Goal: Task Accomplishment & Management: Manage account settings

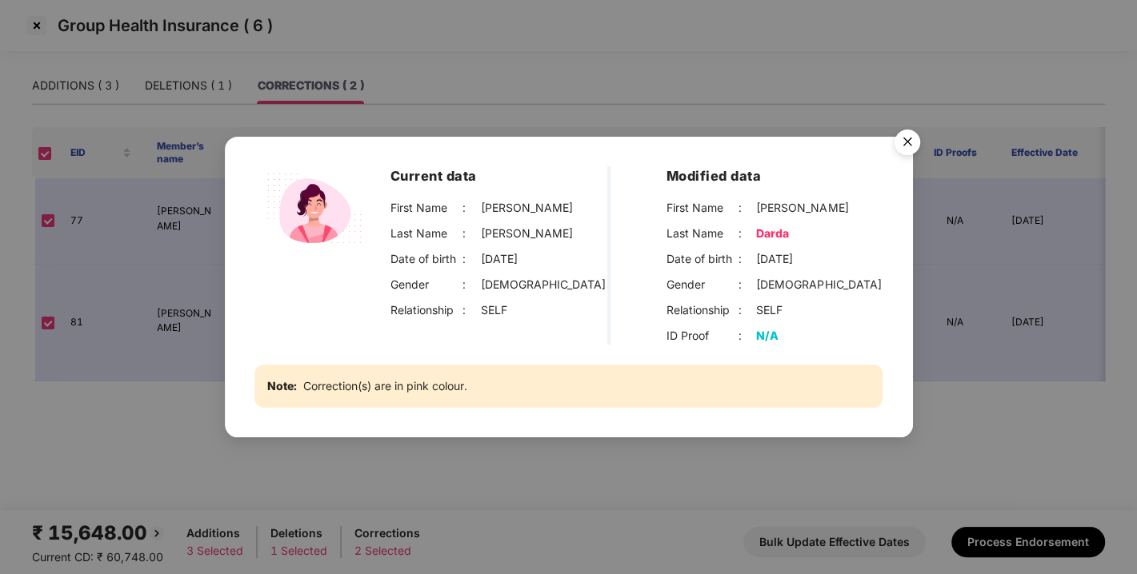
click at [912, 149] on img "Close" at bounding box center [907, 144] width 45 height 45
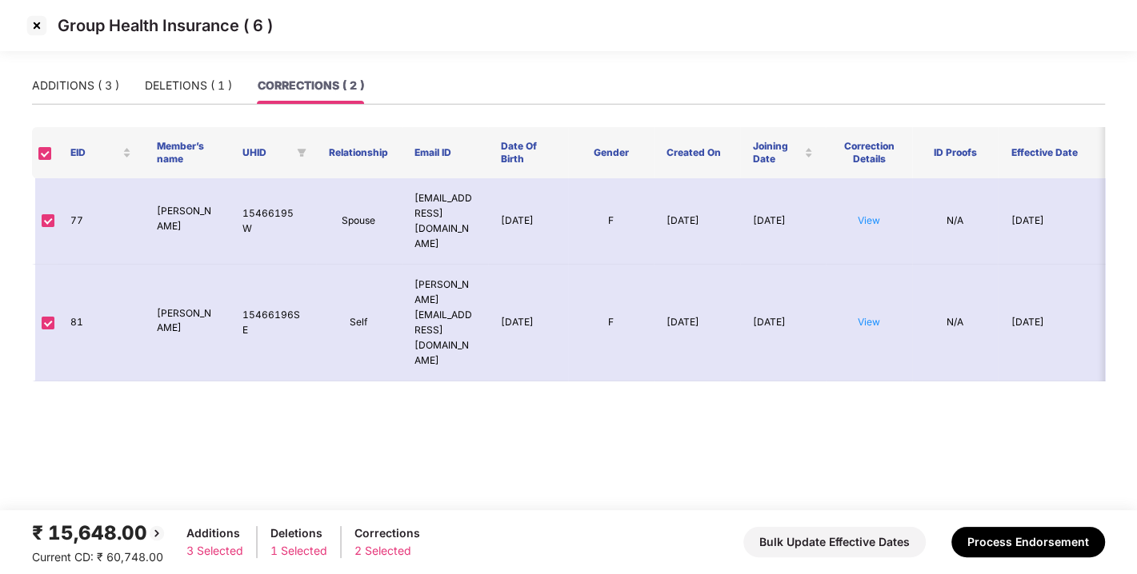
click at [38, 22] on img at bounding box center [37, 26] width 26 height 26
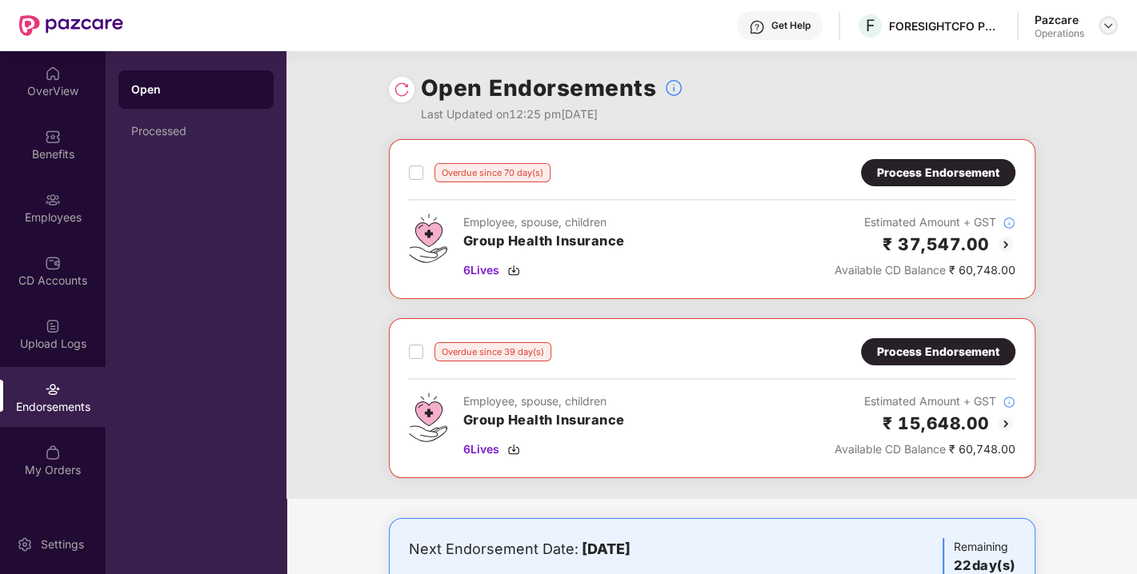
click at [1106, 20] on img at bounding box center [1108, 25] width 13 height 13
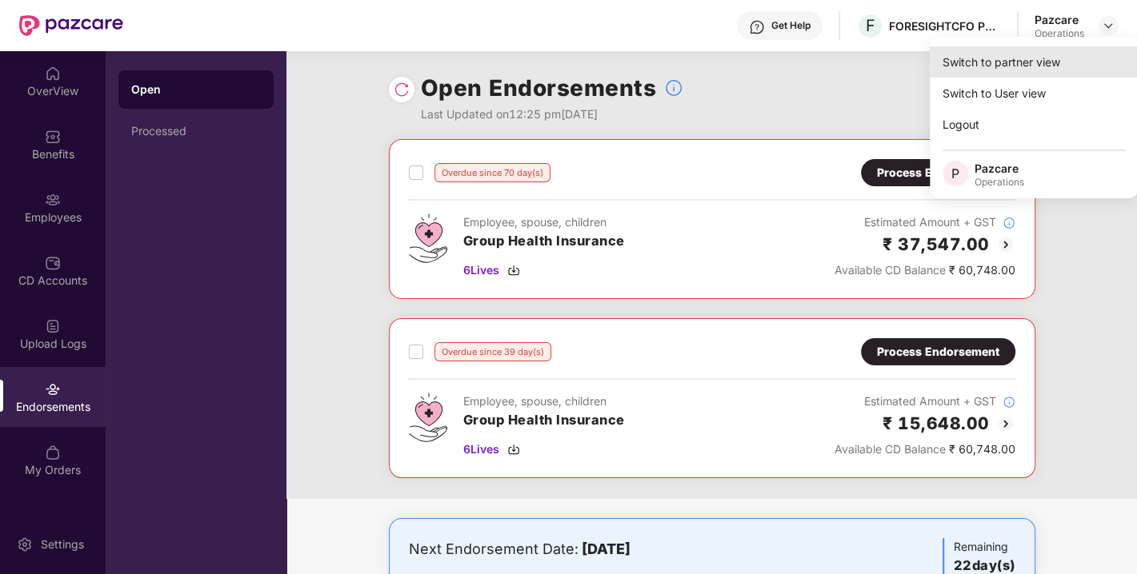
click at [1010, 68] on div "Switch to partner view" at bounding box center [1034, 61] width 208 height 31
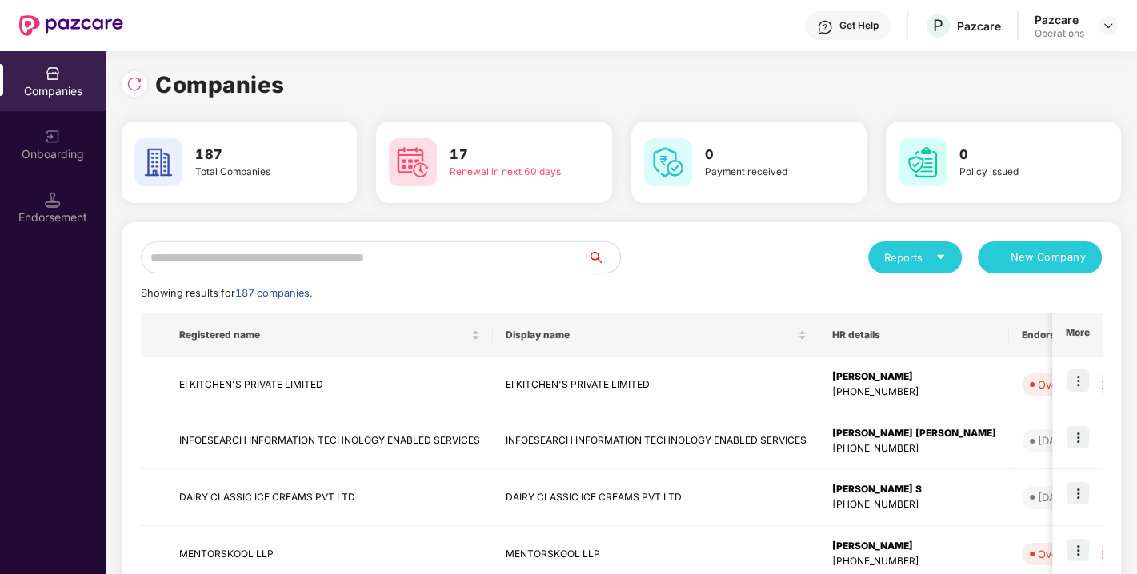
click at [345, 272] on input "text" at bounding box center [364, 258] width 447 height 32
click at [304, 262] on input "text" at bounding box center [364, 258] width 447 height 32
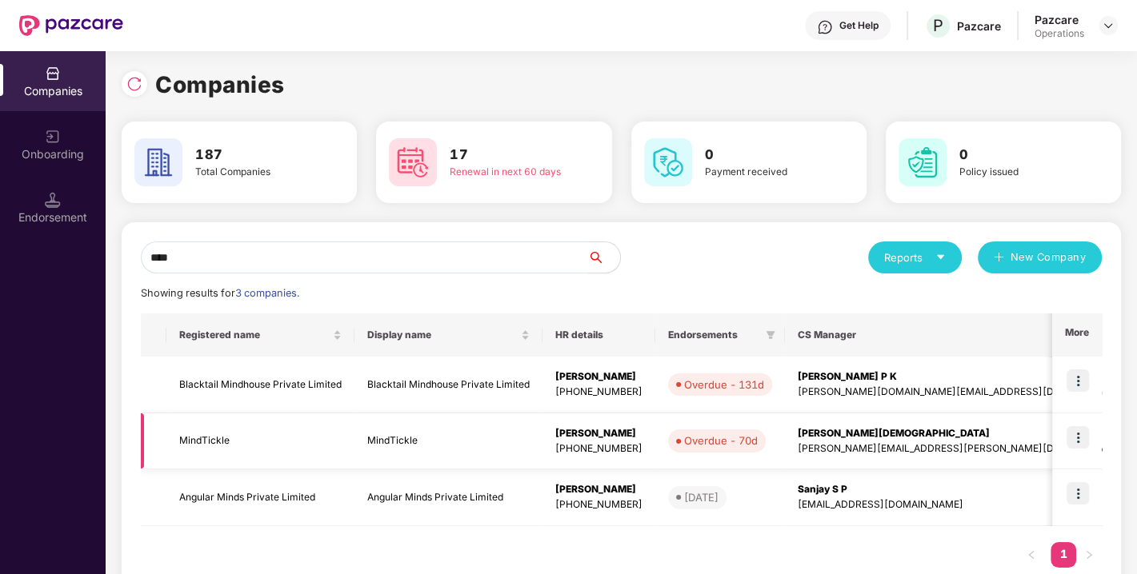
type input "****"
click at [1071, 433] on img at bounding box center [1077, 437] width 22 height 22
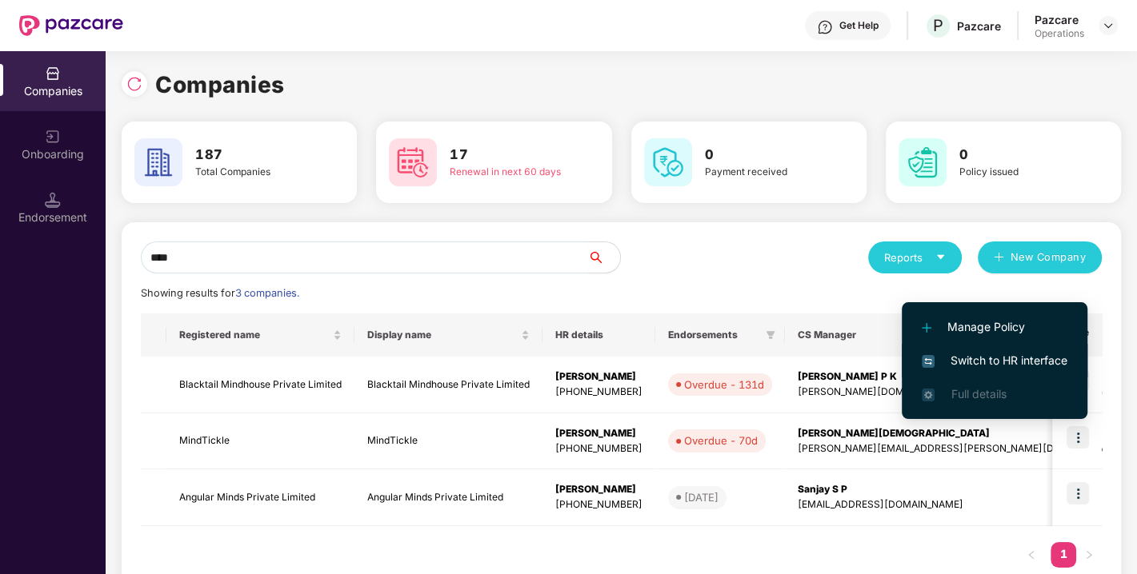
click at [988, 357] on span "Switch to HR interface" at bounding box center [995, 361] width 146 height 18
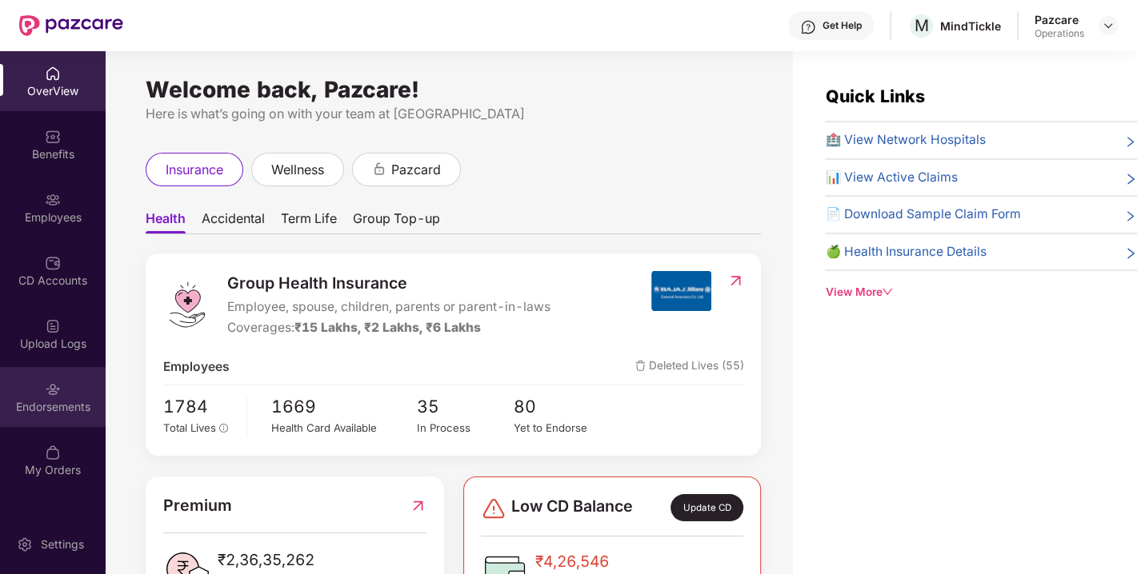
click at [28, 422] on div "Endorsements" at bounding box center [53, 397] width 106 height 60
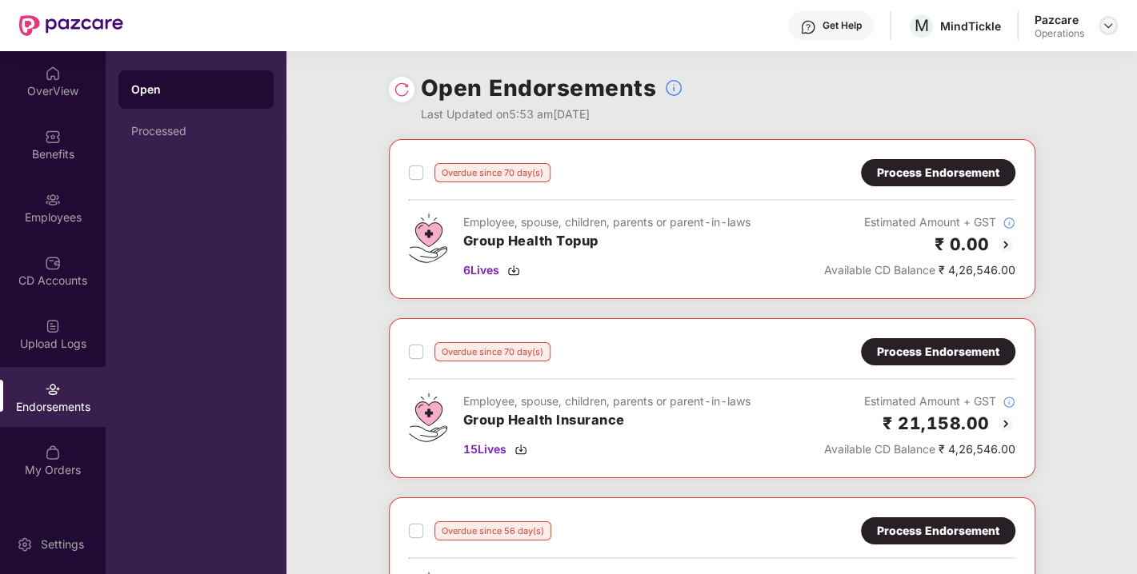
click at [1110, 25] on img at bounding box center [1108, 25] width 13 height 13
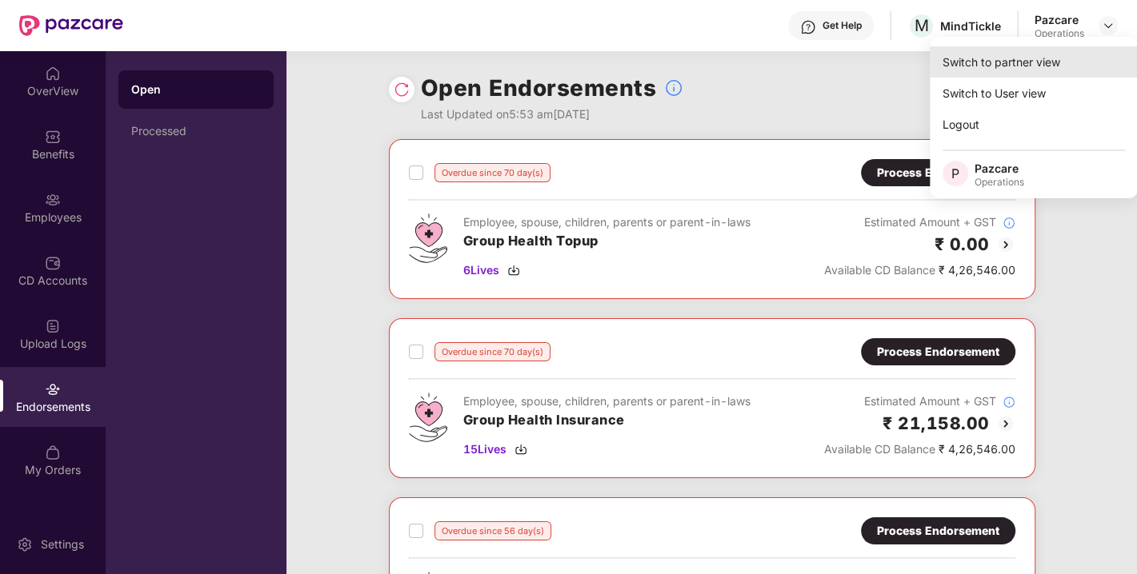
click at [1001, 58] on div "Switch to partner view" at bounding box center [1034, 61] width 208 height 31
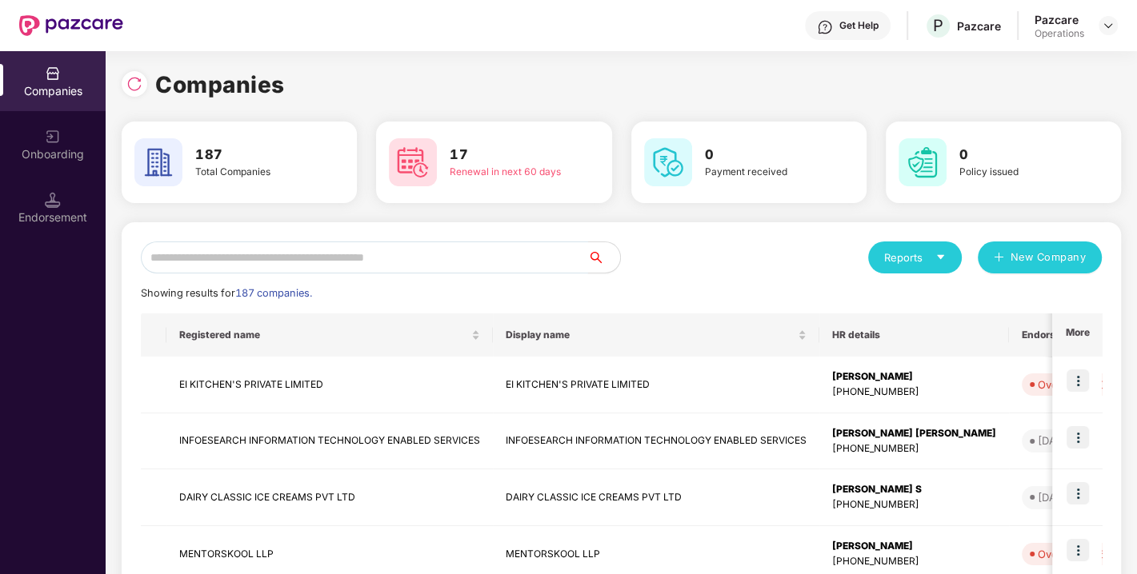
click at [331, 246] on input "text" at bounding box center [364, 258] width 447 height 32
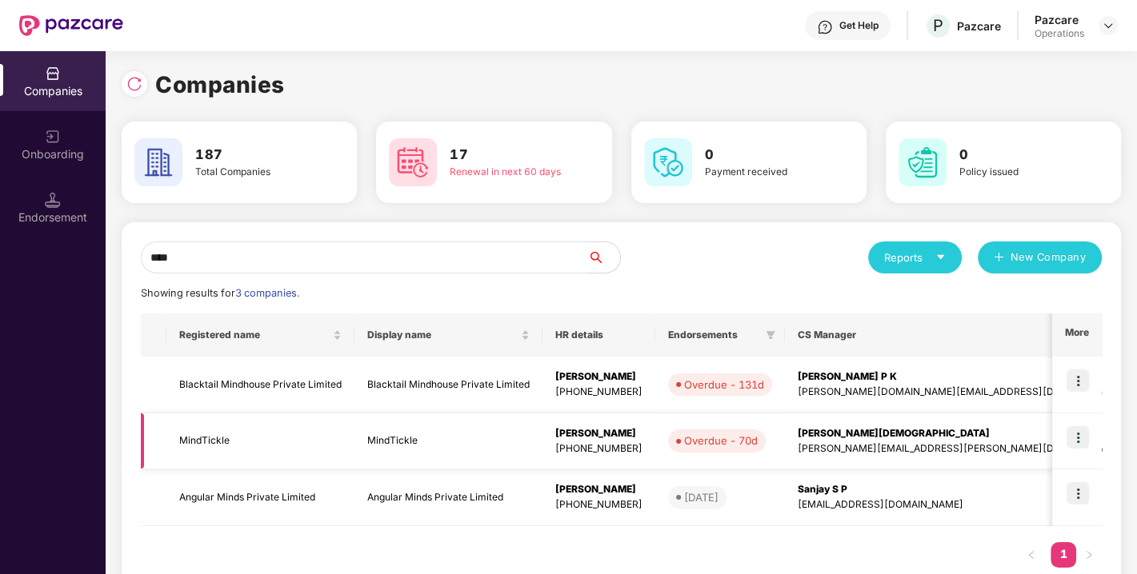
type input "****"
click at [1087, 434] on img at bounding box center [1077, 437] width 22 height 22
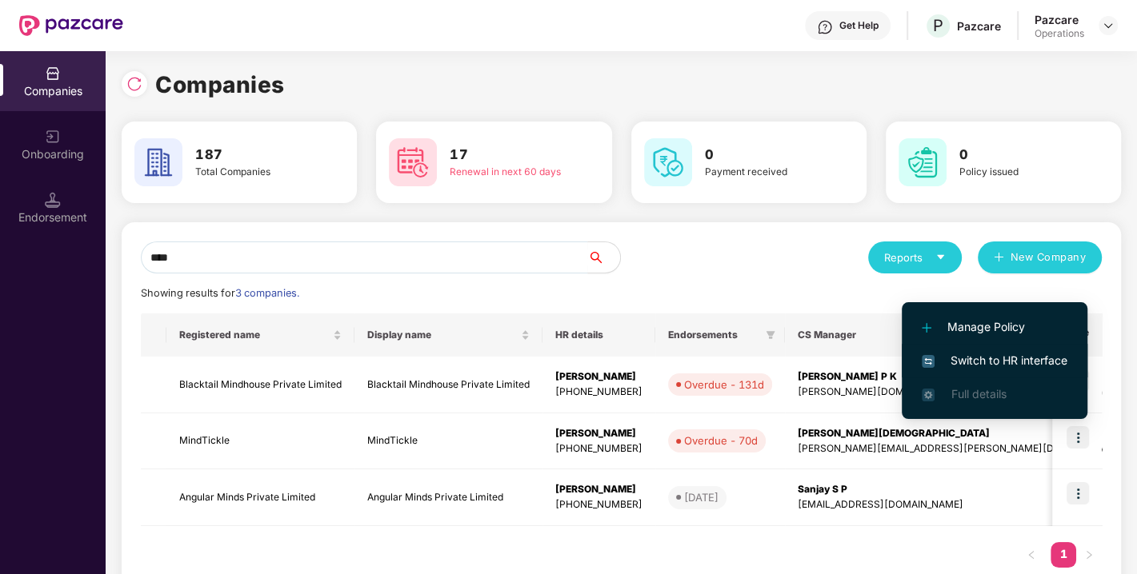
click at [989, 363] on span "Switch to HR interface" at bounding box center [995, 361] width 146 height 18
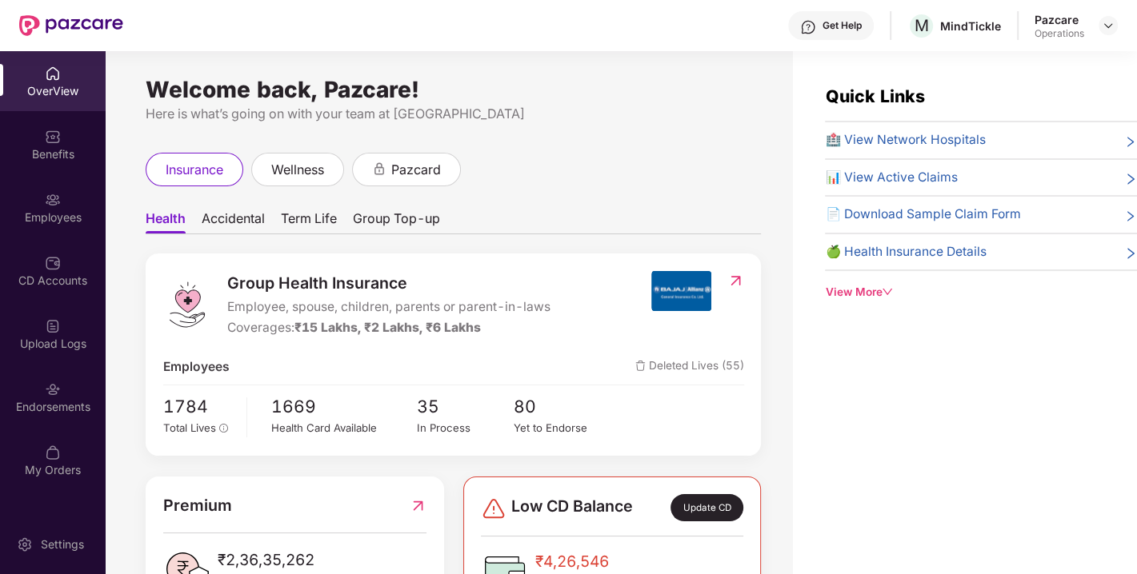
click at [41, 420] on div "Endorsements" at bounding box center [53, 397] width 106 height 60
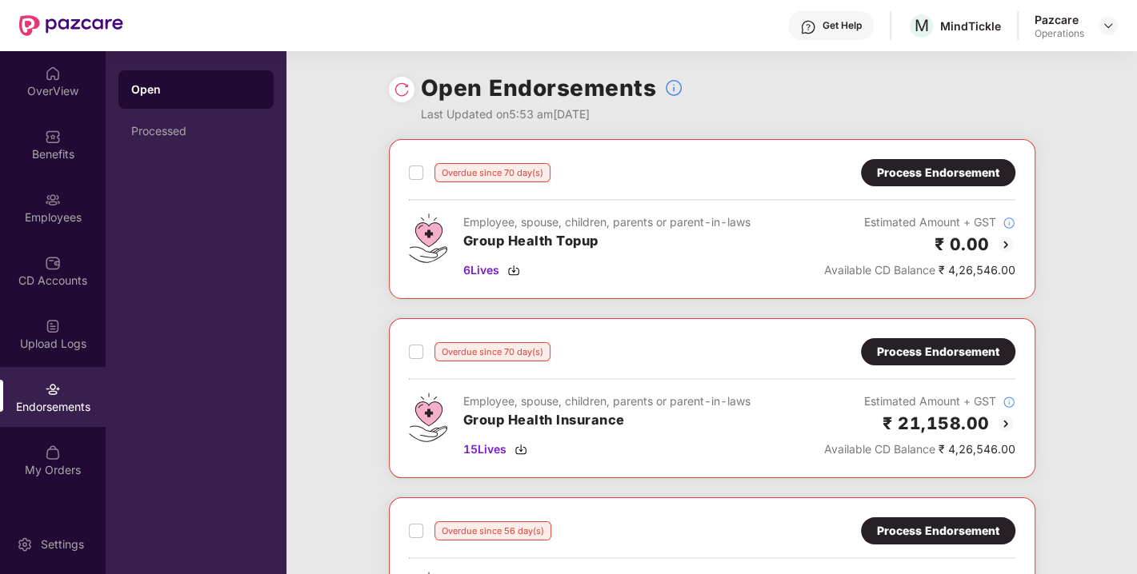
click at [942, 166] on div "Process Endorsement" at bounding box center [938, 173] width 122 height 18
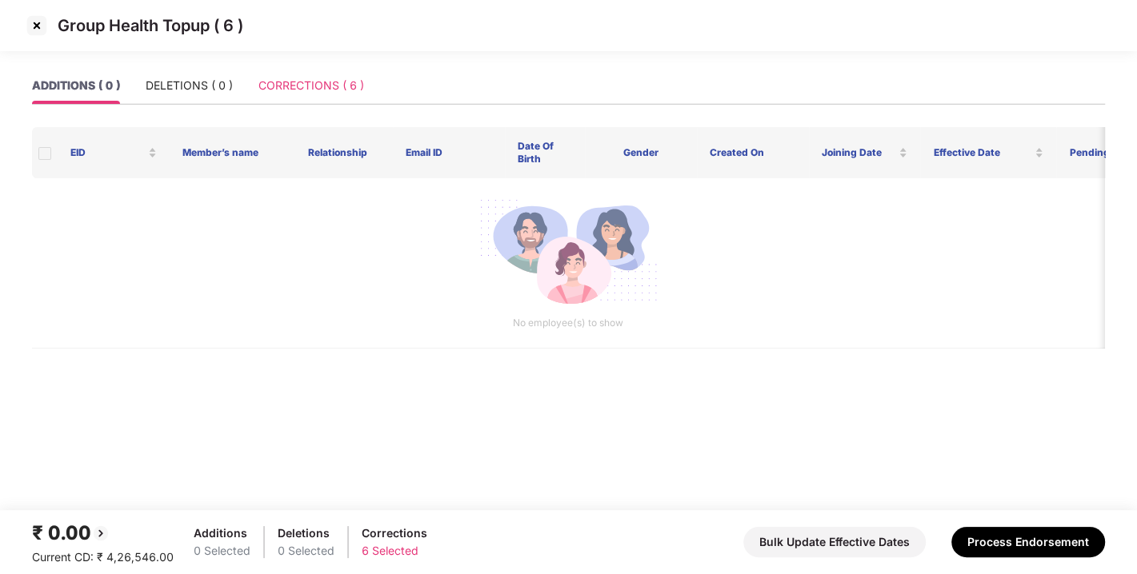
click at [326, 99] on div "CORRECTIONS ( 6 )" at bounding box center [311, 85] width 106 height 37
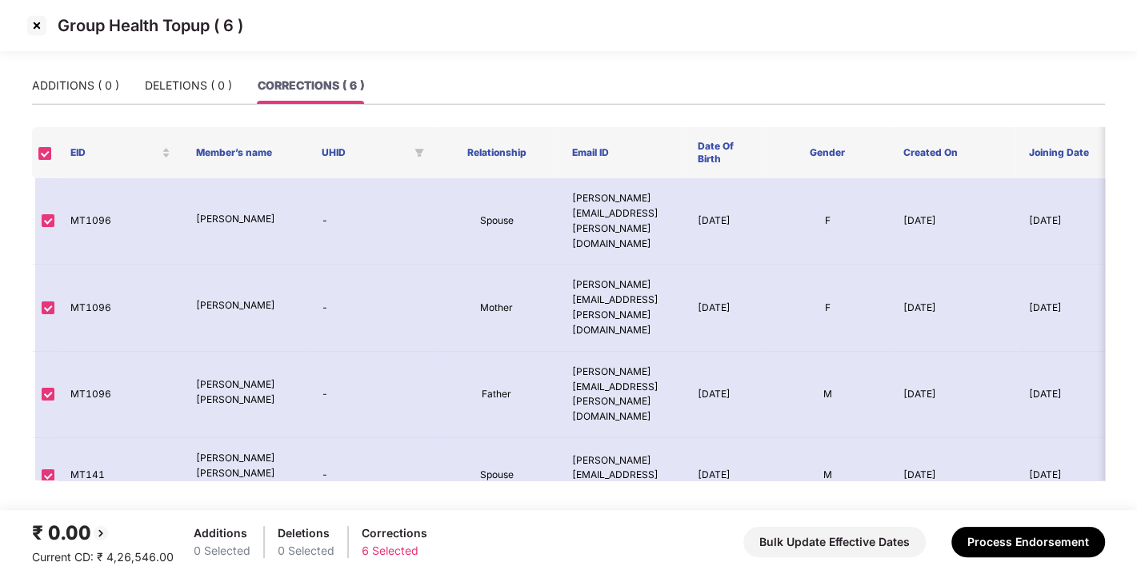
click at [42, 30] on img at bounding box center [37, 26] width 26 height 26
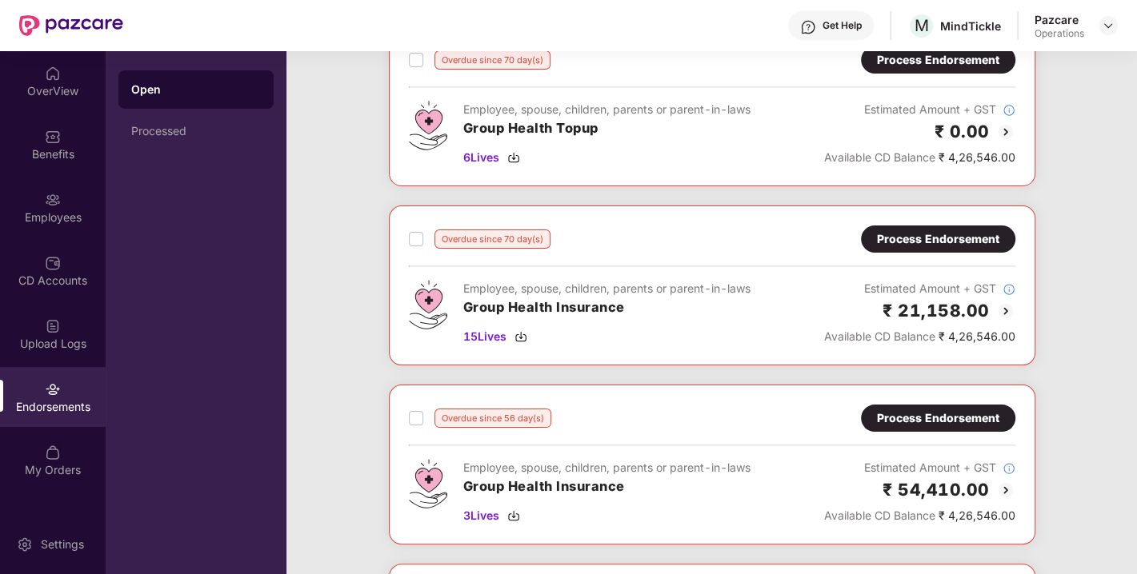
scroll to position [115, 0]
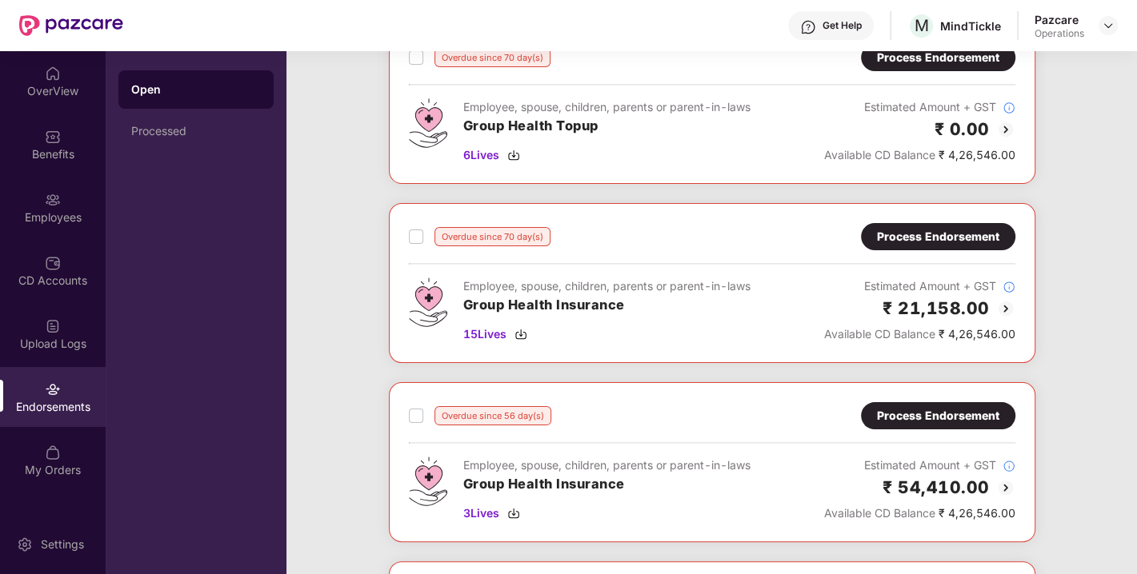
click at [889, 247] on div "Process Endorsement" at bounding box center [938, 236] width 154 height 27
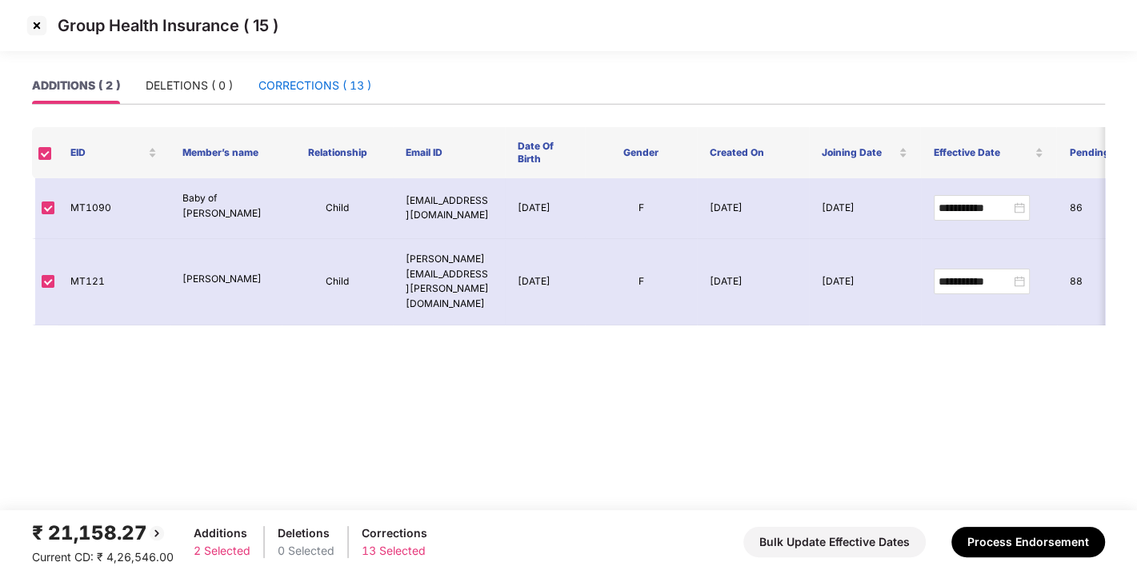
click at [322, 86] on div "CORRECTIONS ( 13 )" at bounding box center [314, 86] width 113 height 18
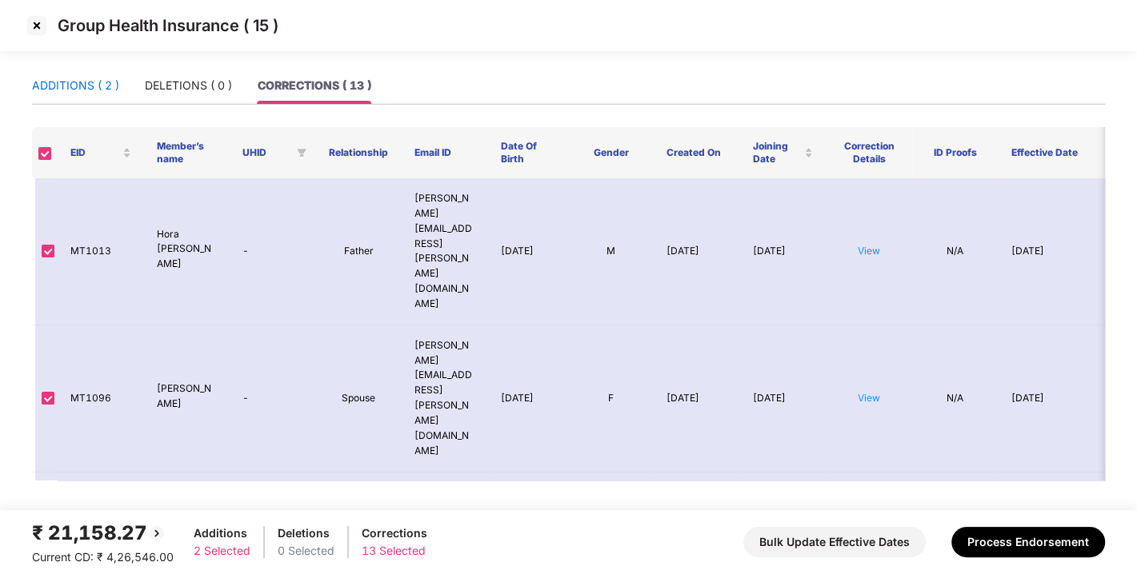
click at [110, 86] on div "ADDITIONS ( 2 )" at bounding box center [75, 86] width 87 height 18
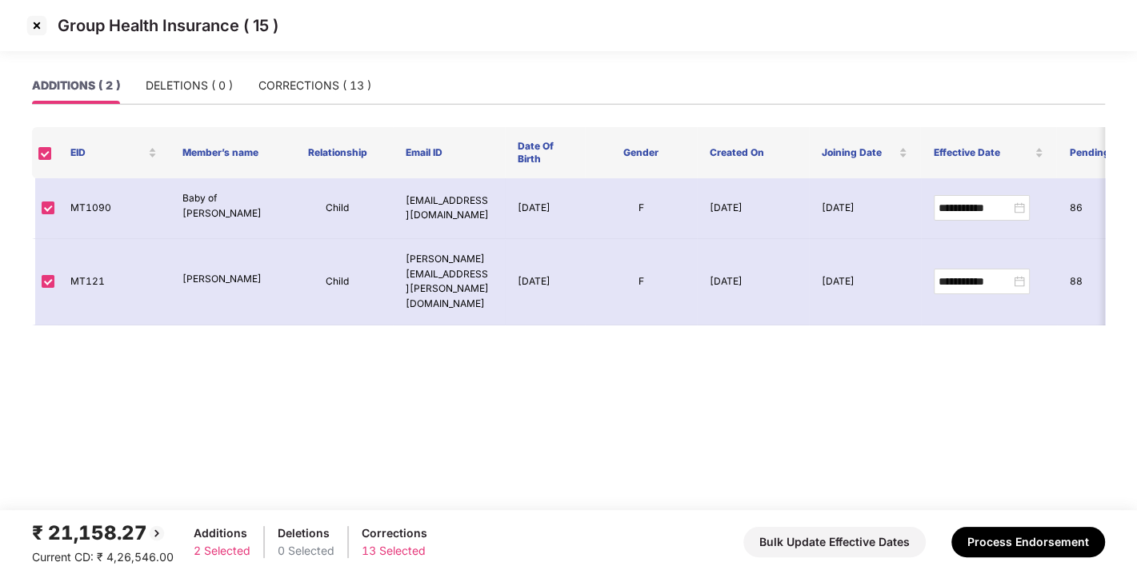
click at [40, 33] on img at bounding box center [37, 26] width 26 height 26
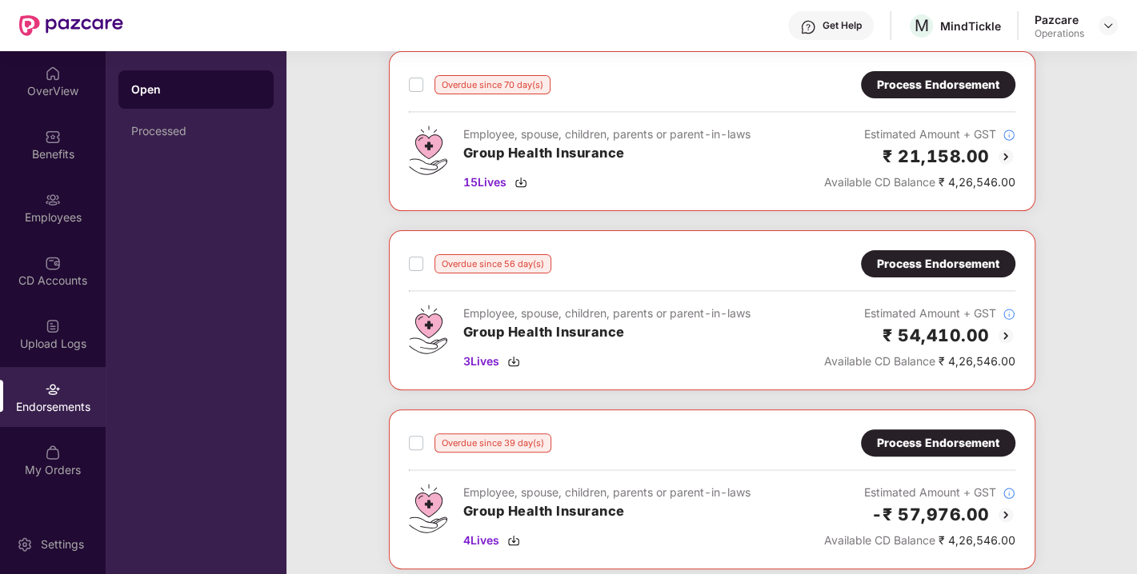
scroll to position [273, 0]
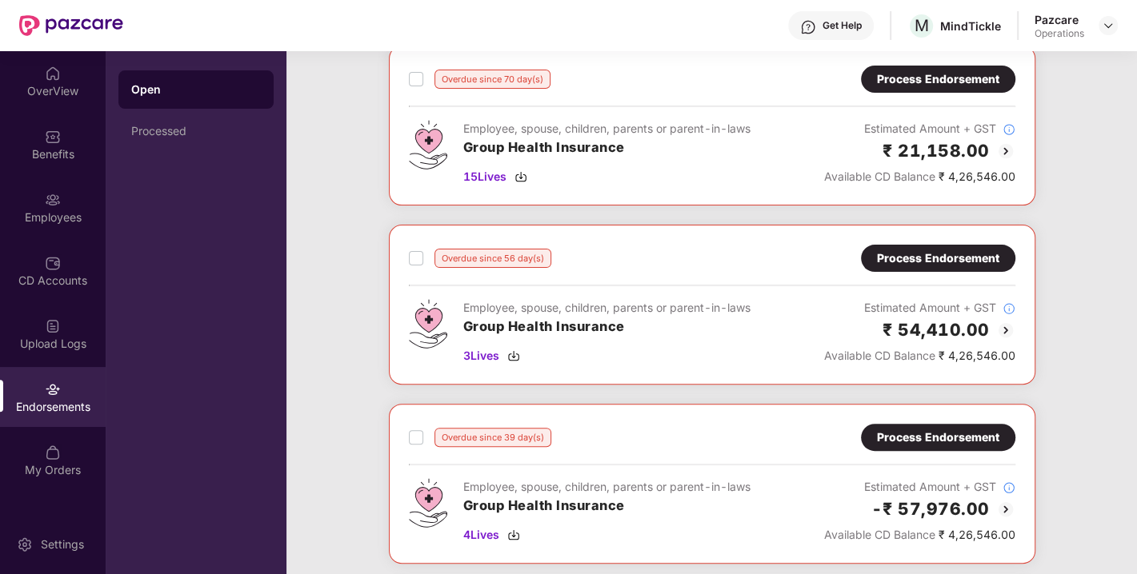
click at [896, 252] on div "Process Endorsement" at bounding box center [938, 259] width 122 height 18
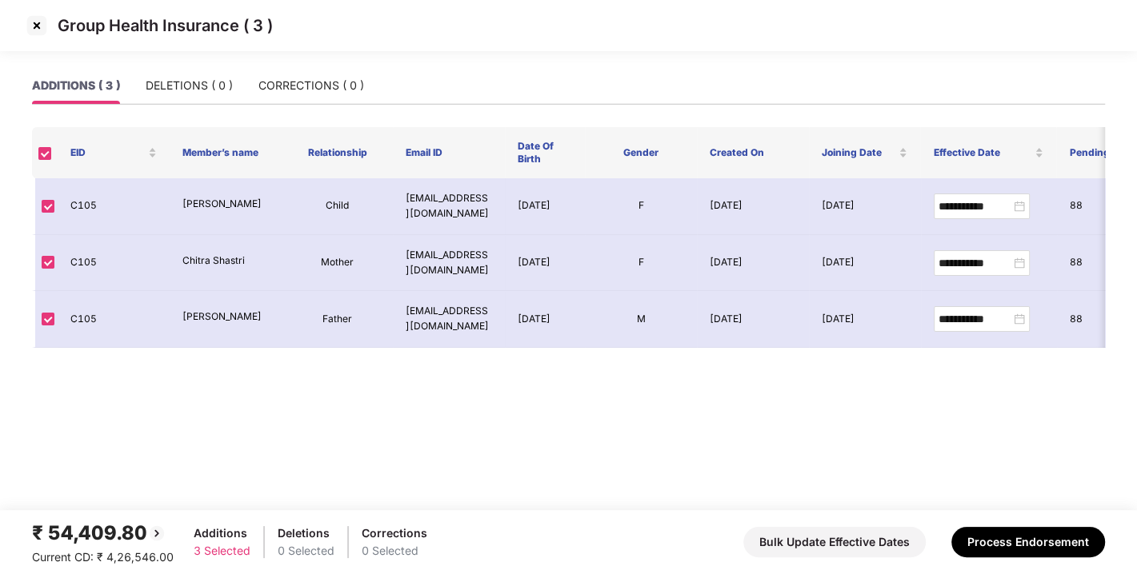
click at [29, 30] on img at bounding box center [37, 26] width 26 height 26
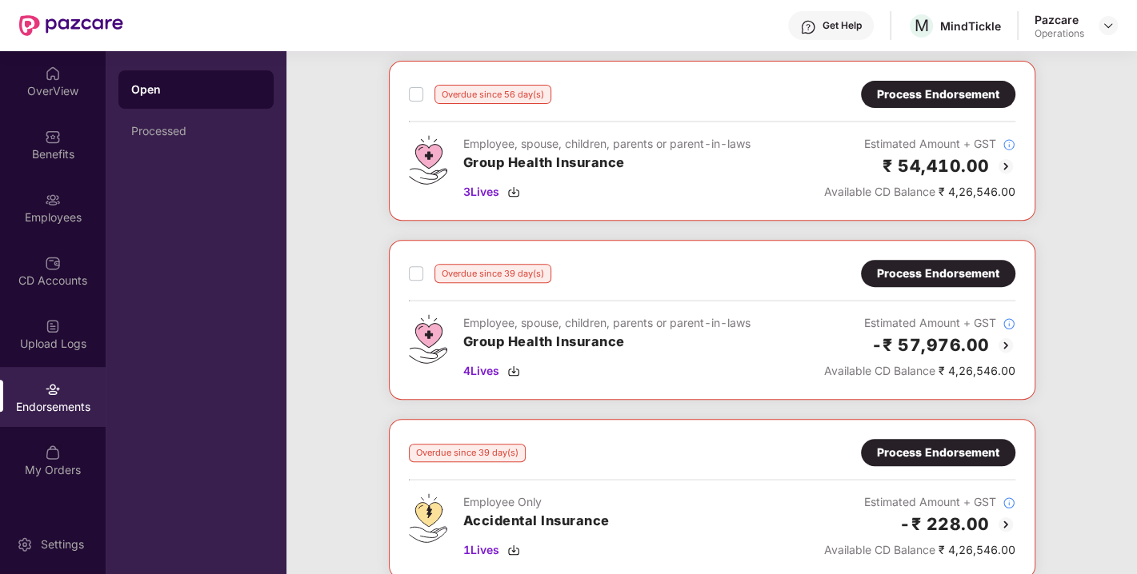
scroll to position [438, 0]
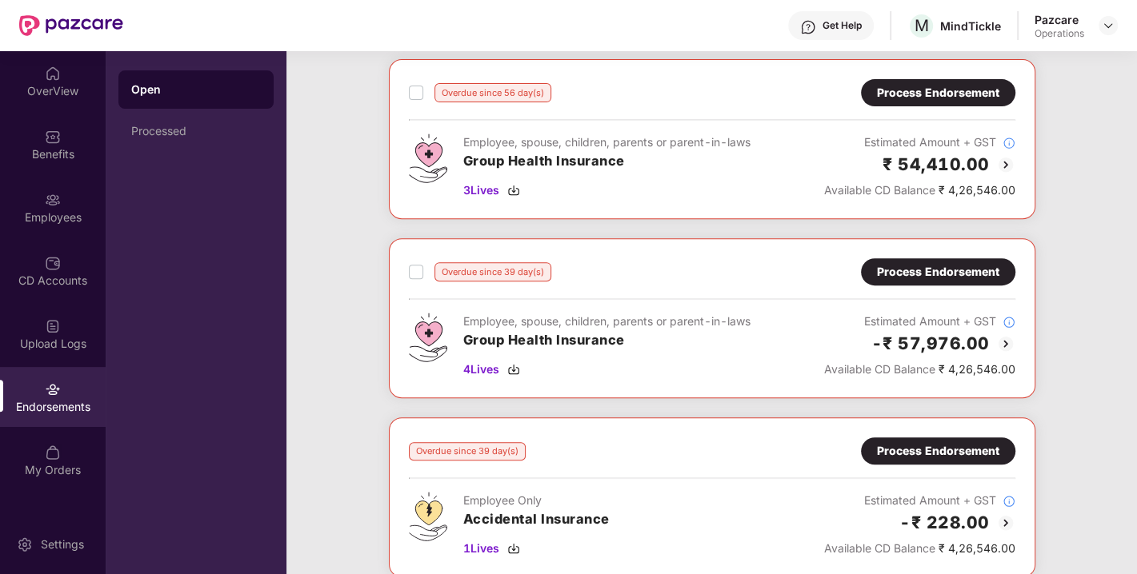
click at [922, 259] on div "Process Endorsement" at bounding box center [938, 271] width 154 height 27
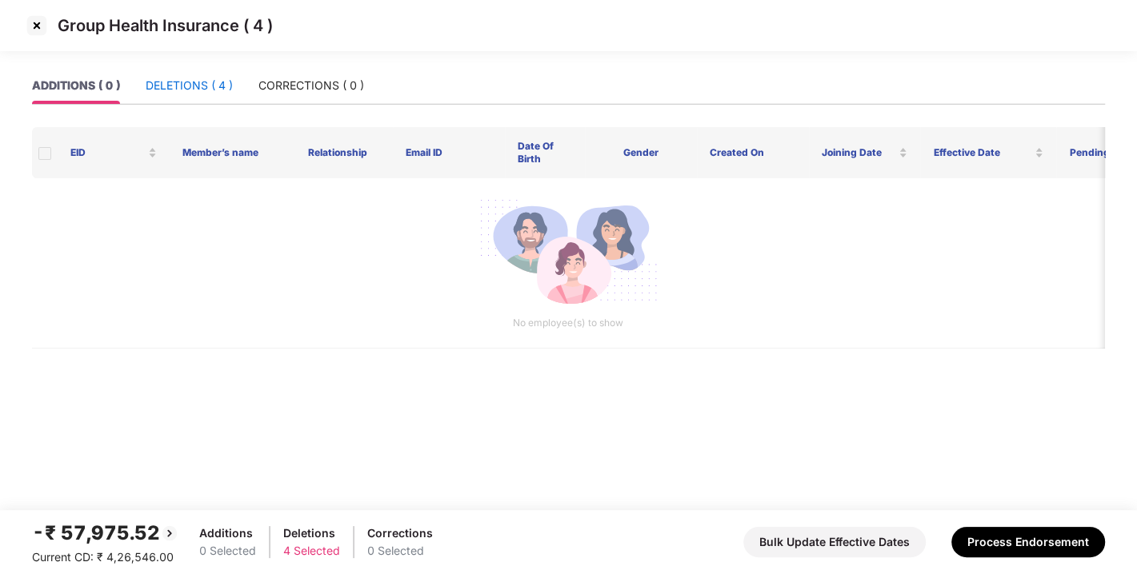
click at [177, 81] on div "DELETIONS ( 4 )" at bounding box center [189, 86] width 87 height 18
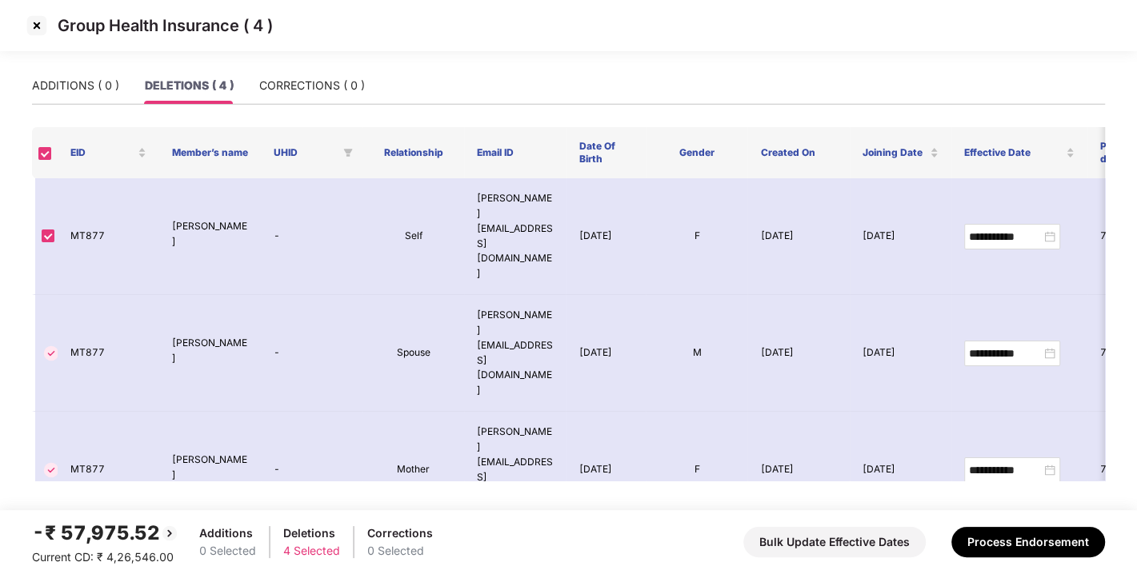
click at [35, 30] on img at bounding box center [37, 26] width 26 height 26
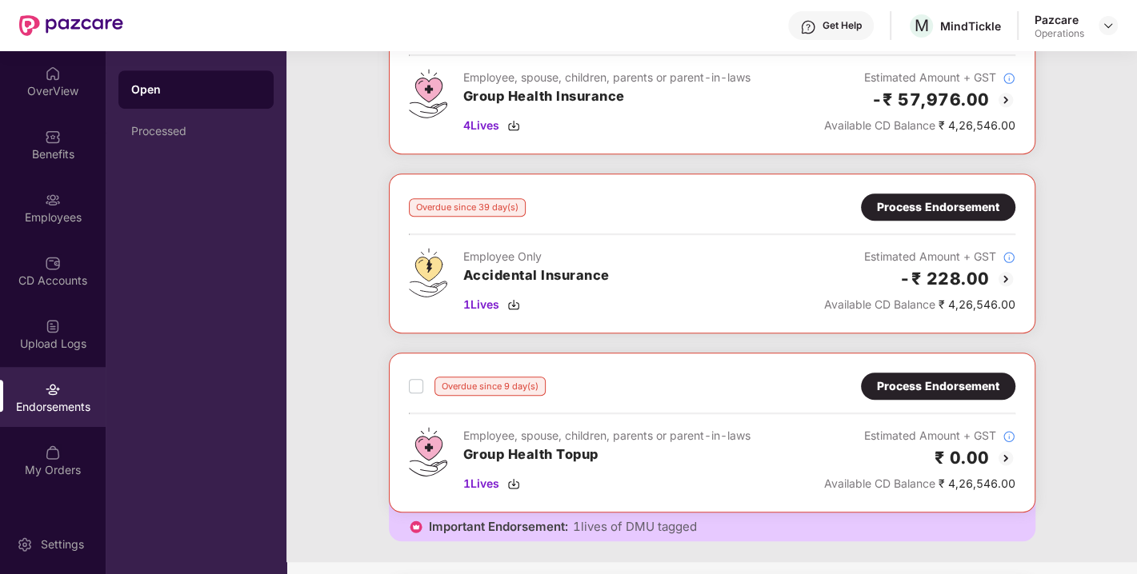
scroll to position [683, 0]
click at [891, 208] on div "Process Endorsement" at bounding box center [938, 207] width 122 height 18
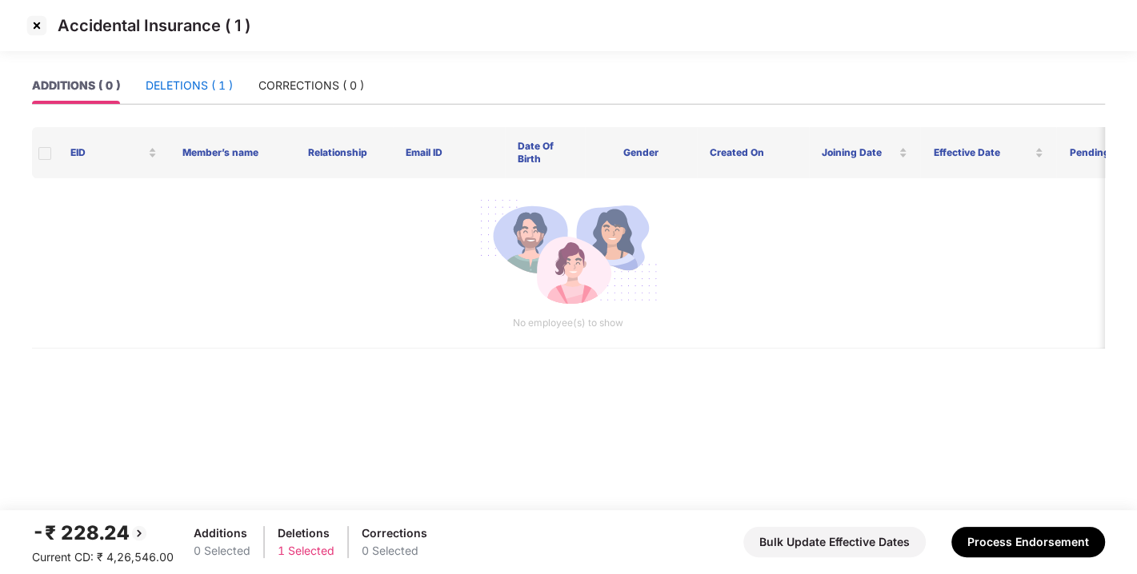
click at [213, 89] on div "DELETIONS ( 1 )" at bounding box center [189, 86] width 87 height 18
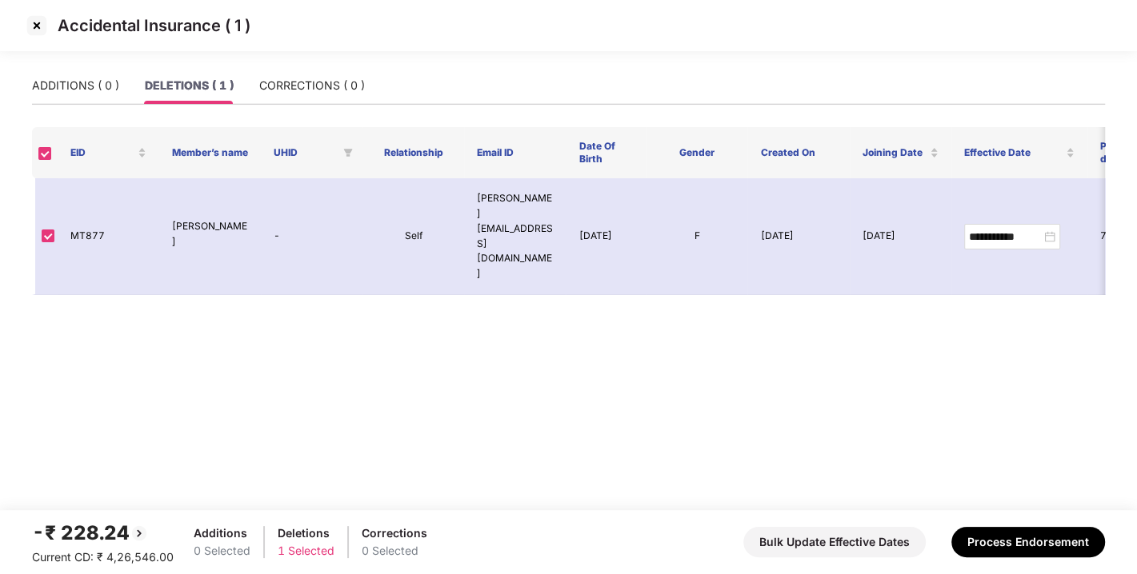
click at [38, 31] on img at bounding box center [37, 26] width 26 height 26
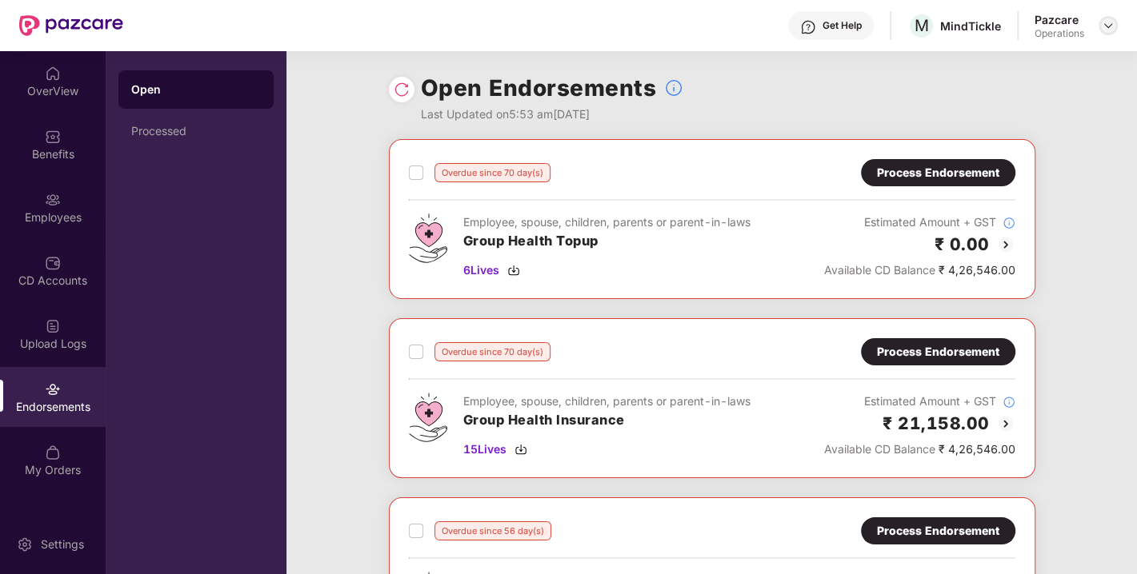
click at [1102, 27] on img at bounding box center [1108, 25] width 13 height 13
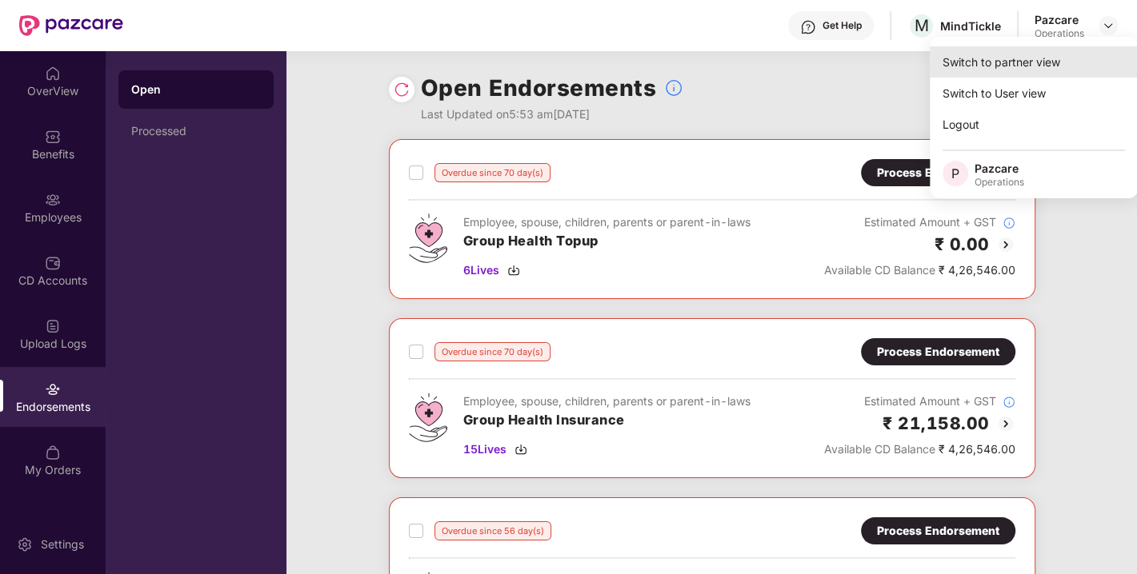
click at [1005, 63] on div "Switch to partner view" at bounding box center [1034, 61] width 208 height 31
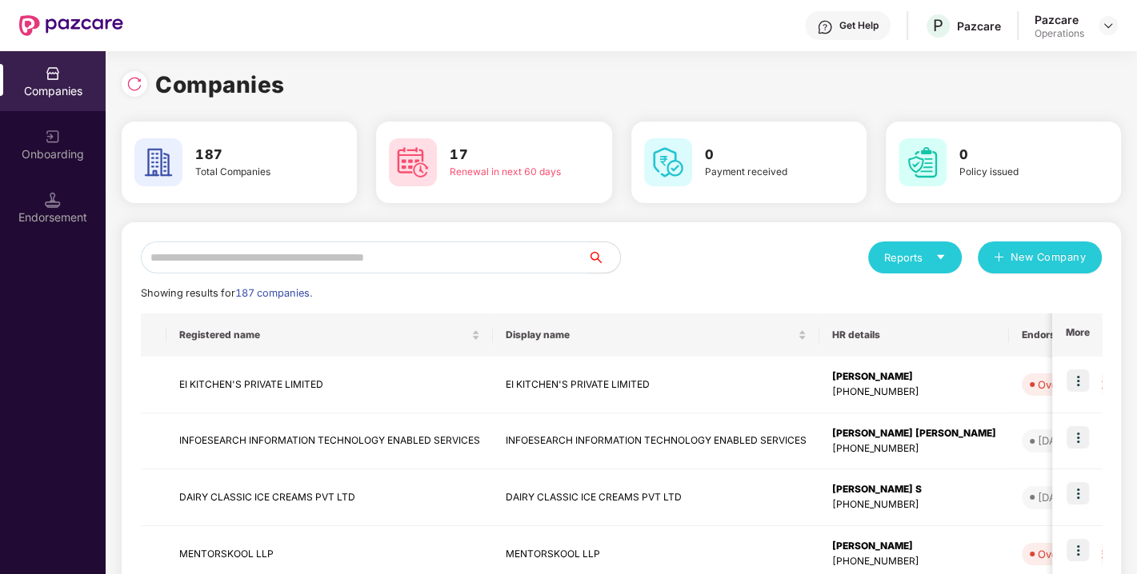
click at [494, 254] on input "text" at bounding box center [364, 258] width 447 height 32
click at [542, 295] on div "Showing results for 187 companies." at bounding box center [621, 294] width 961 height 16
click at [310, 256] on input "text" at bounding box center [364, 258] width 447 height 32
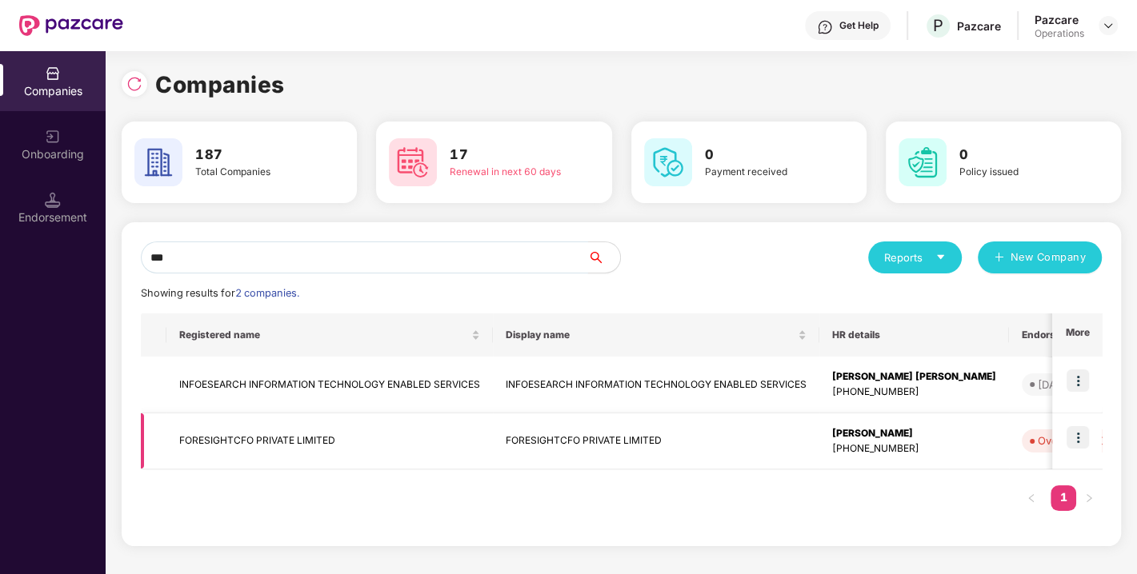
type input "***"
click at [1078, 432] on img at bounding box center [1077, 437] width 22 height 22
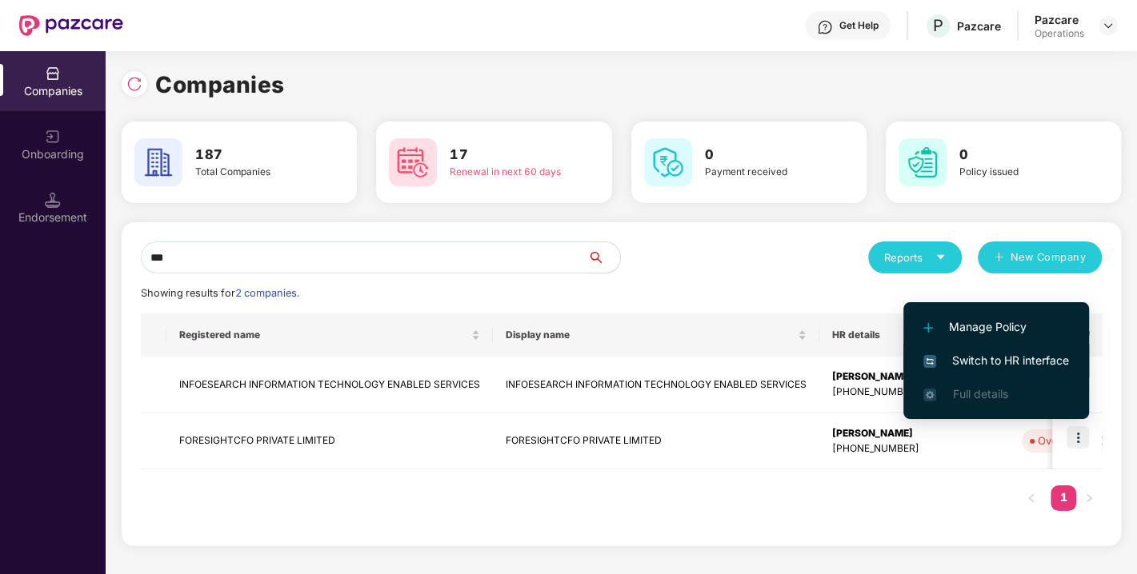
click at [993, 350] on li "Switch to HR interface" at bounding box center [996, 361] width 186 height 34
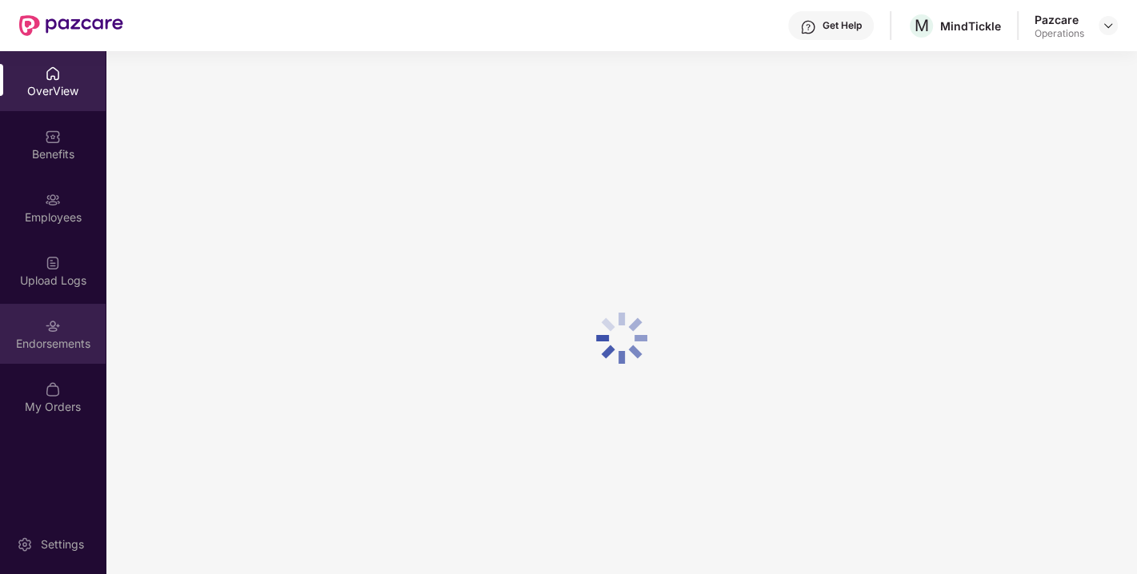
click at [69, 338] on div "Endorsements" at bounding box center [53, 344] width 106 height 16
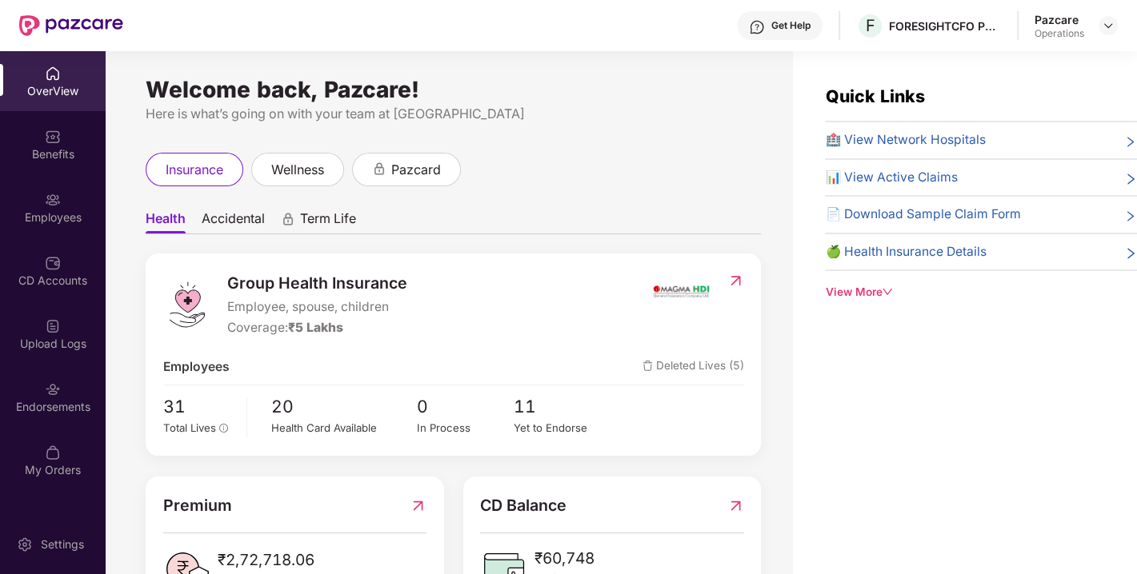
click at [39, 409] on div "Endorsements" at bounding box center [53, 407] width 106 height 16
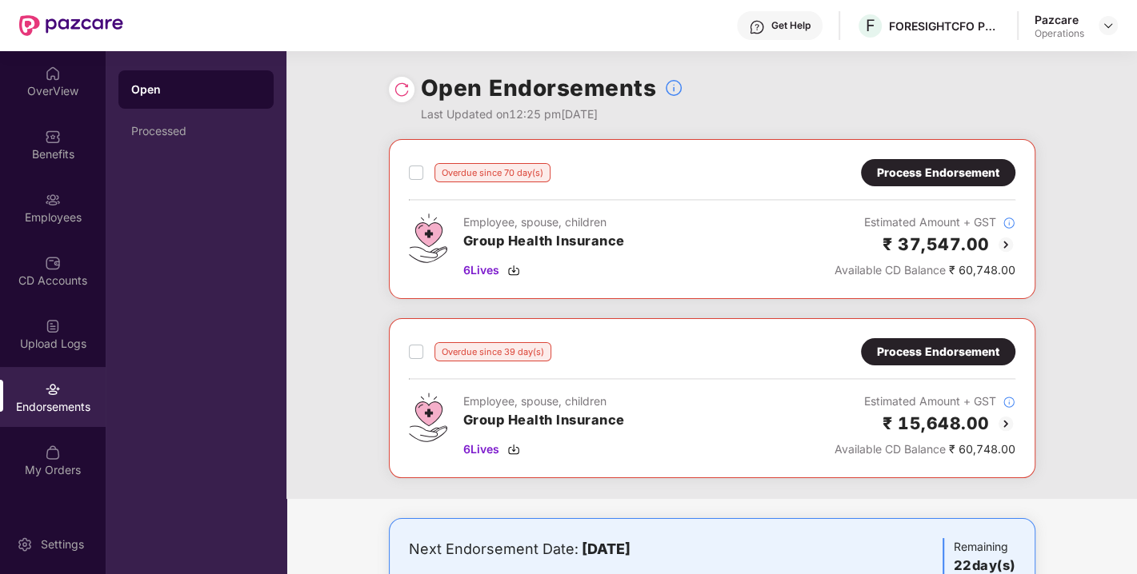
click at [911, 166] on div "Process Endorsement" at bounding box center [938, 173] width 122 height 18
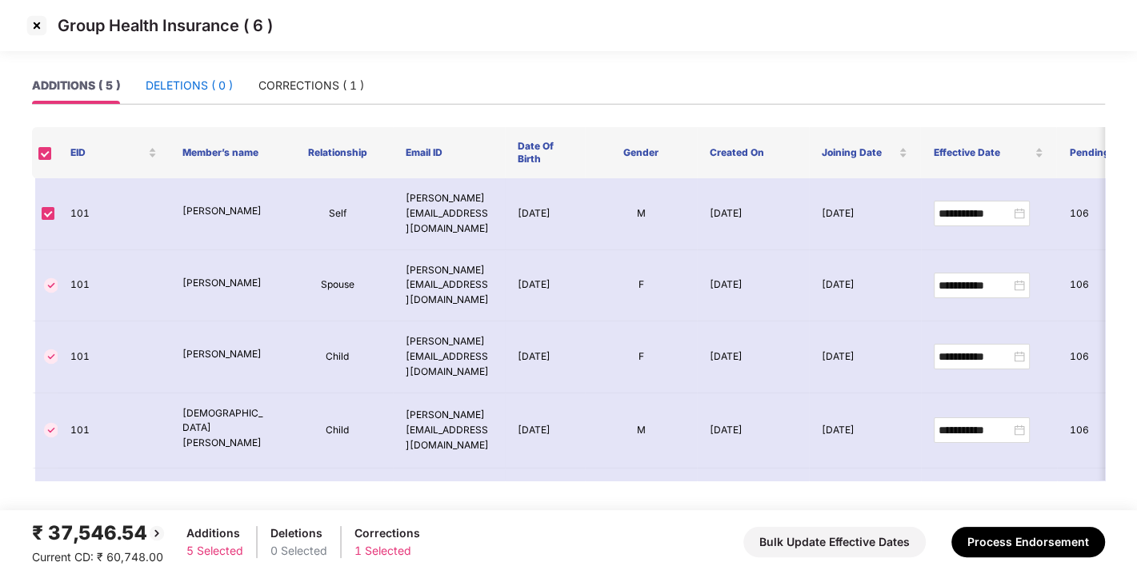
click at [187, 82] on div "DELETIONS ( 0 )" at bounding box center [189, 86] width 87 height 18
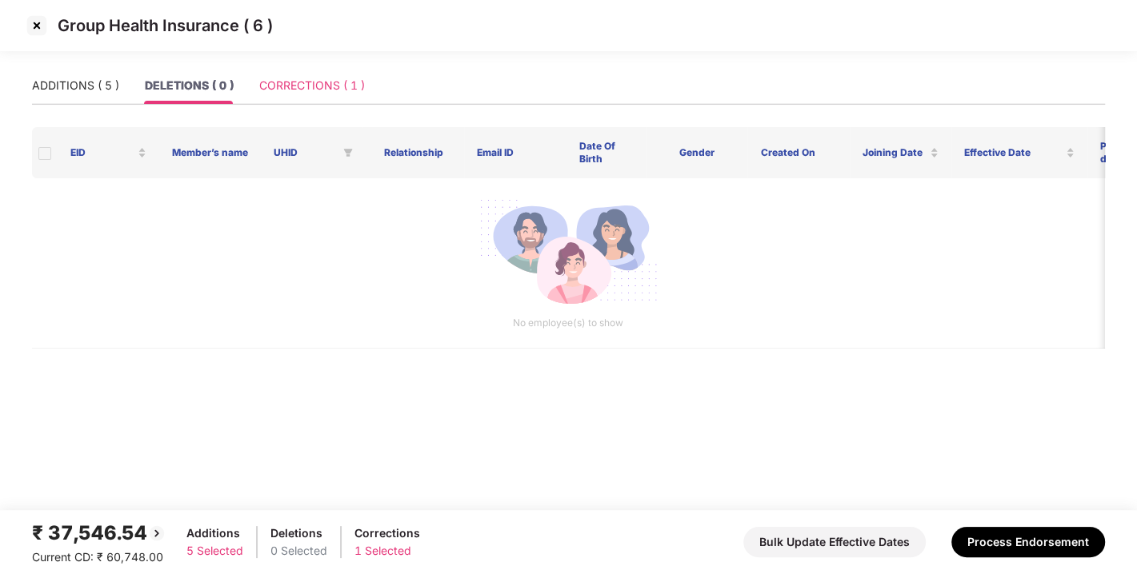
click at [315, 75] on div "CORRECTIONS ( 1 )" at bounding box center [312, 85] width 106 height 37
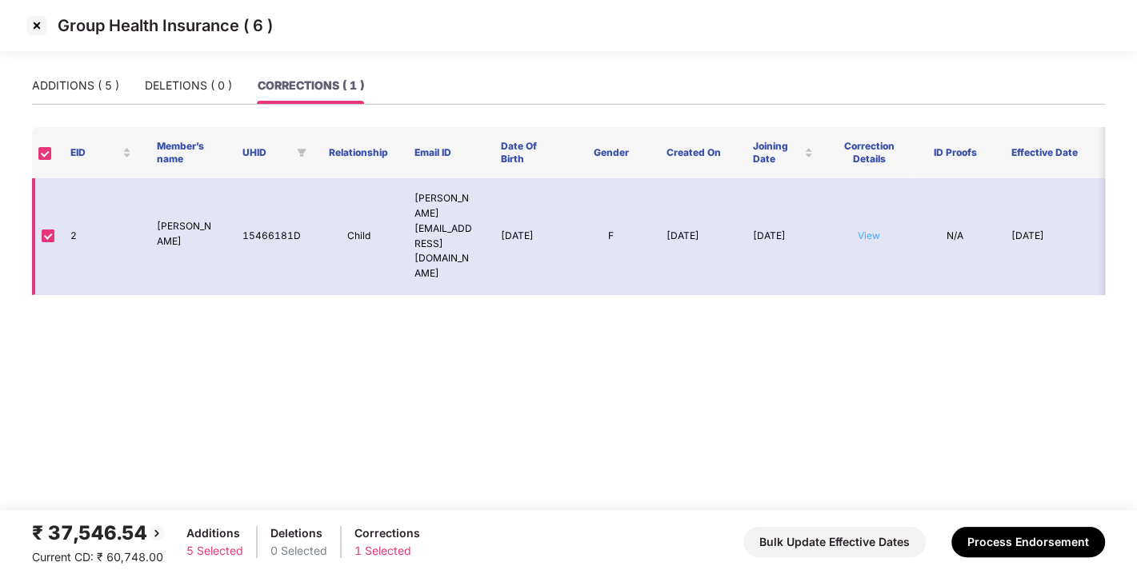
click at [873, 230] on link "View" at bounding box center [869, 236] width 22 height 12
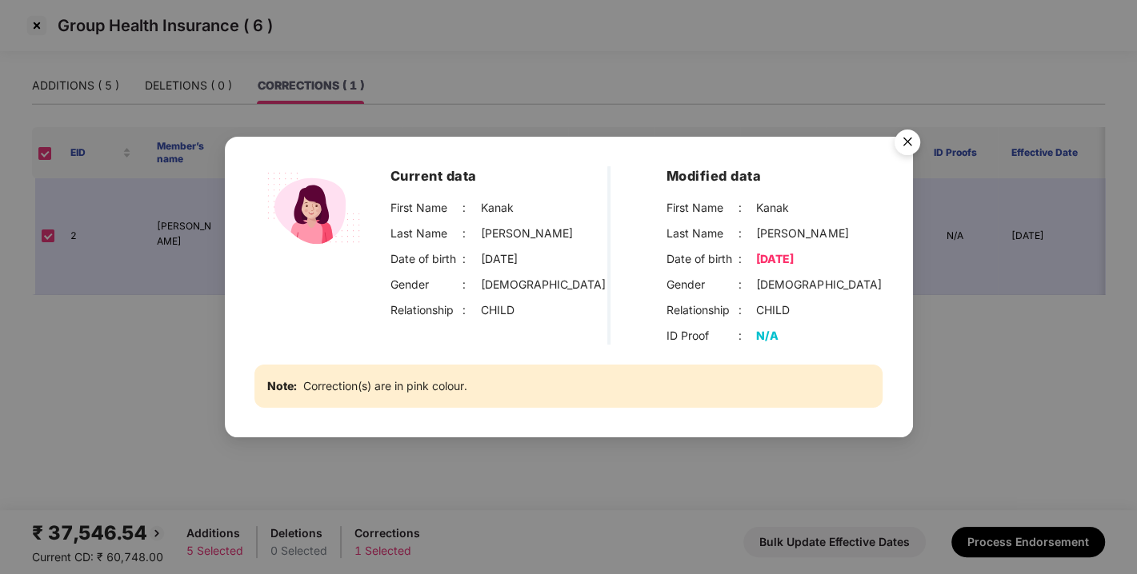
click at [907, 139] on img "Close" at bounding box center [907, 144] width 45 height 45
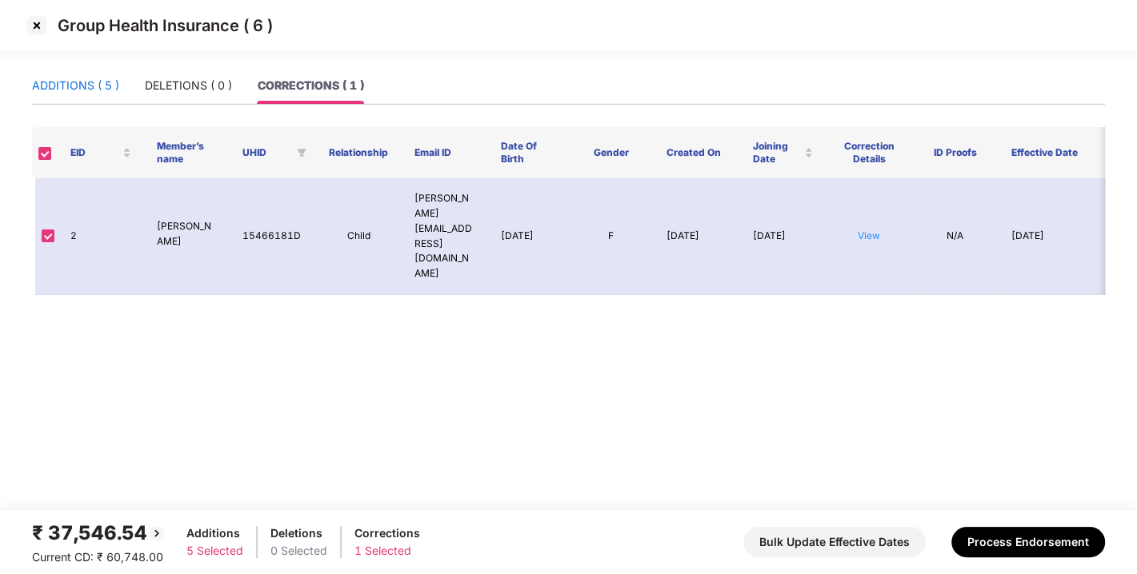
click at [86, 91] on div "ADDITIONS ( 5 )" at bounding box center [75, 86] width 87 height 18
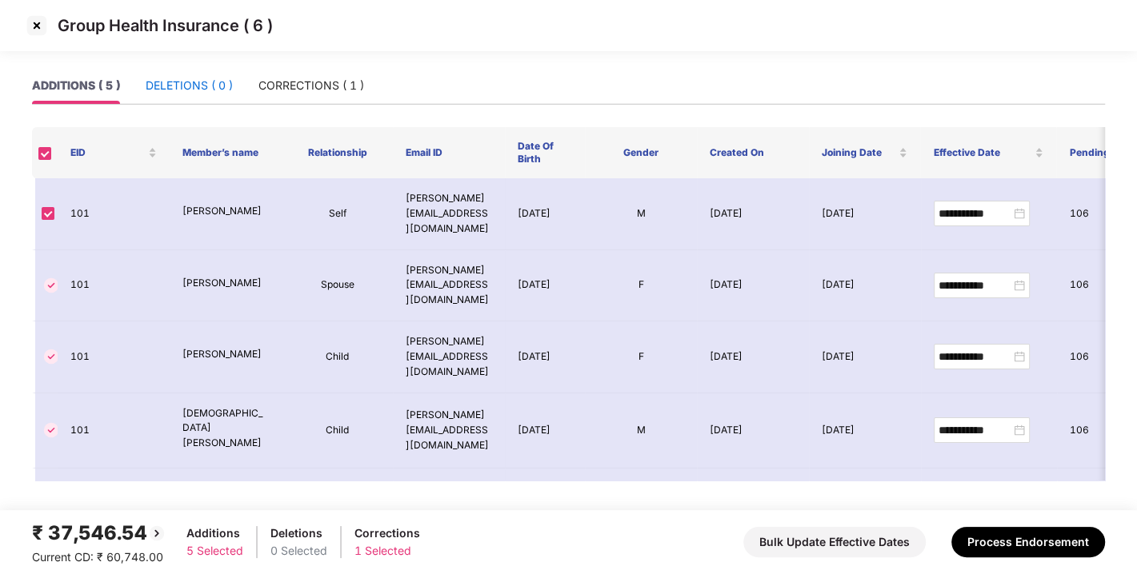
click at [198, 83] on div "DELETIONS ( 0 )" at bounding box center [189, 86] width 87 height 18
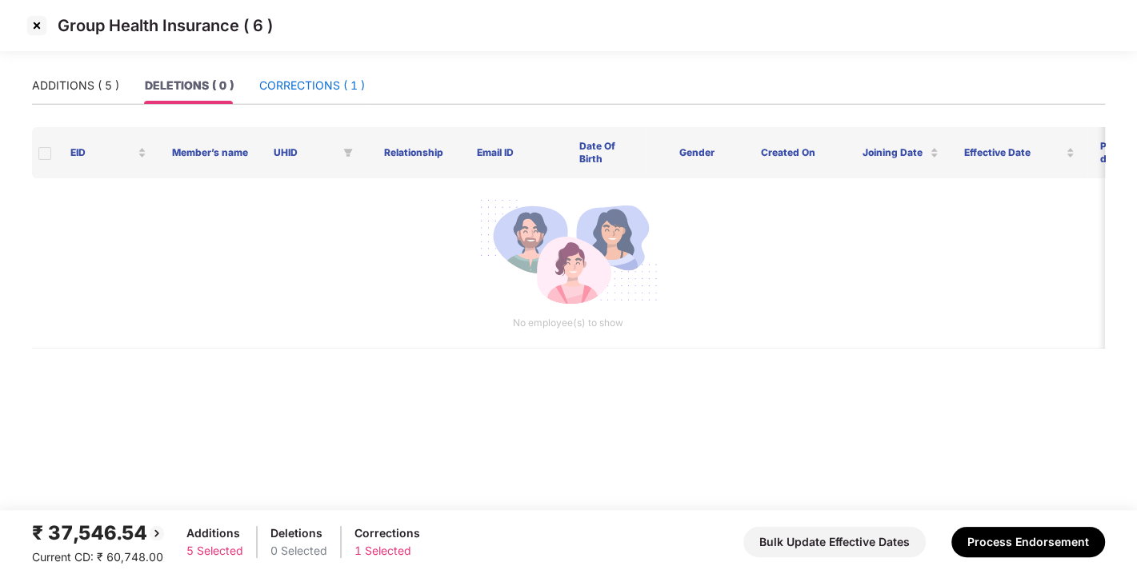
click at [276, 84] on div "CORRECTIONS ( 1 )" at bounding box center [312, 86] width 106 height 18
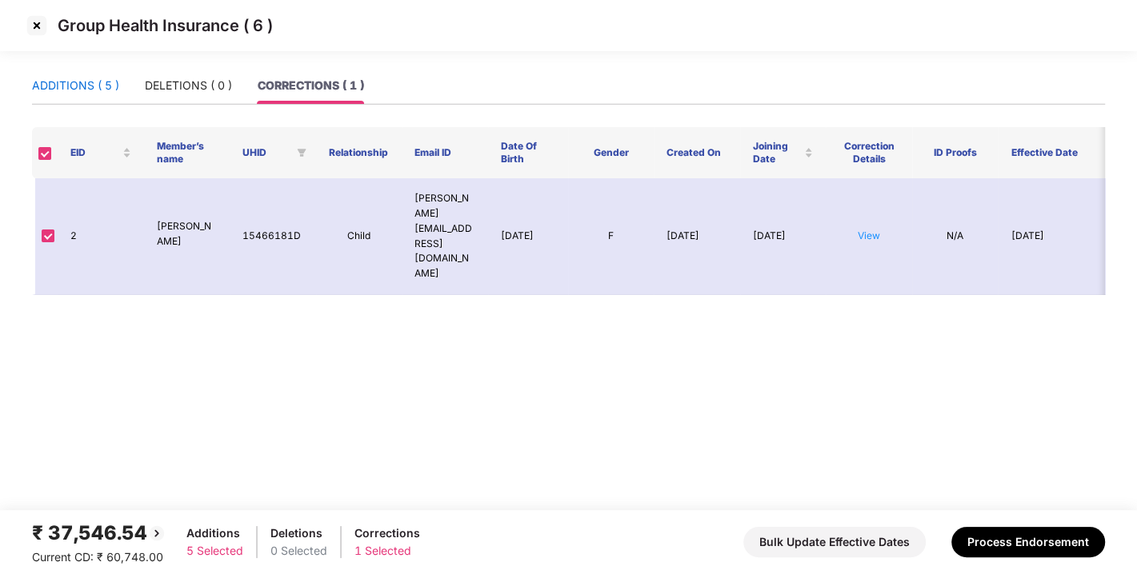
click at [86, 90] on div "ADDITIONS ( 5 )" at bounding box center [75, 86] width 87 height 18
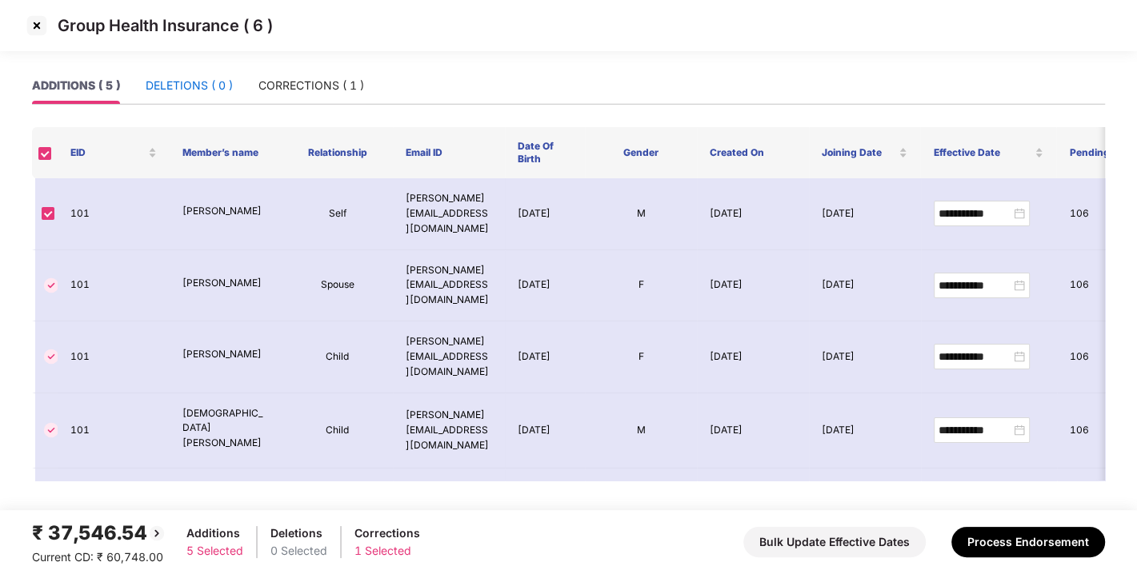
click at [178, 85] on div "DELETIONS ( 0 )" at bounding box center [189, 86] width 87 height 18
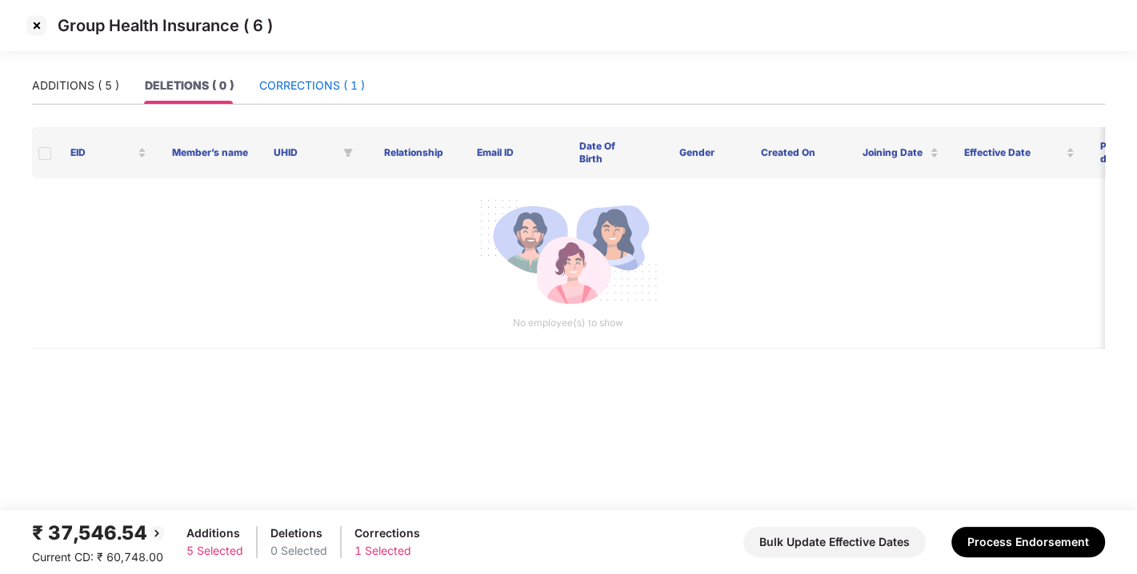
click at [288, 84] on div "CORRECTIONS ( 1 )" at bounding box center [312, 86] width 106 height 18
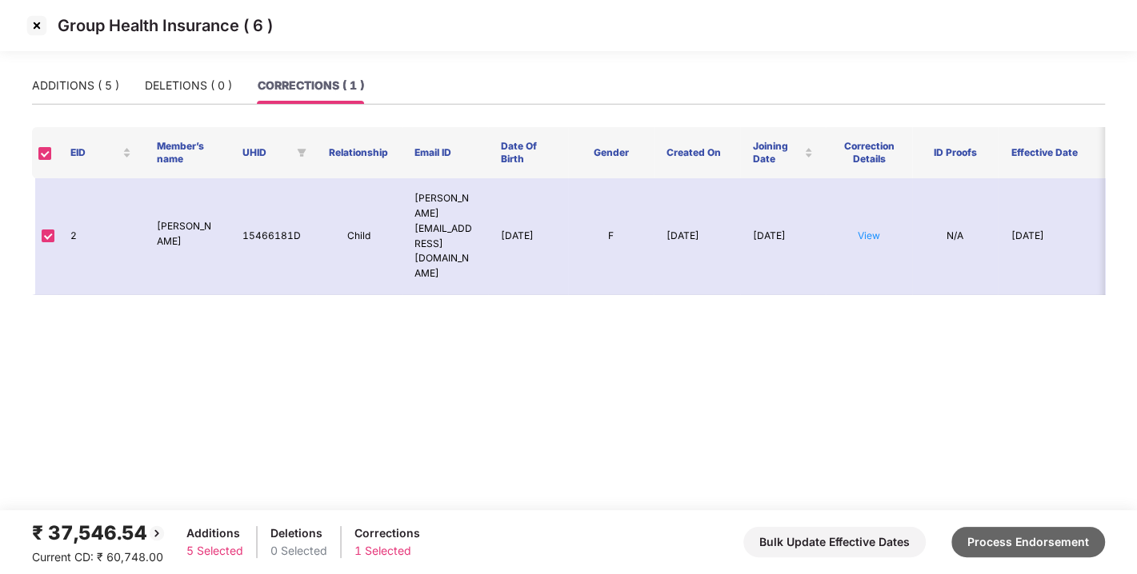
click at [1012, 532] on button "Process Endorsement" at bounding box center [1028, 542] width 154 height 30
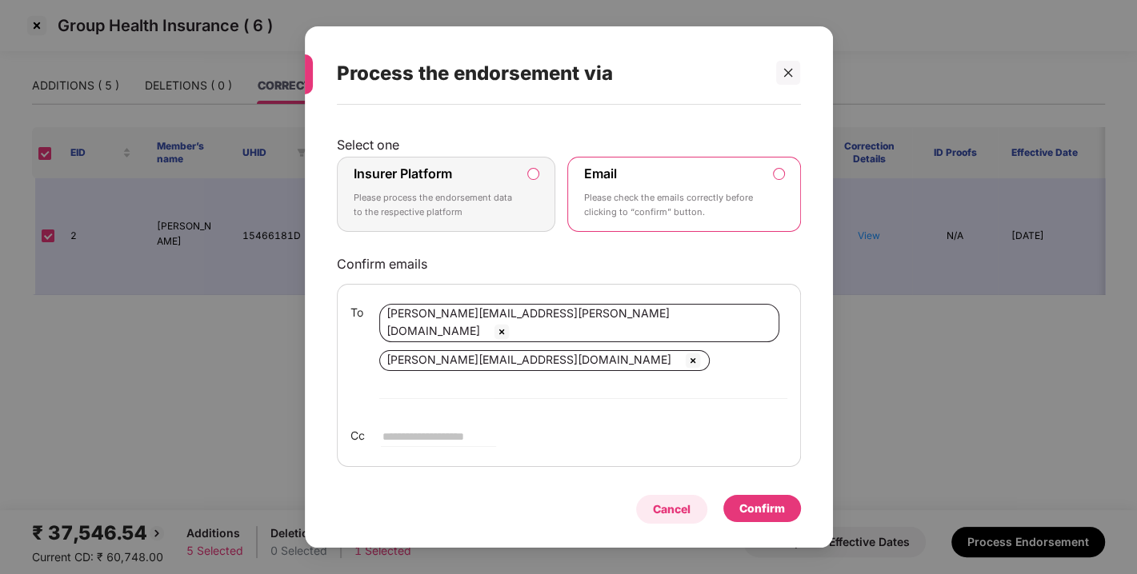
click at [694, 499] on div "Cancel" at bounding box center [671, 509] width 71 height 29
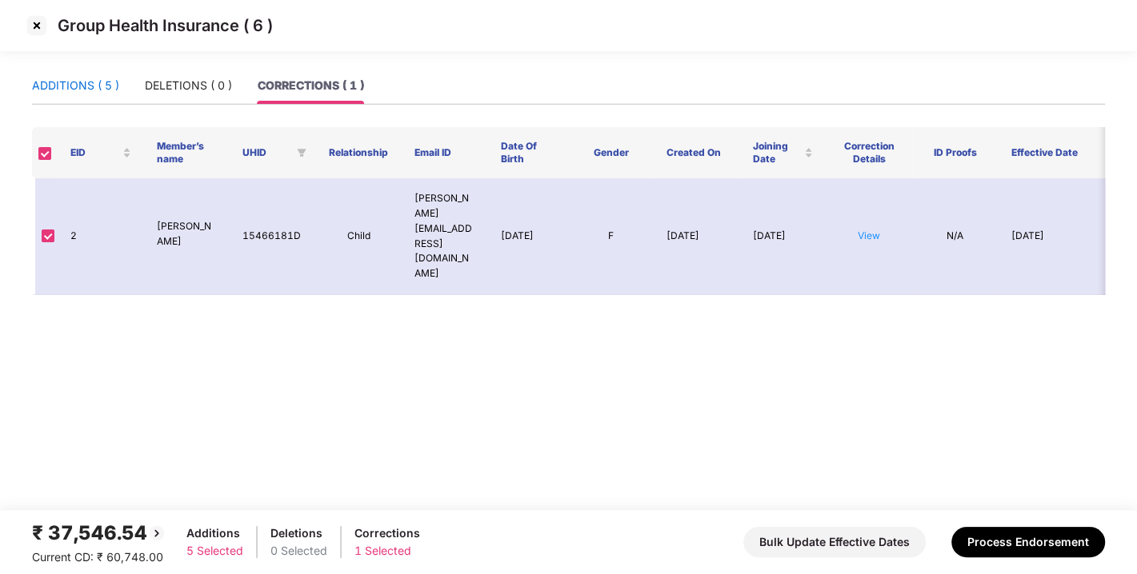
click at [114, 80] on div "ADDITIONS ( 5 )" at bounding box center [75, 86] width 87 height 18
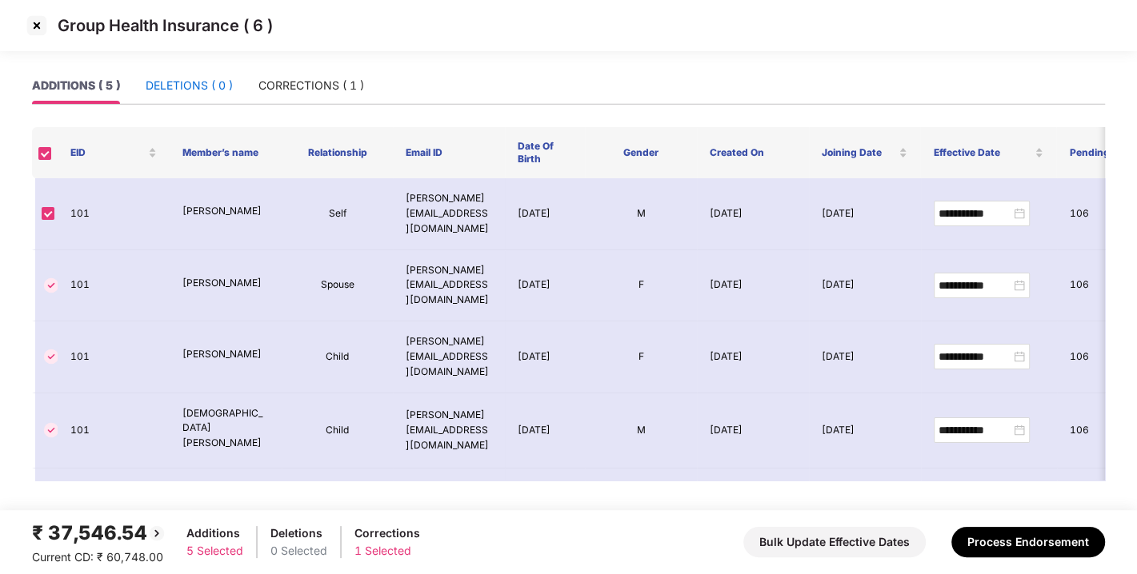
click at [201, 83] on div "DELETIONS ( 0 )" at bounding box center [189, 86] width 87 height 18
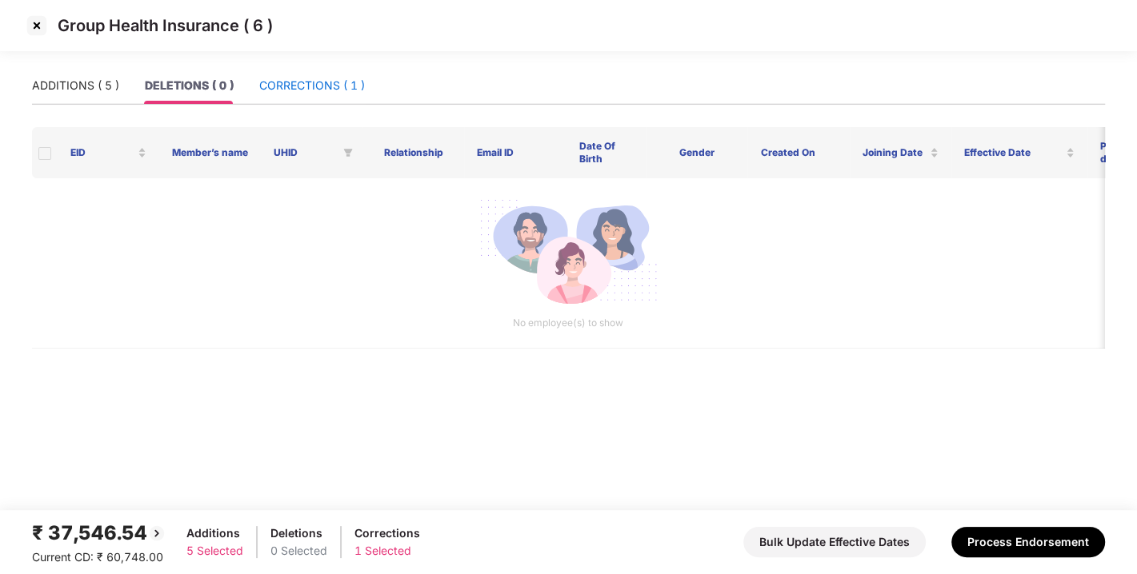
click at [284, 83] on div "CORRECTIONS ( 1 )" at bounding box center [312, 86] width 106 height 18
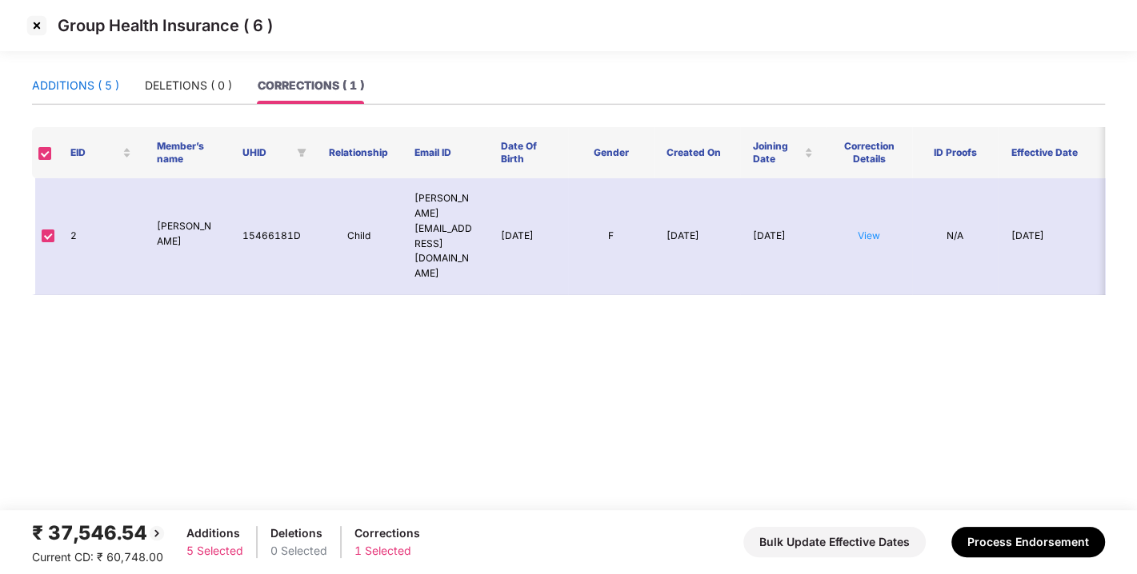
click at [84, 77] on div "ADDITIONS ( 5 )" at bounding box center [75, 86] width 87 height 18
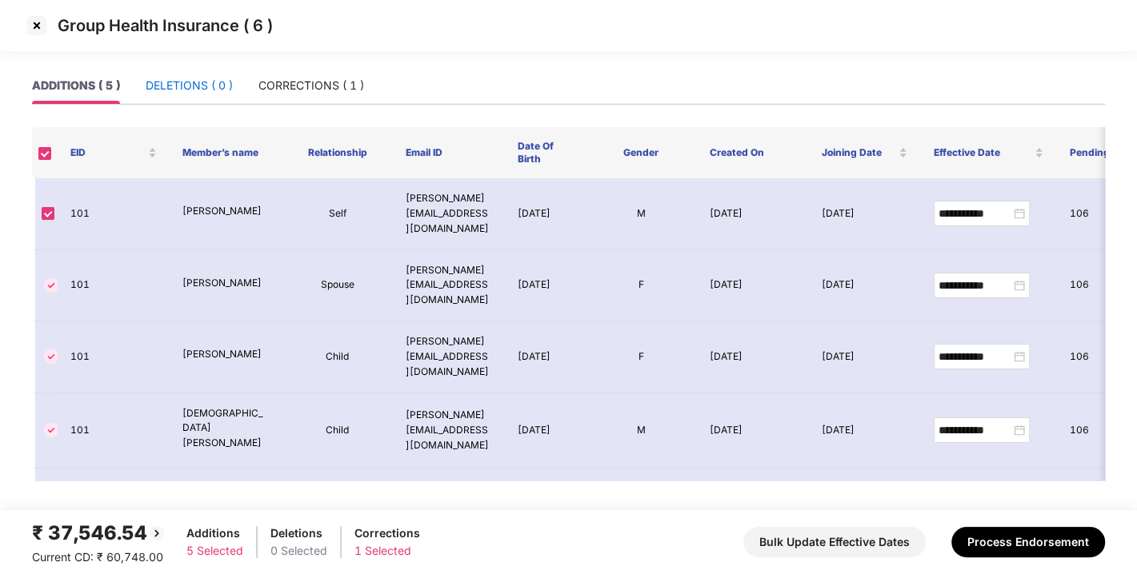
click at [198, 77] on div "DELETIONS ( 0 )" at bounding box center [189, 86] width 87 height 18
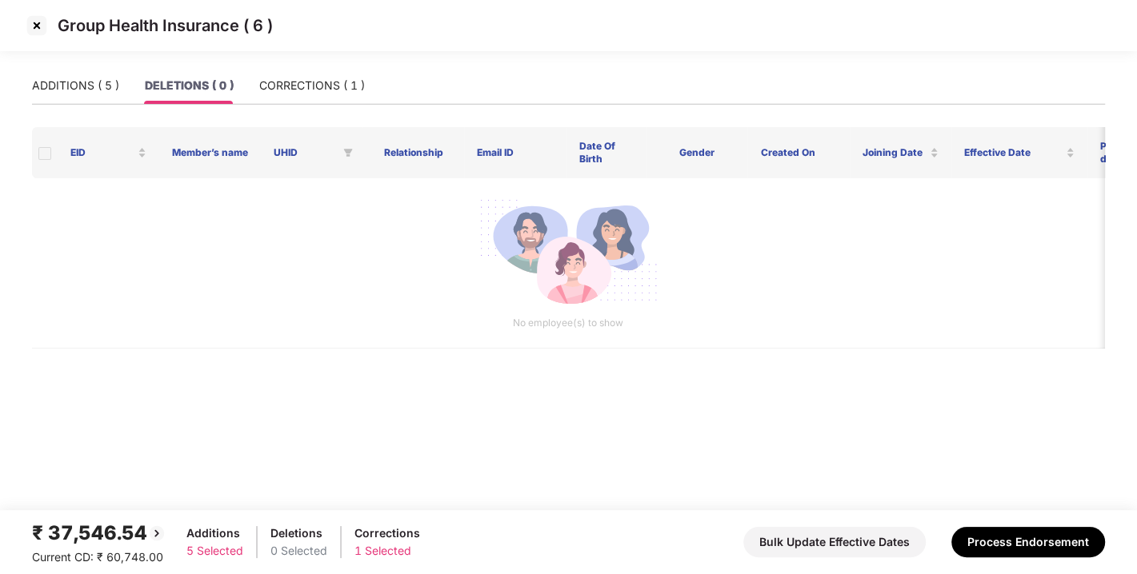
click at [324, 107] on div "ADDITIONS ( 5 ) DELETIONS ( 0 ) CORRECTIONS ( 1 )" at bounding box center [568, 92] width 1073 height 50
click at [302, 79] on div "CORRECTIONS ( 1 )" at bounding box center [312, 86] width 106 height 18
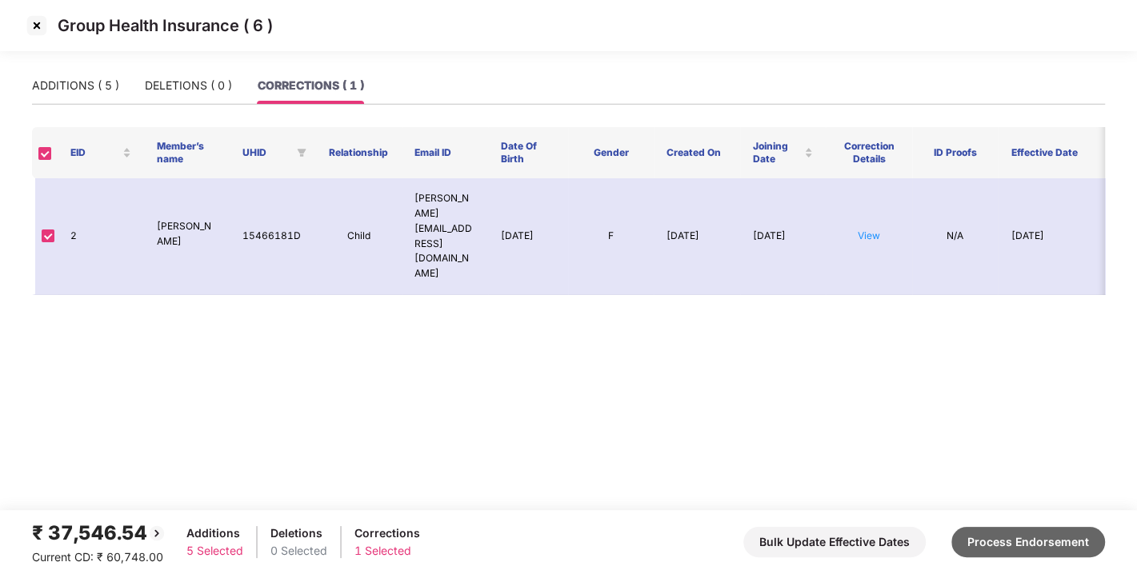
click at [1023, 544] on button "Process Endorsement" at bounding box center [1028, 542] width 154 height 30
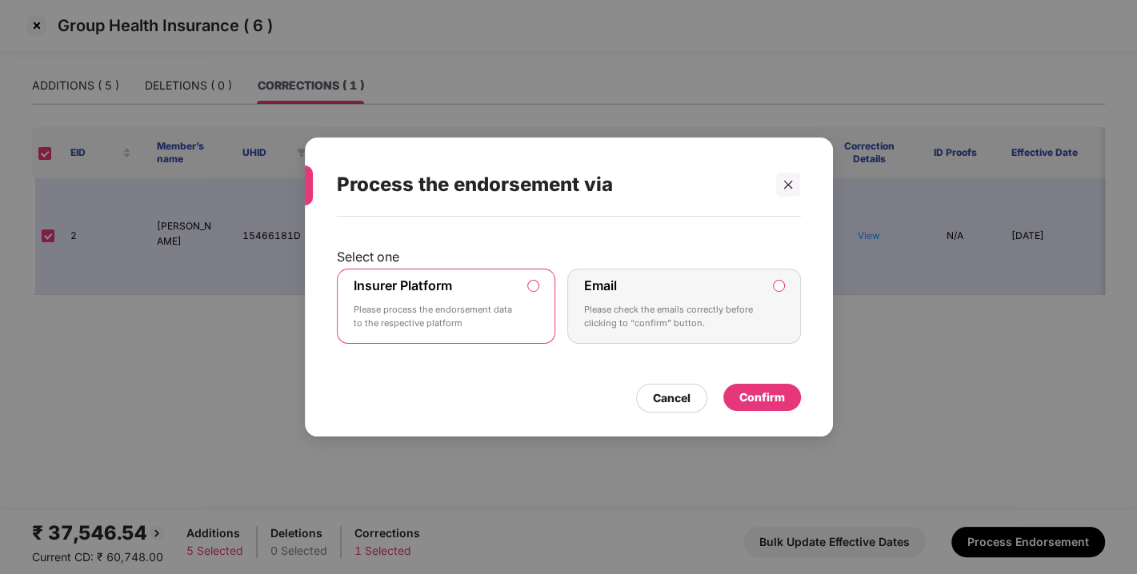
click at [763, 394] on div "Confirm" at bounding box center [762, 398] width 46 height 18
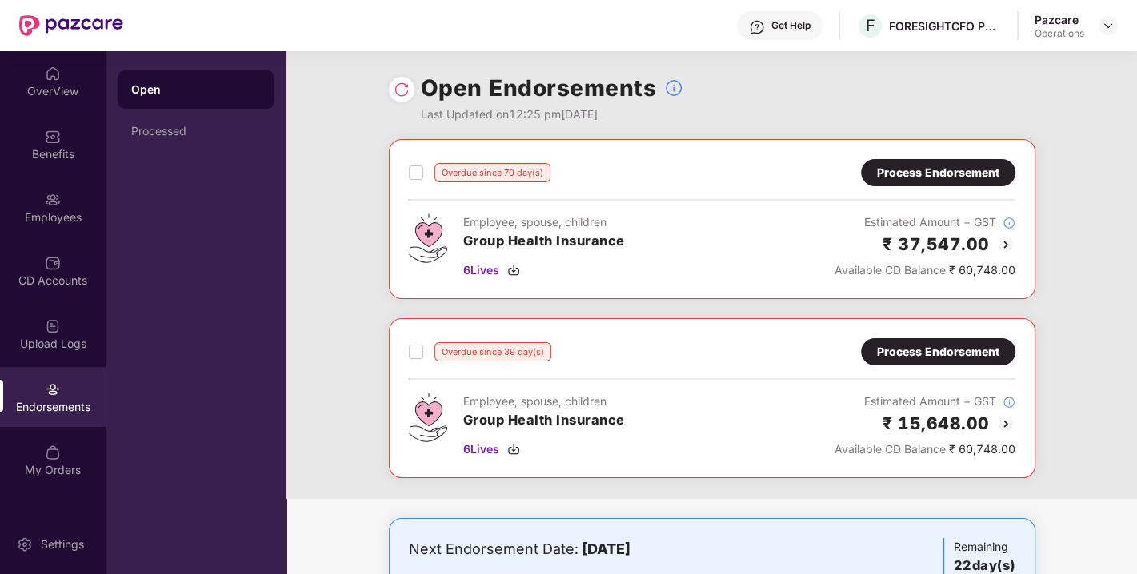
click at [710, 358] on div "Overdue since 39 day(s) Process Endorsement" at bounding box center [712, 351] width 606 height 27
click at [714, 399] on div "Employee, spouse, children Group Health Insurance 6 Lives Estimated Amount + GS…" at bounding box center [712, 426] width 606 height 66
click at [694, 335] on div "Overdue since 39 day(s) Process Endorsement Employee, spouse, children Group He…" at bounding box center [712, 398] width 646 height 160
click at [734, 374] on div "Overdue since 39 day(s) Process Endorsement Employee, spouse, children Group He…" at bounding box center [712, 398] width 606 height 120
click at [778, 420] on div "Employee, spouse, children Group Health Insurance 6 Lives Estimated Amount + GS…" at bounding box center [712, 426] width 606 height 66
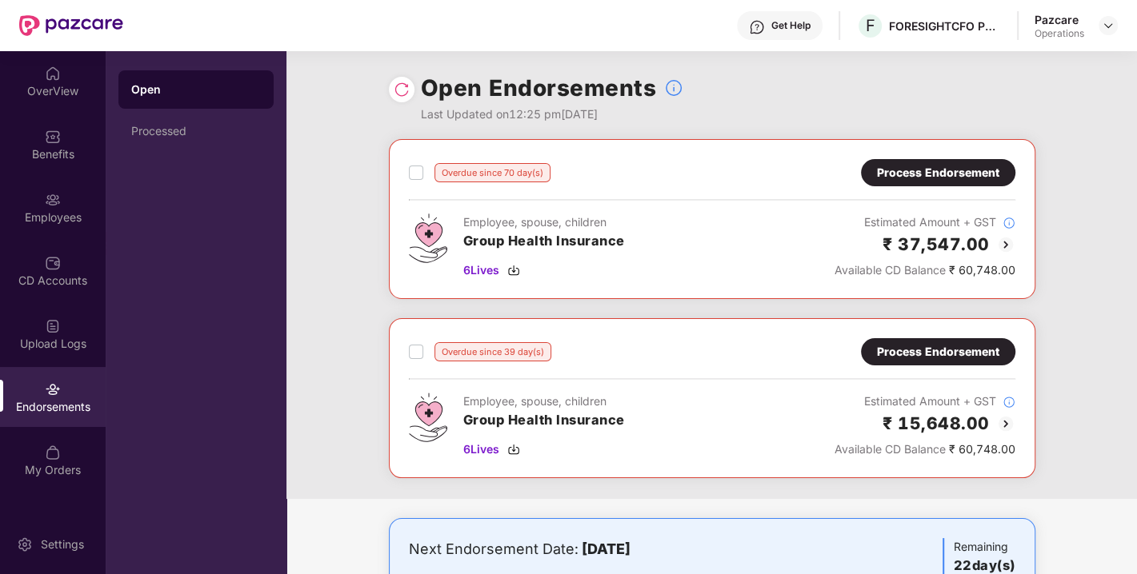
click at [767, 362] on div "Overdue since 39 day(s) Process Endorsement" at bounding box center [712, 351] width 606 height 27
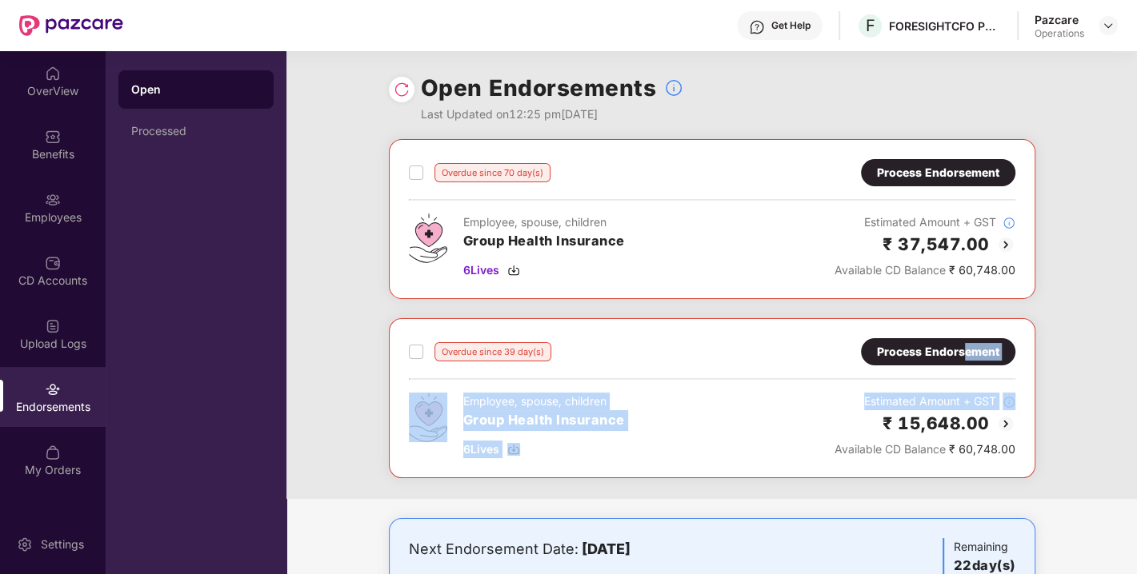
drag, startPoint x: 814, startPoint y: 432, endPoint x: 963, endPoint y: 342, distance: 174.4
click at [963, 342] on div "Overdue since 39 day(s) Process Endorsement Employee, spouse, children Group He…" at bounding box center [712, 398] width 606 height 120
click at [963, 343] on div "Process Endorsement" at bounding box center [938, 352] width 122 height 18
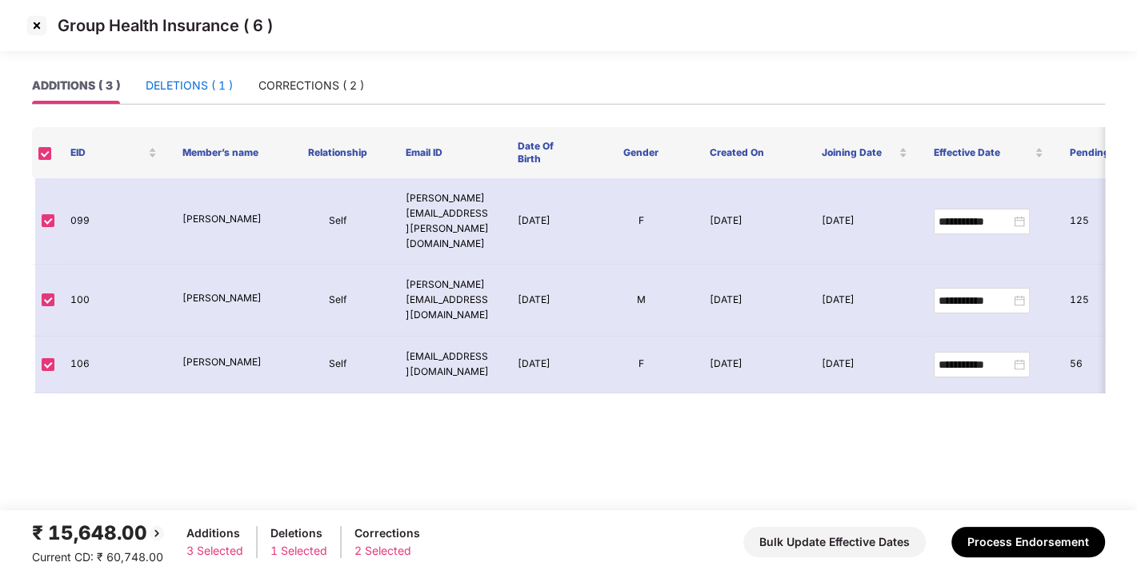
click at [190, 87] on div "DELETIONS ( 1 )" at bounding box center [189, 86] width 87 height 18
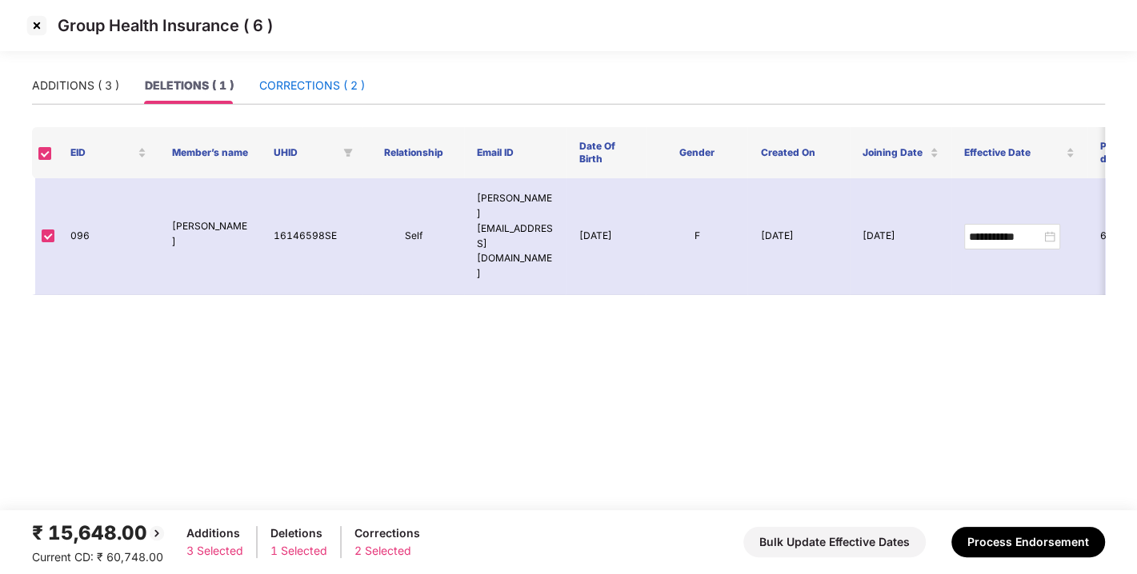
click at [275, 91] on div "CORRECTIONS ( 2 )" at bounding box center [312, 86] width 106 height 18
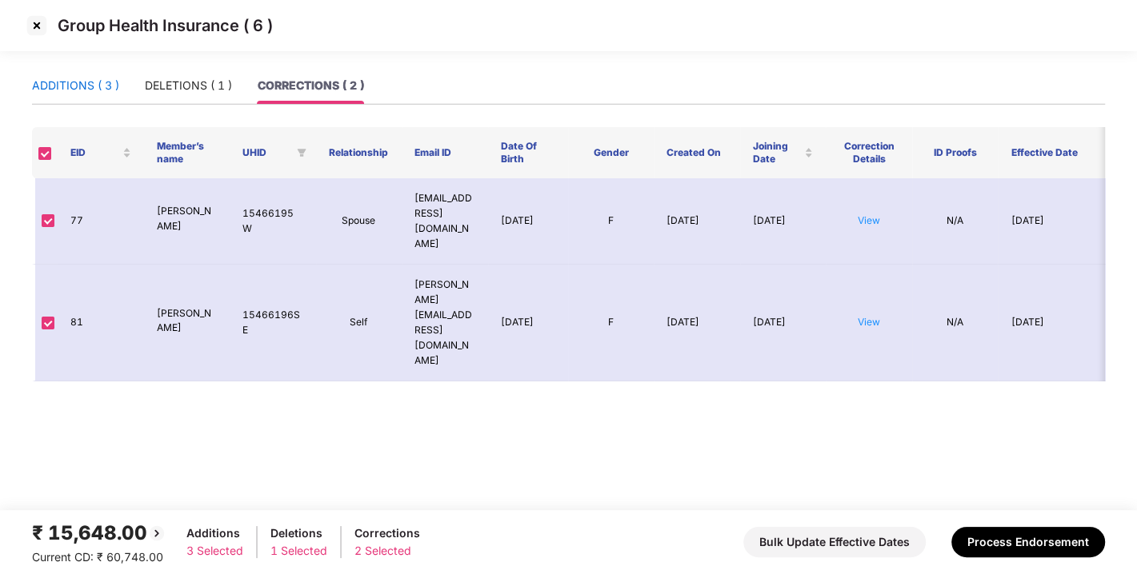
click at [96, 80] on div "ADDITIONS ( 3 )" at bounding box center [75, 86] width 87 height 18
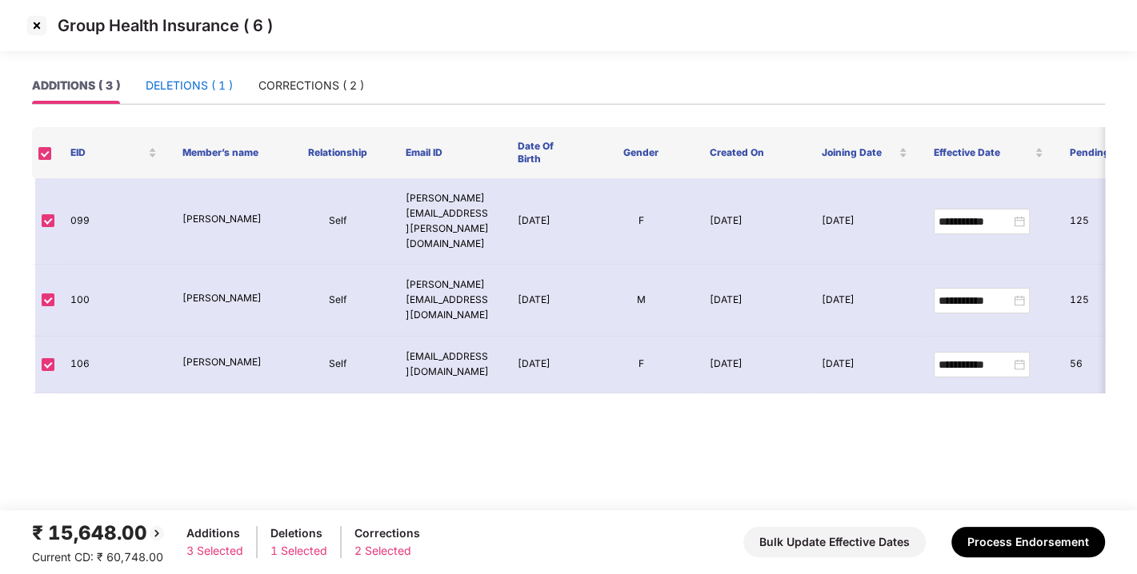
click at [197, 82] on div "DELETIONS ( 1 )" at bounding box center [189, 86] width 87 height 18
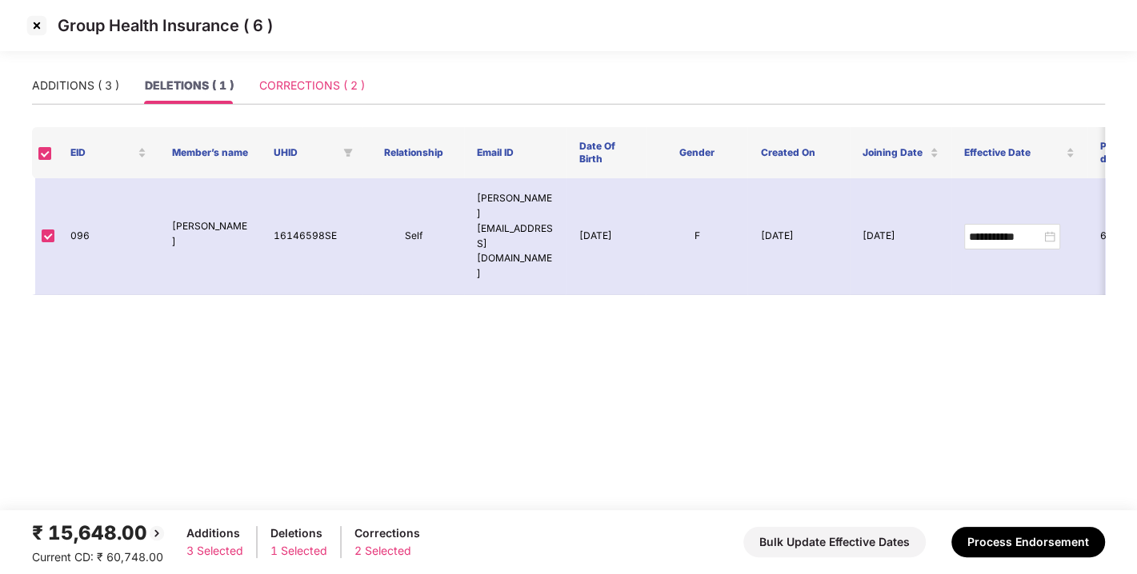
click at [326, 97] on div "CORRECTIONS ( 2 )" at bounding box center [312, 85] width 106 height 37
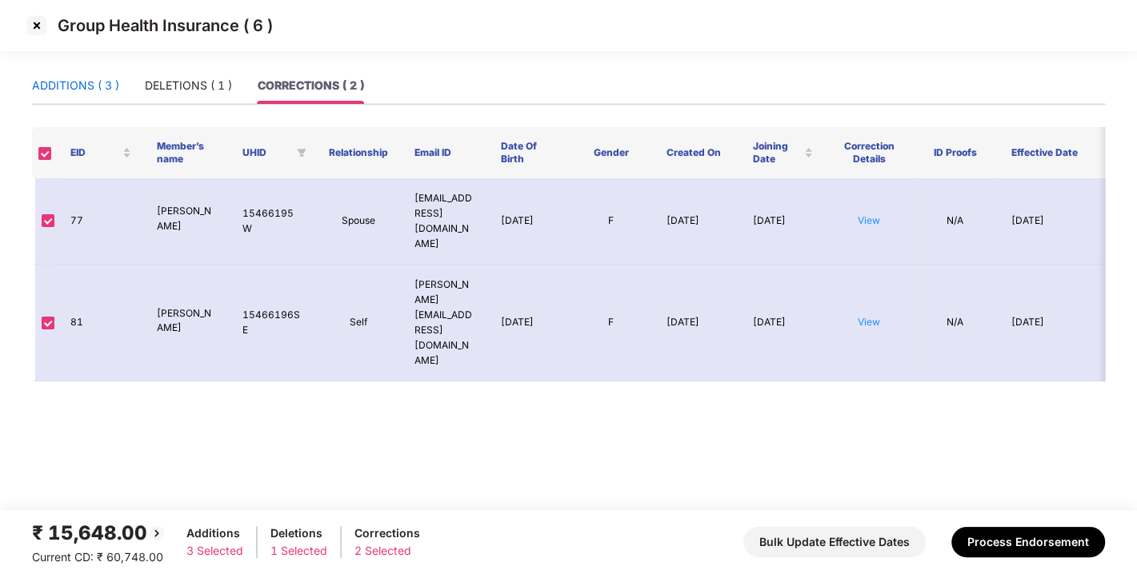
click at [89, 86] on div "ADDITIONS ( 3 )" at bounding box center [75, 86] width 87 height 18
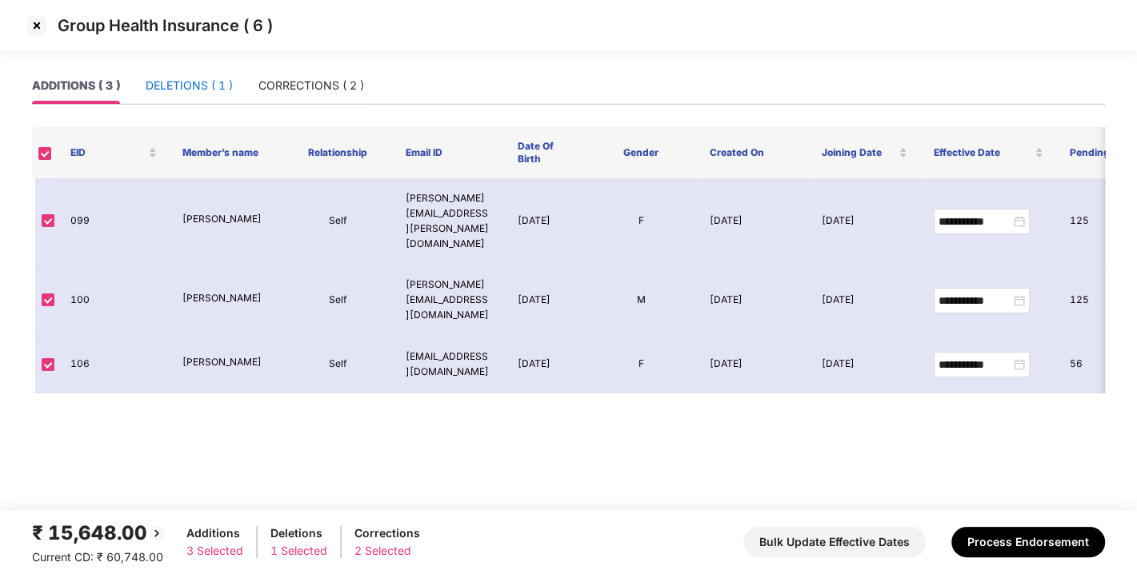
click at [167, 86] on div "DELETIONS ( 1 )" at bounding box center [189, 86] width 87 height 18
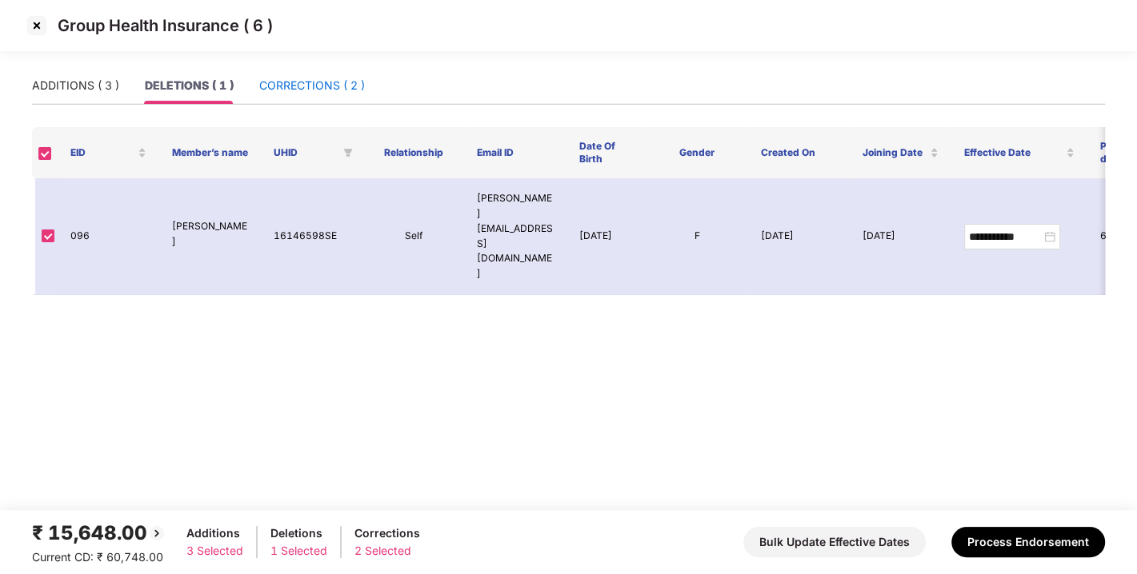
click at [273, 89] on div "CORRECTIONS ( 2 )" at bounding box center [312, 86] width 106 height 18
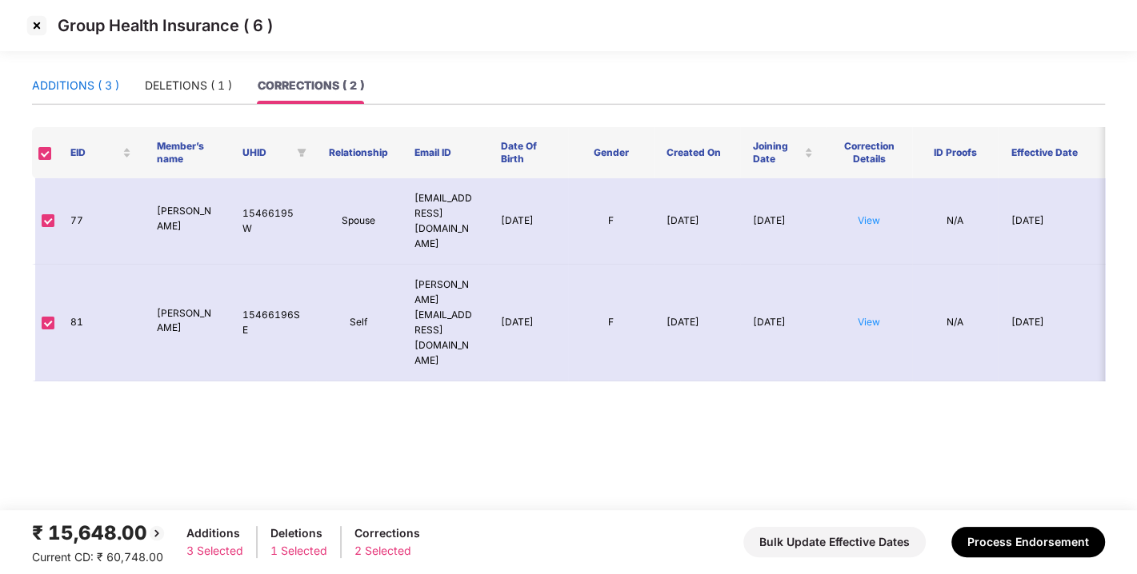
click at [98, 91] on div "ADDITIONS ( 3 )" at bounding box center [75, 86] width 87 height 18
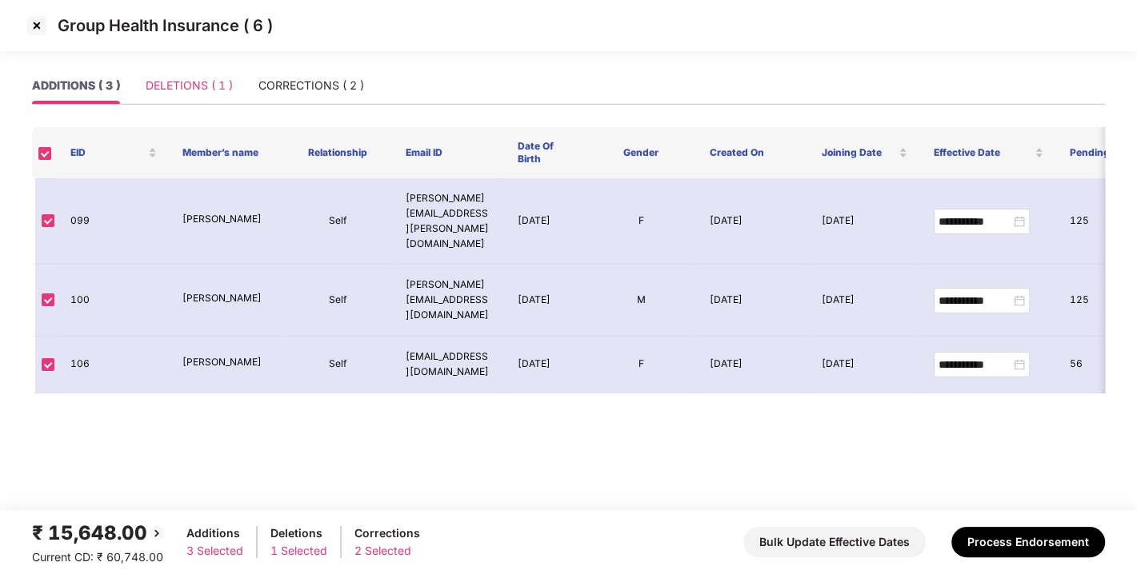
click at [202, 97] on div "DELETIONS ( 1 )" at bounding box center [189, 85] width 87 height 37
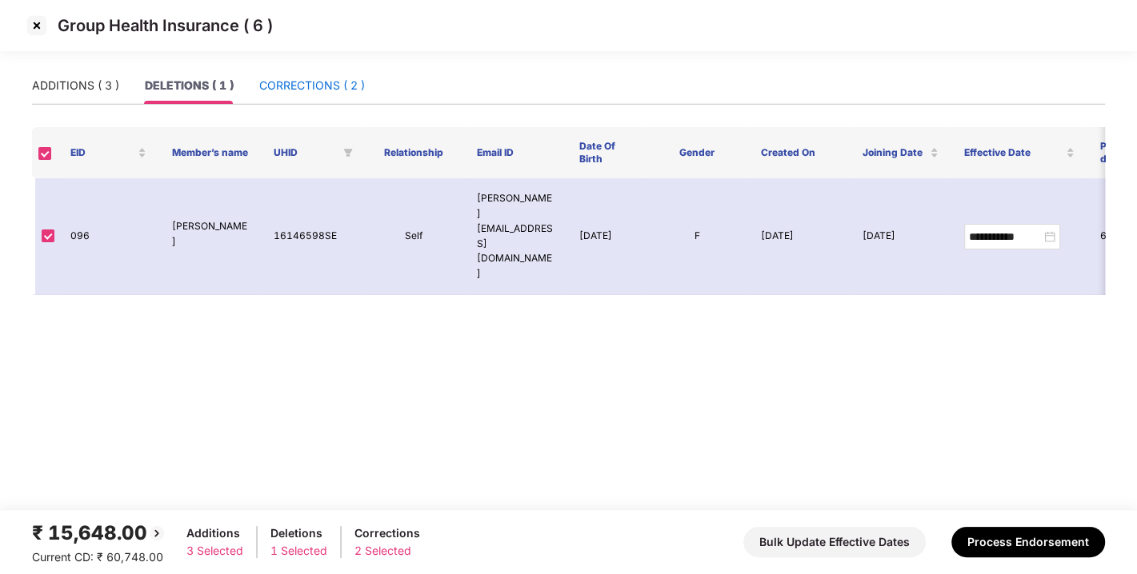
click at [330, 84] on div "CORRECTIONS ( 2 )" at bounding box center [312, 86] width 106 height 18
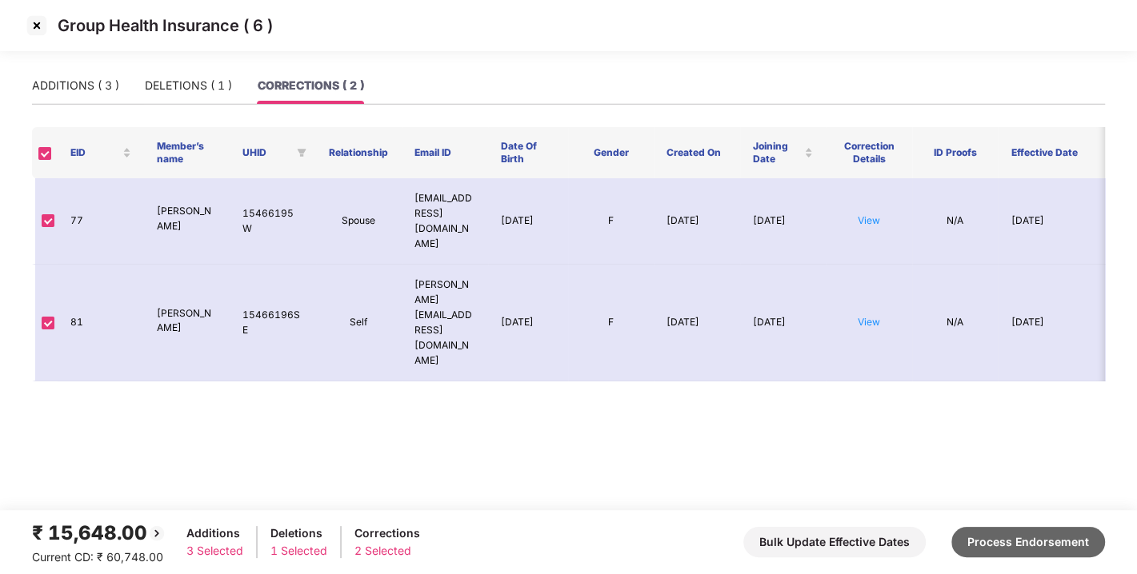
click at [1046, 538] on button "Process Endorsement" at bounding box center [1028, 542] width 154 height 30
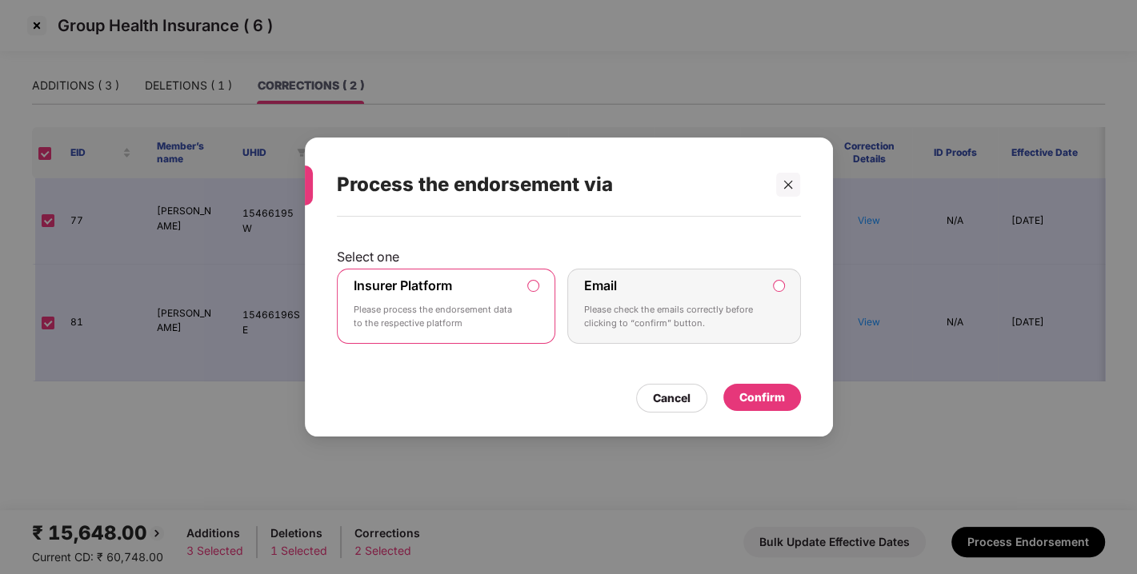
click at [773, 402] on div "Confirm" at bounding box center [762, 398] width 46 height 18
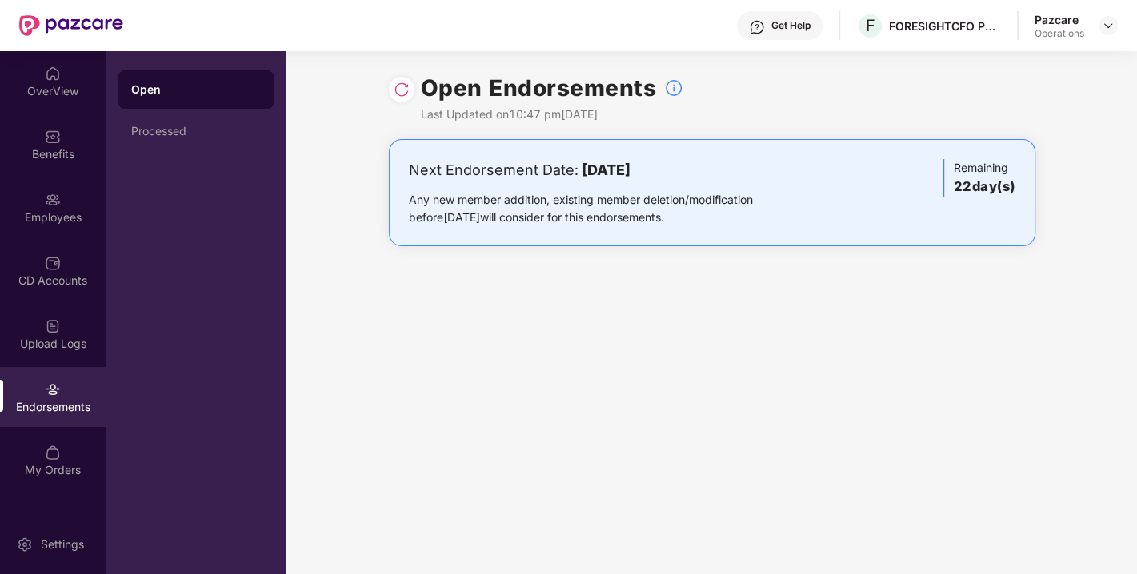
click at [1118, 65] on div "Open Endorsements Last Updated on 10:47 pm[DATE]" at bounding box center [711, 95] width 850 height 88
click at [1105, 22] on img at bounding box center [1108, 25] width 13 height 13
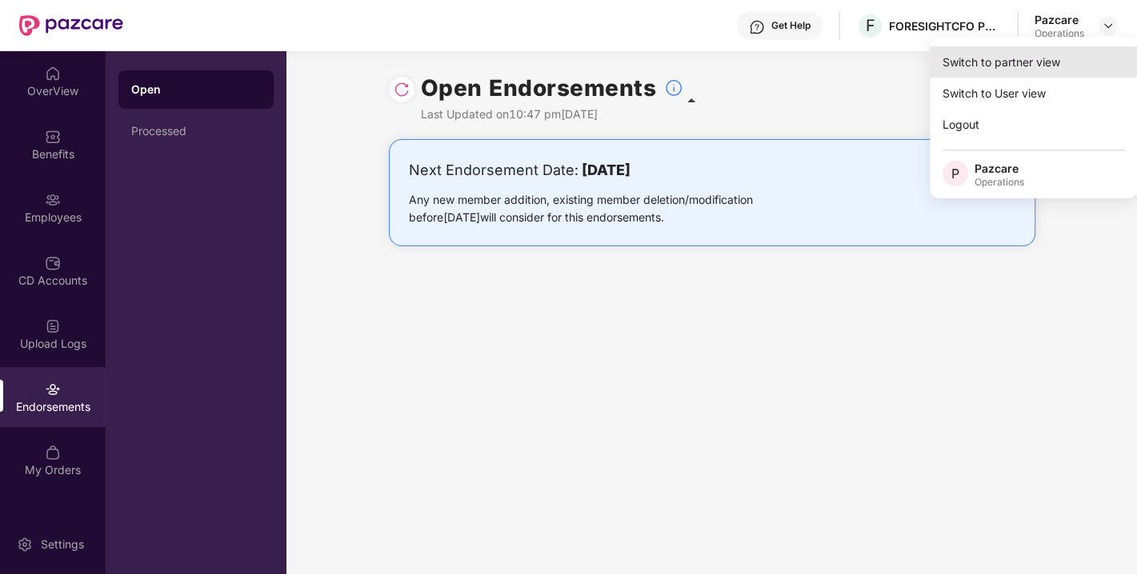
click at [1016, 57] on div "Switch to partner view" at bounding box center [1034, 61] width 208 height 31
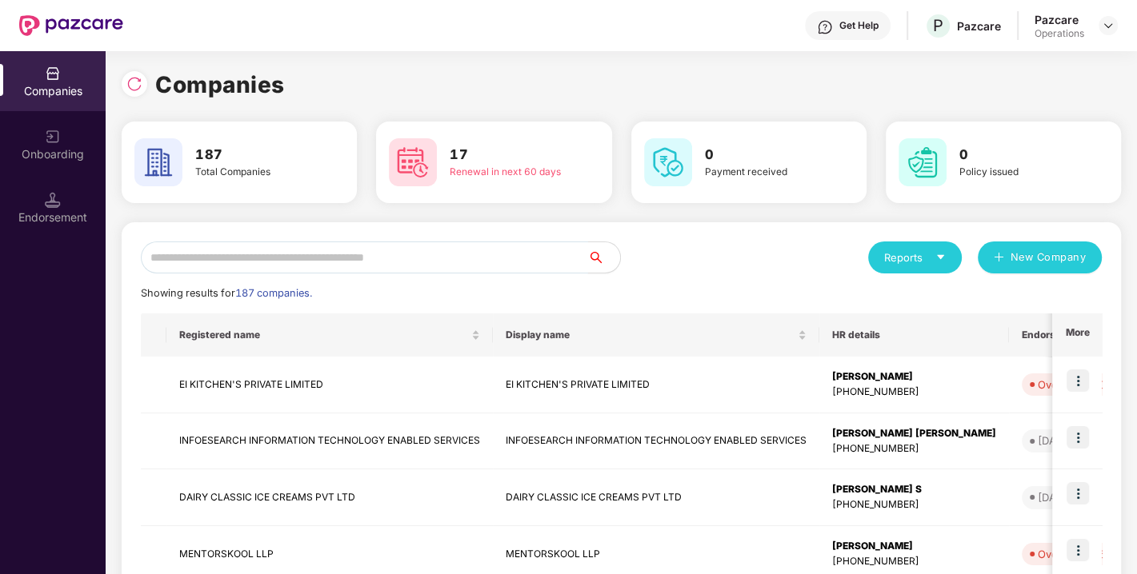
click at [333, 260] on input "text" at bounding box center [364, 258] width 447 height 32
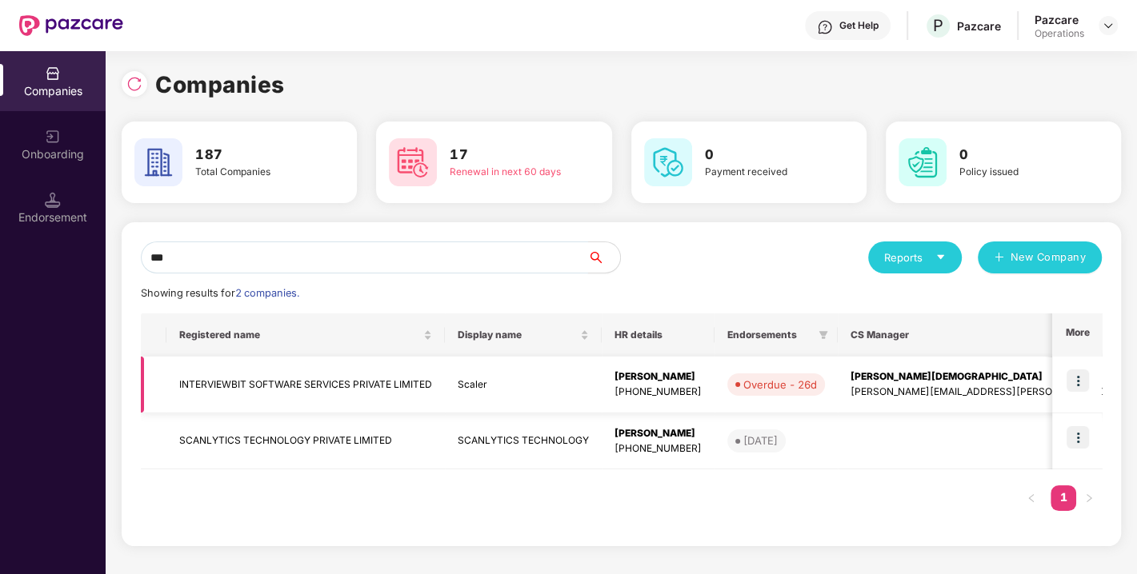
type input "***"
click at [1076, 374] on img at bounding box center [1077, 381] width 22 height 22
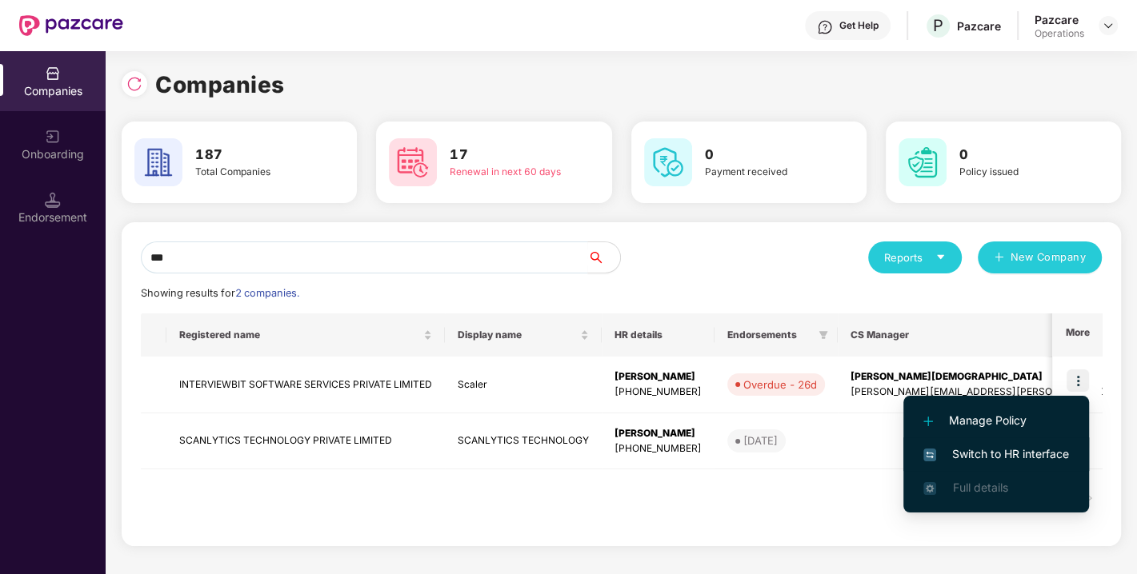
click at [996, 452] on span "Switch to HR interface" at bounding box center [996, 455] width 146 height 18
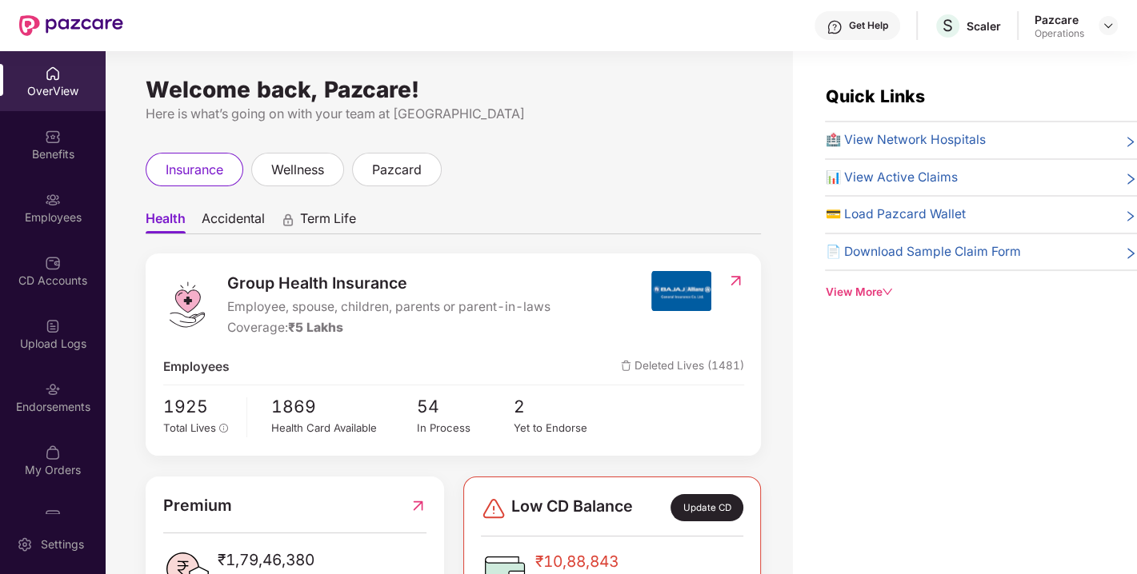
click at [42, 406] on div "Endorsements" at bounding box center [53, 407] width 106 height 16
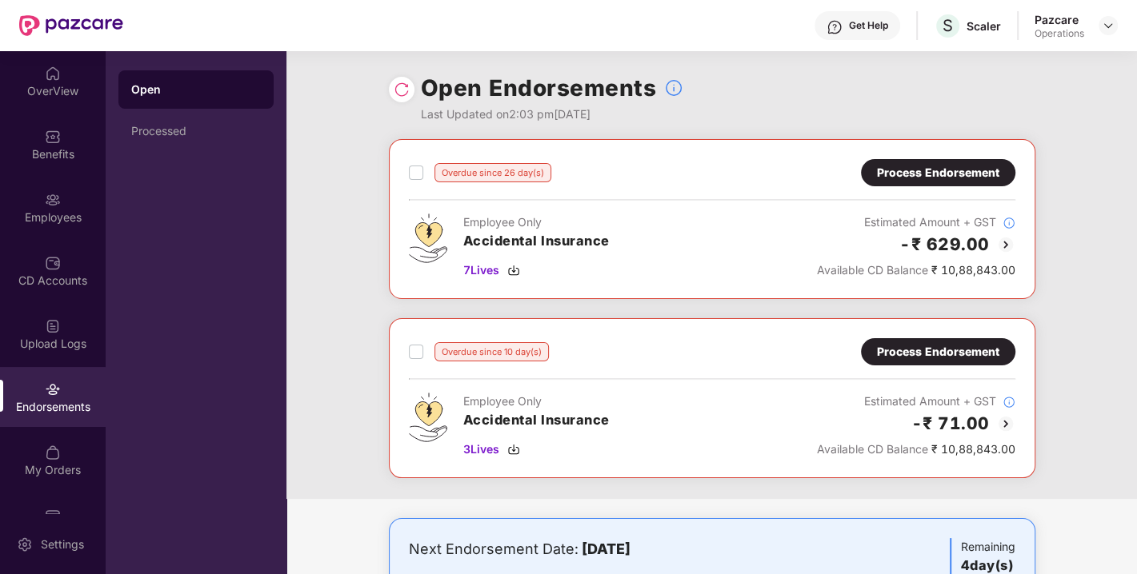
click at [411, 91] on div at bounding box center [402, 90] width 26 height 26
click at [401, 88] on img at bounding box center [402, 90] width 16 height 16
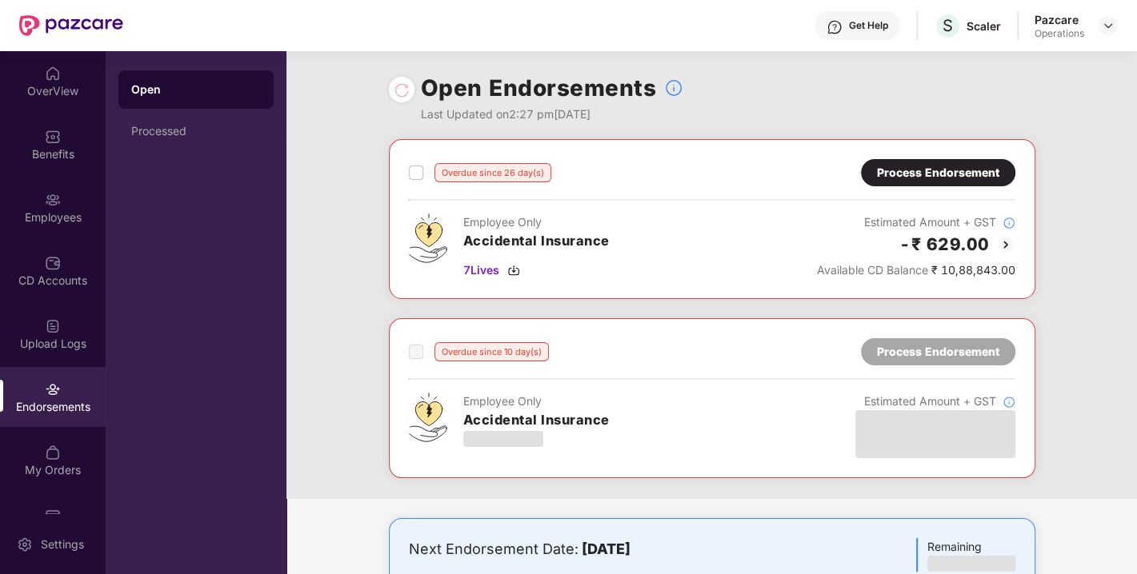
scroll to position [435, 0]
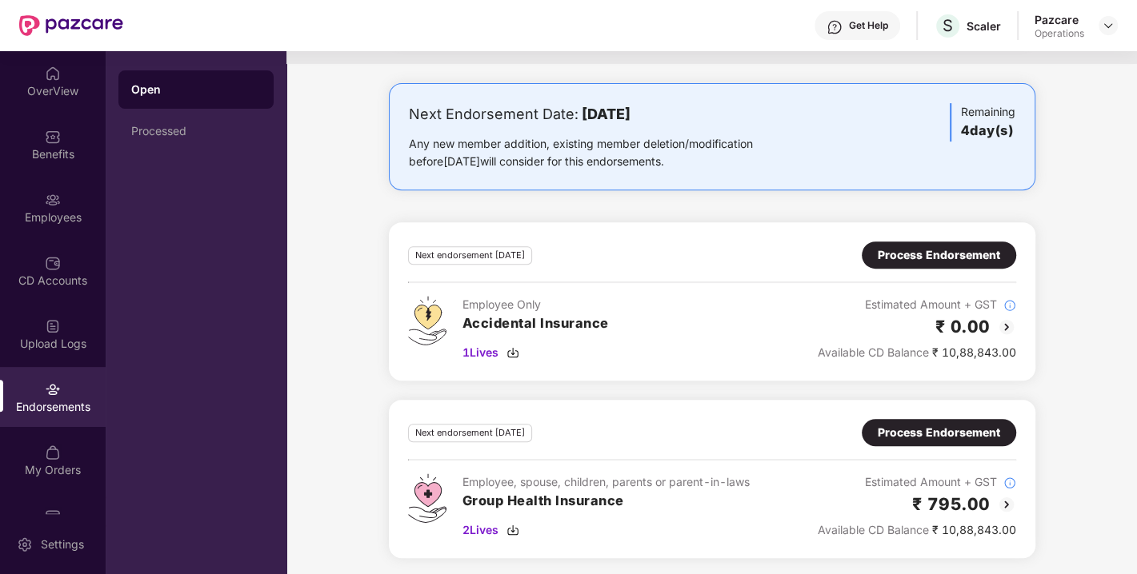
click at [916, 415] on div "Next endorsement [DATE] Process Endorsement Employee, spouse, children, parents…" at bounding box center [712, 479] width 646 height 158
click at [911, 424] on div "Process Endorsement" at bounding box center [939, 433] width 122 height 18
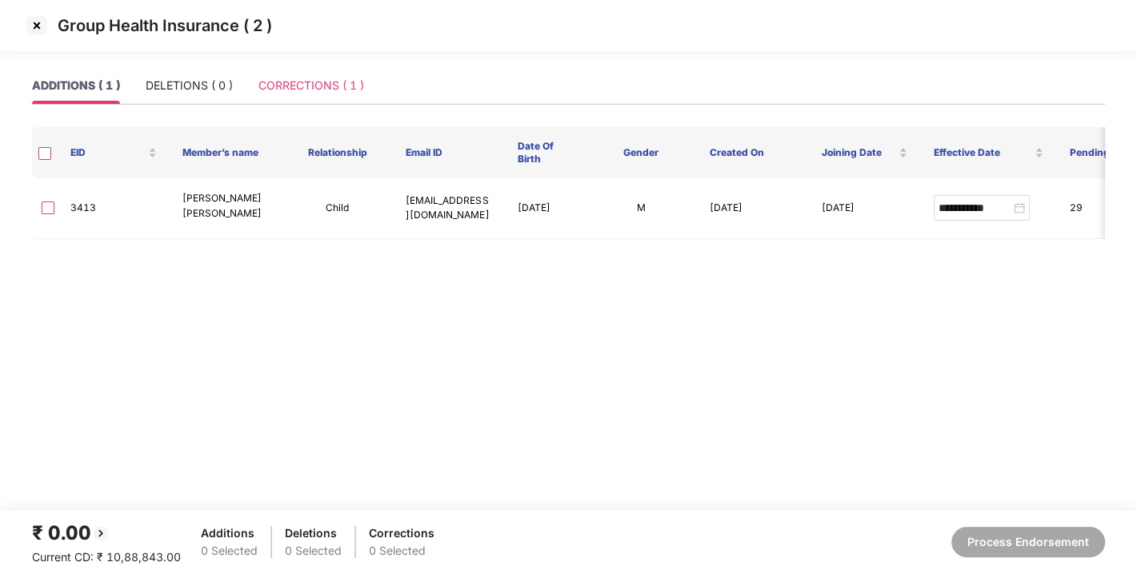
click at [309, 96] on div "CORRECTIONS ( 1 )" at bounding box center [311, 85] width 106 height 37
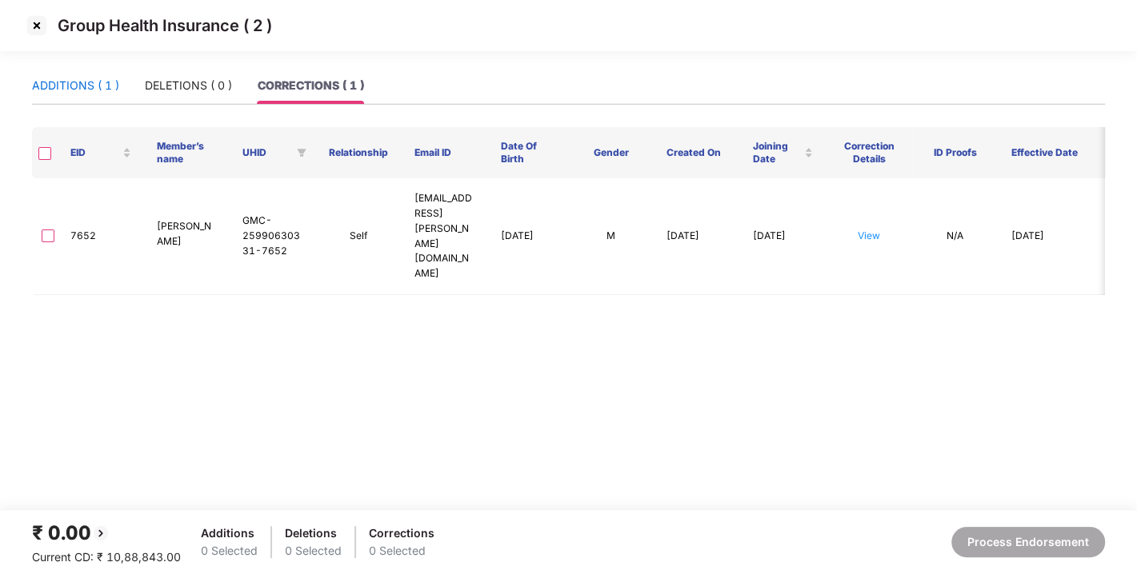
click at [73, 88] on div "ADDITIONS ( 1 )" at bounding box center [75, 86] width 87 height 18
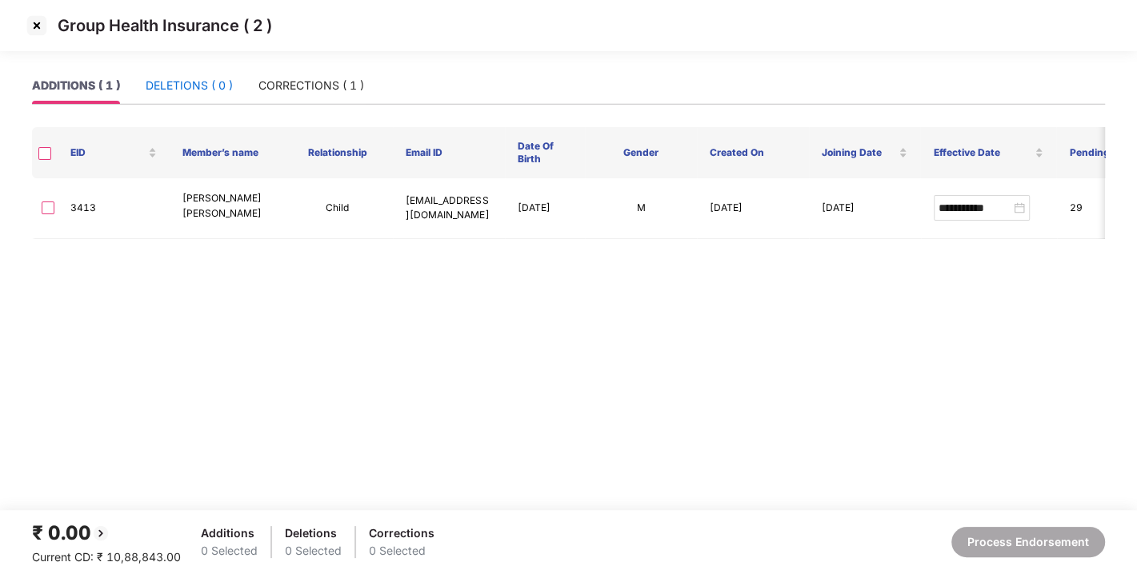
click at [166, 78] on div "DELETIONS ( 0 )" at bounding box center [189, 86] width 87 height 18
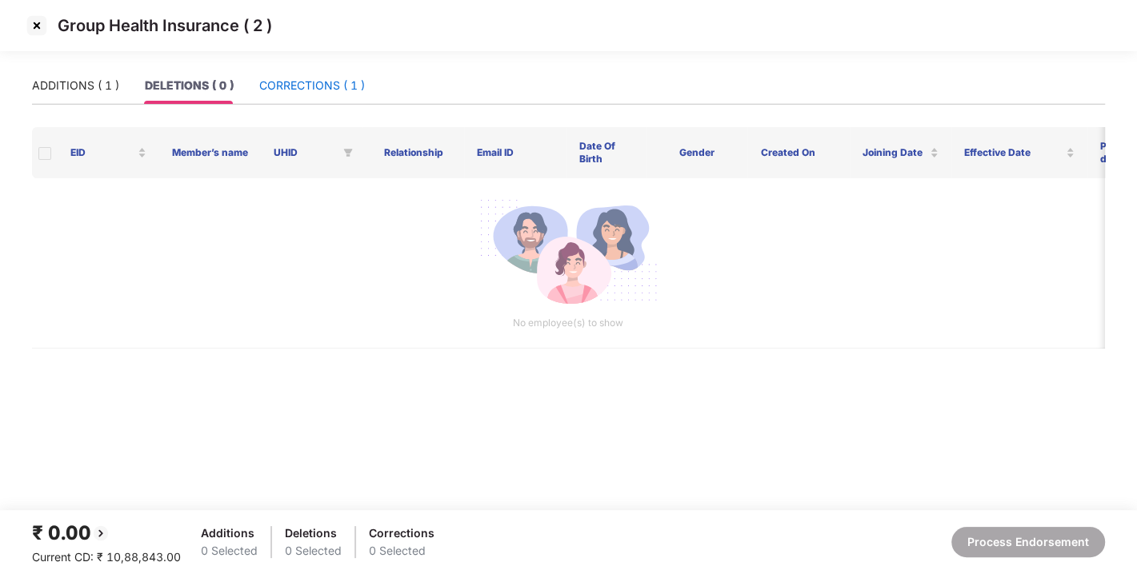
click at [314, 78] on div "CORRECTIONS ( 1 )" at bounding box center [312, 86] width 106 height 18
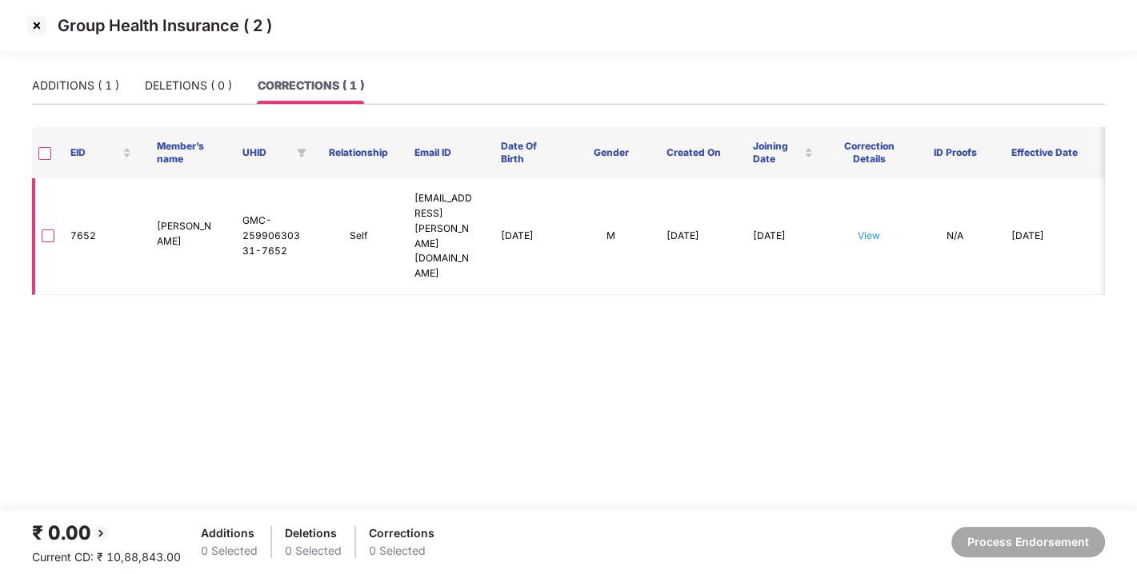
click at [881, 210] on td "View" at bounding box center [869, 236] width 86 height 117
click at [877, 230] on link "View" at bounding box center [869, 236] width 22 height 12
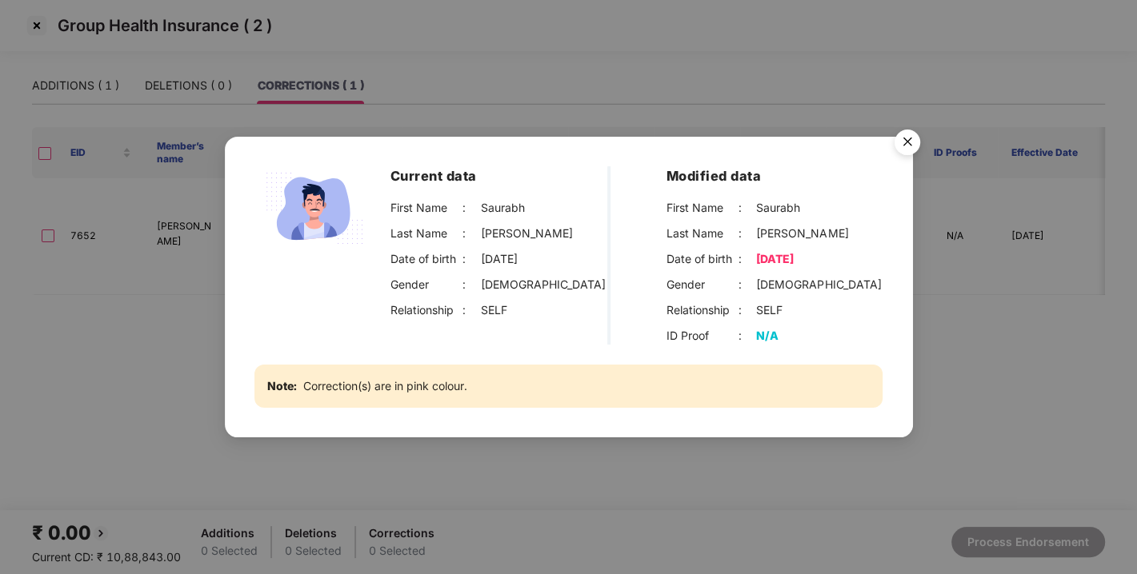
click at [900, 136] on img "Close" at bounding box center [907, 144] width 45 height 45
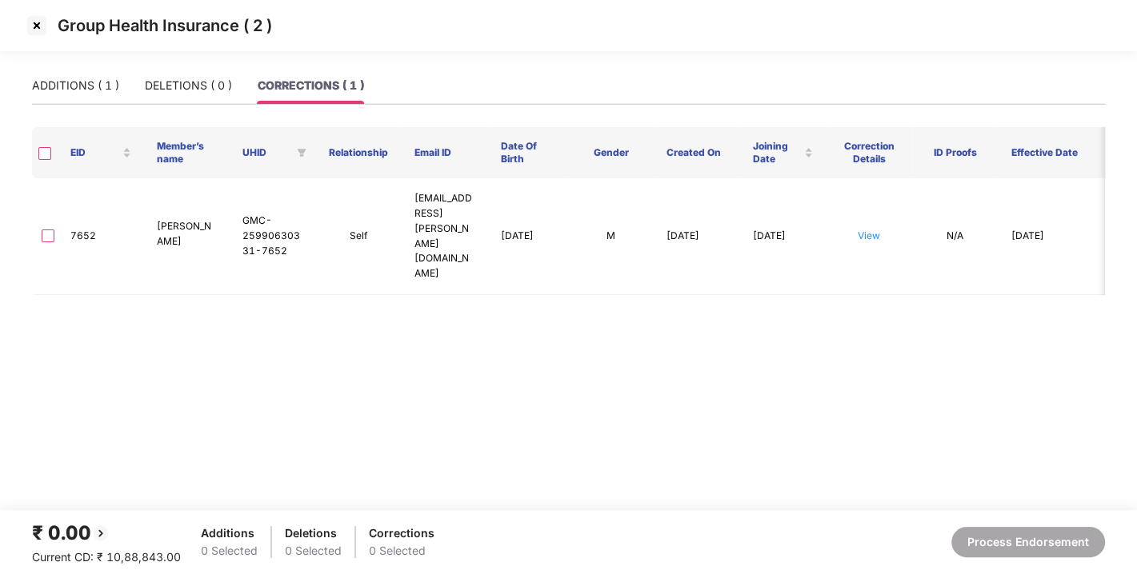
click at [37, 26] on img at bounding box center [37, 26] width 26 height 26
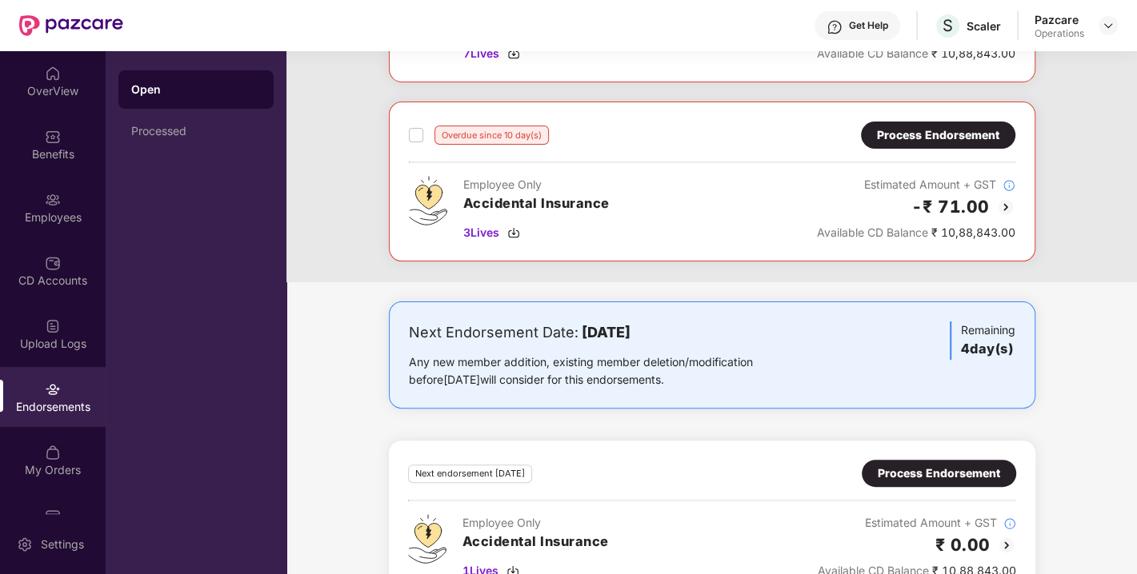
scroll to position [435, 0]
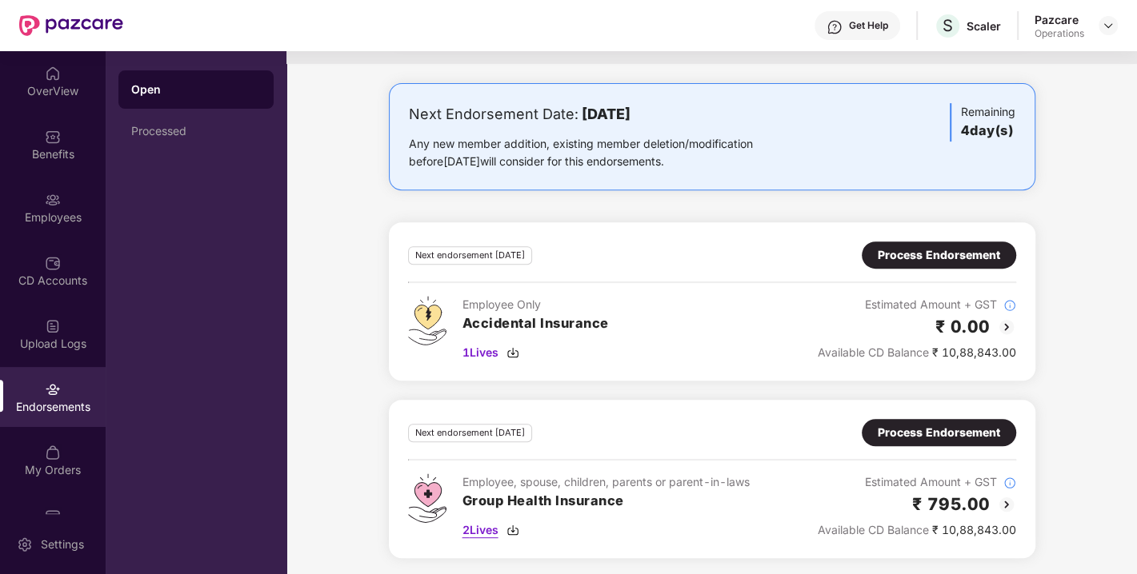
click at [510, 526] on img at bounding box center [512, 530] width 13 height 13
click at [951, 443] on div "Process Endorsement" at bounding box center [939, 432] width 154 height 27
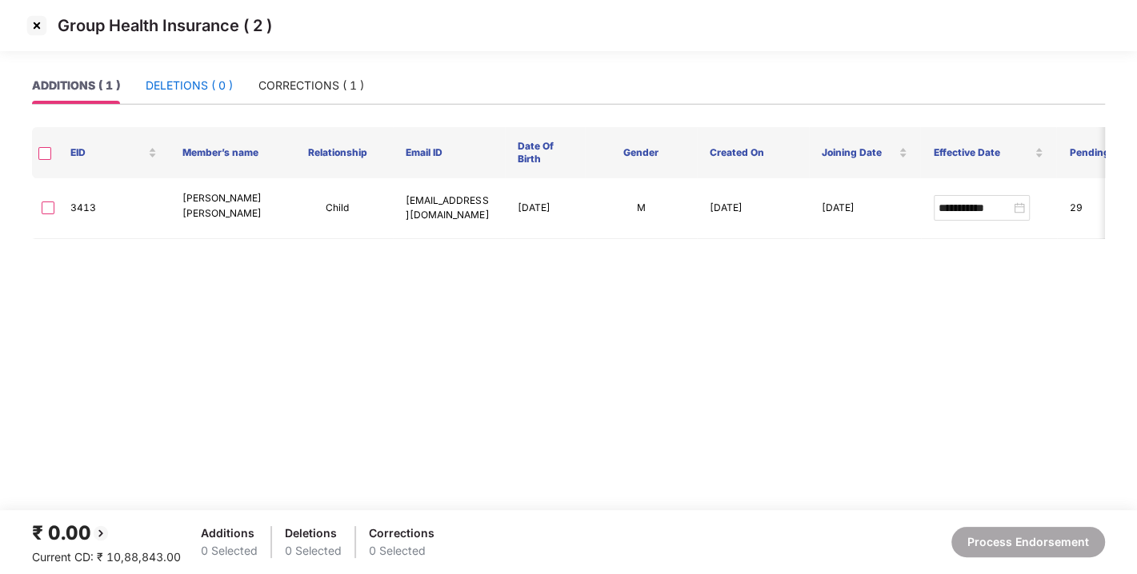
click at [201, 87] on div "DELETIONS ( 0 )" at bounding box center [189, 86] width 87 height 18
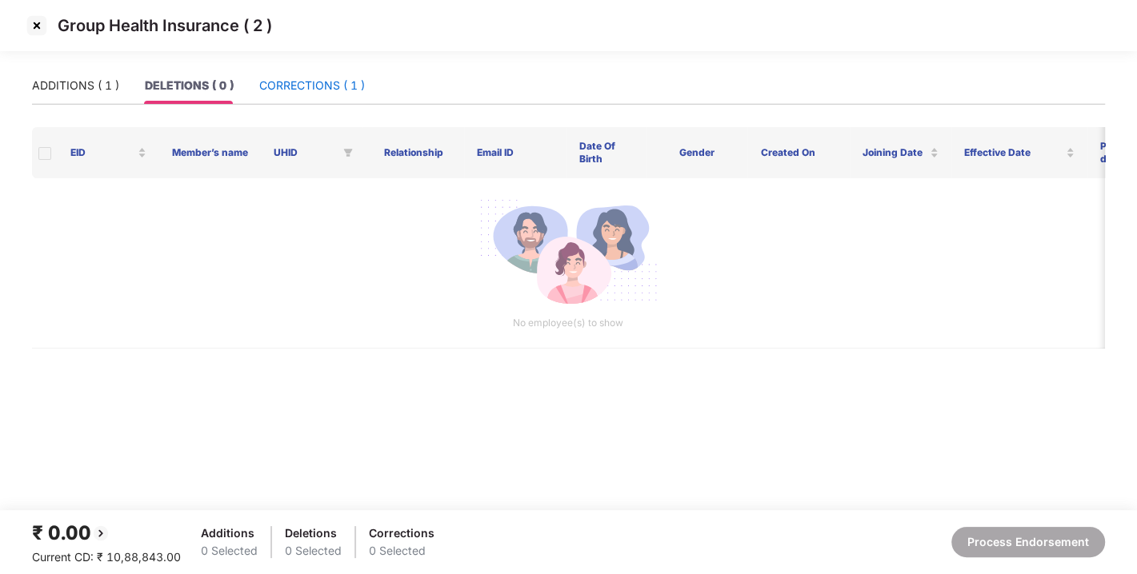
click at [290, 84] on div "CORRECTIONS ( 1 )" at bounding box center [312, 86] width 106 height 18
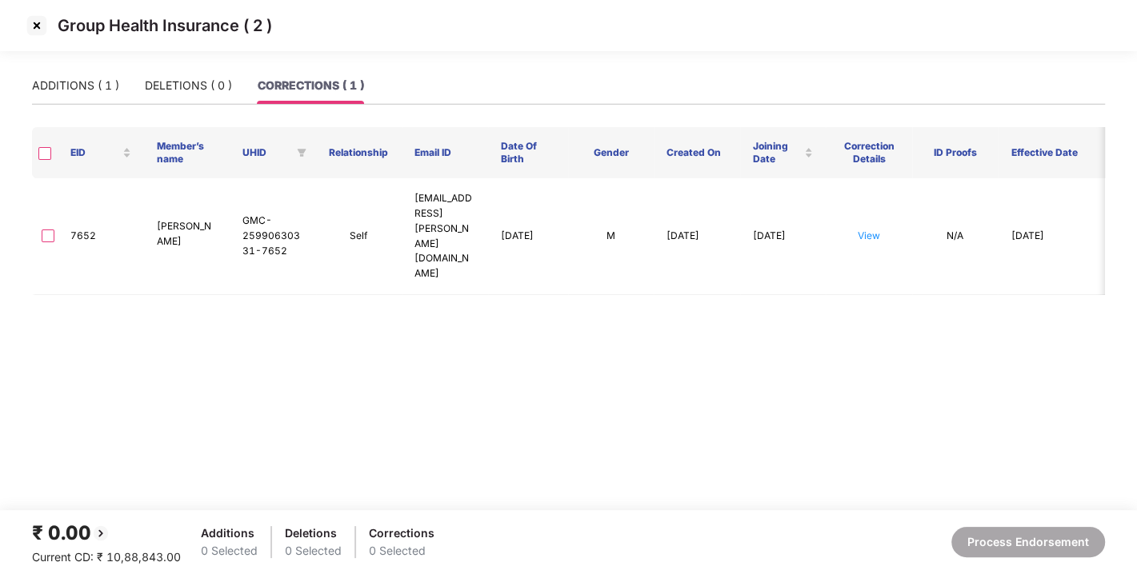
click at [831, 320] on main "ADDITIONS ( 1 ) DELETIONS ( 0 ) CORRECTIONS ( 1 ) EID Member’s name UHID Relati…" at bounding box center [568, 288] width 1137 height 443
click at [867, 230] on link "View" at bounding box center [869, 236] width 22 height 12
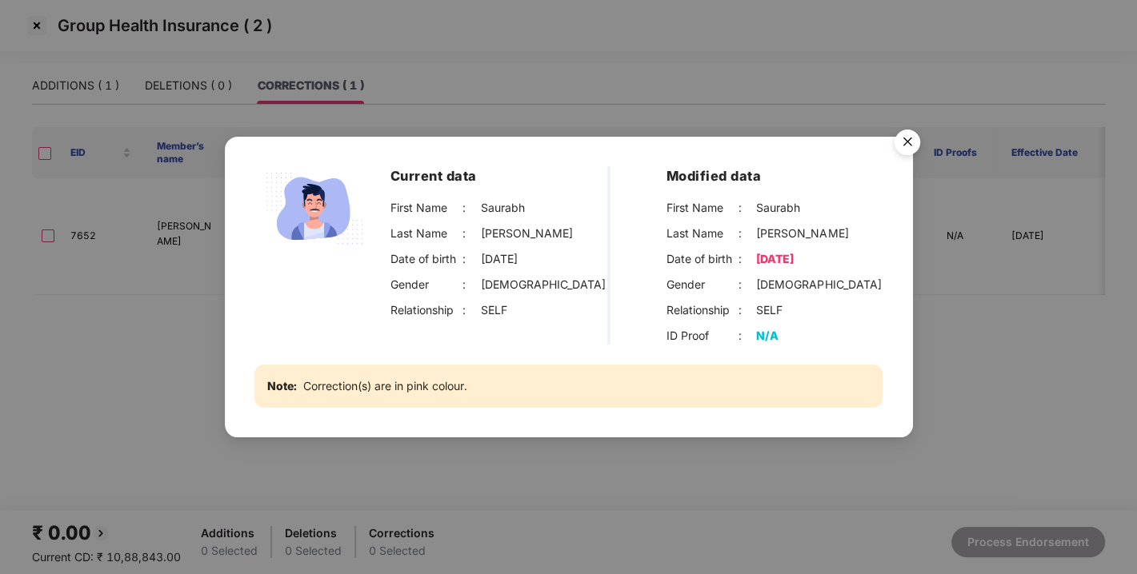
click at [909, 134] on img "Close" at bounding box center [907, 144] width 45 height 45
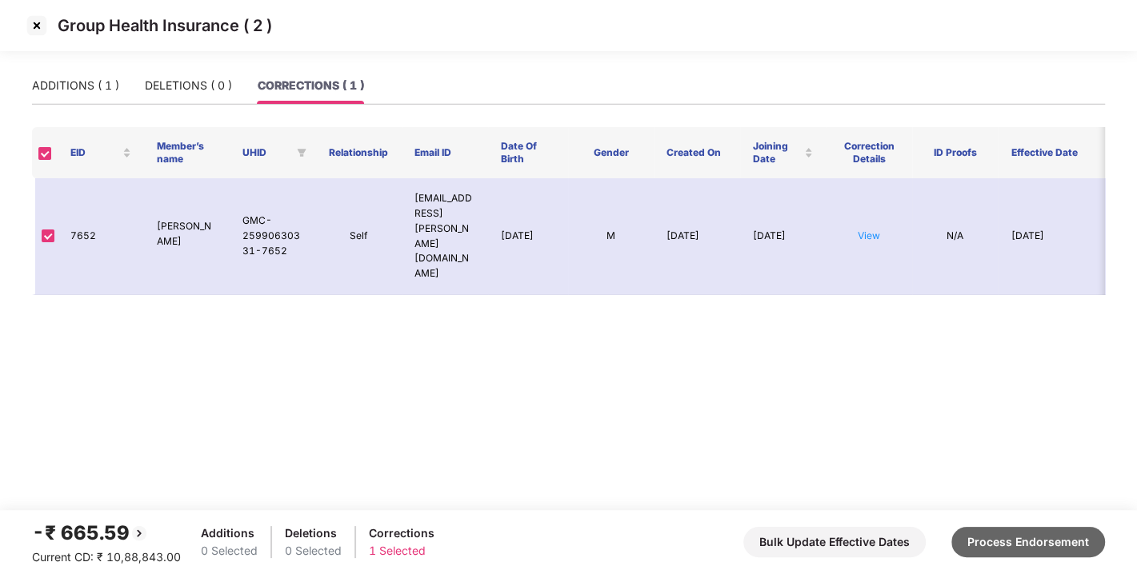
click at [1033, 530] on button "Process Endorsement" at bounding box center [1028, 542] width 154 height 30
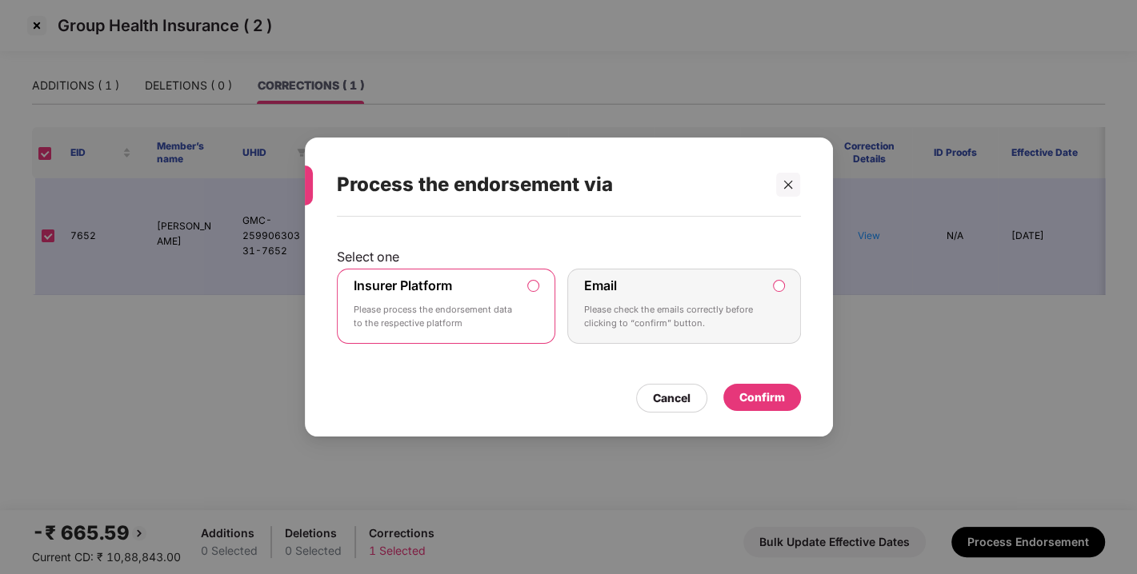
click at [750, 389] on div "Confirm" at bounding box center [762, 398] width 46 height 18
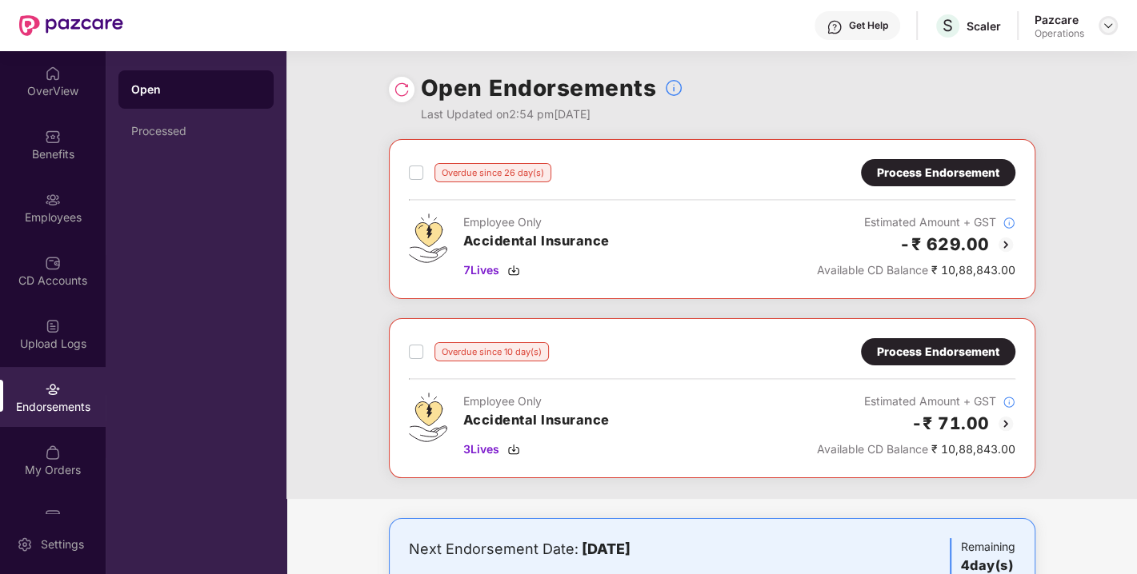
click at [1110, 22] on img at bounding box center [1108, 25] width 13 height 13
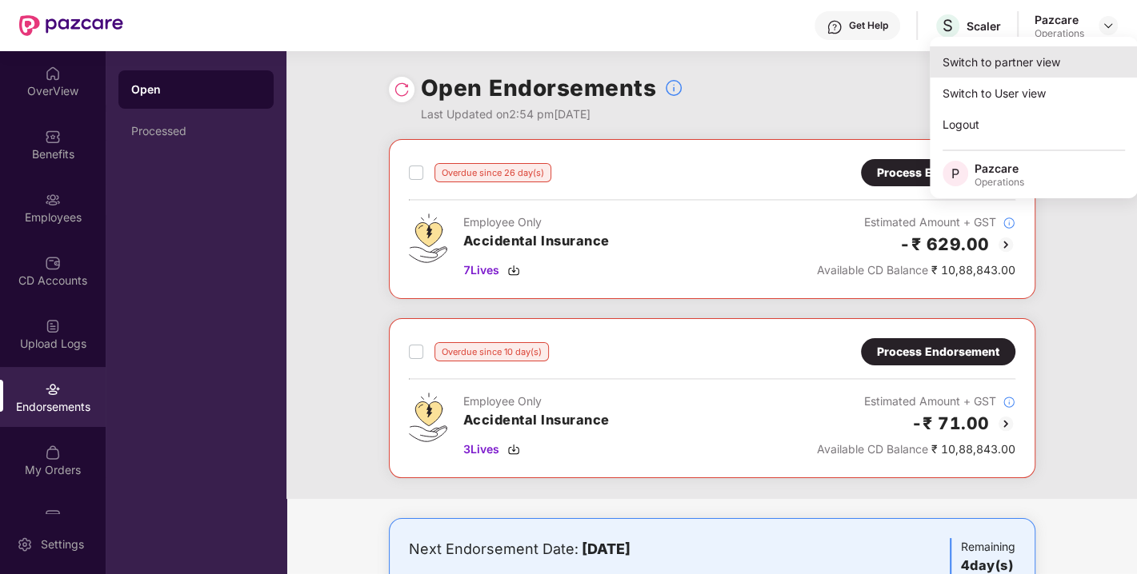
click at [1028, 56] on div "Switch to partner view" at bounding box center [1034, 61] width 208 height 31
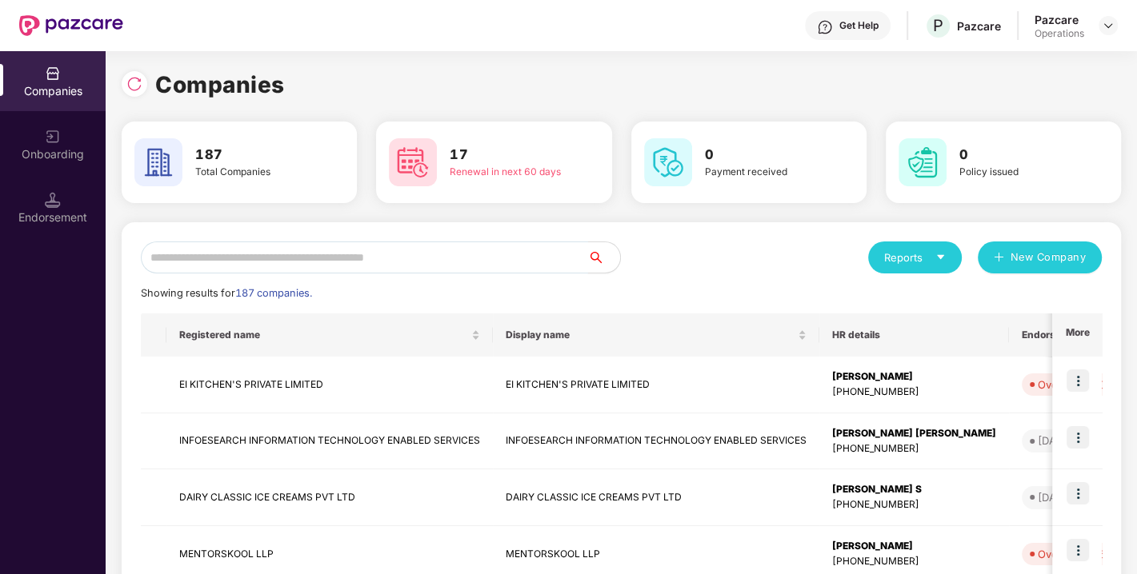
click at [326, 254] on input "text" at bounding box center [364, 258] width 447 height 32
click at [294, 251] on input "text" at bounding box center [364, 258] width 447 height 32
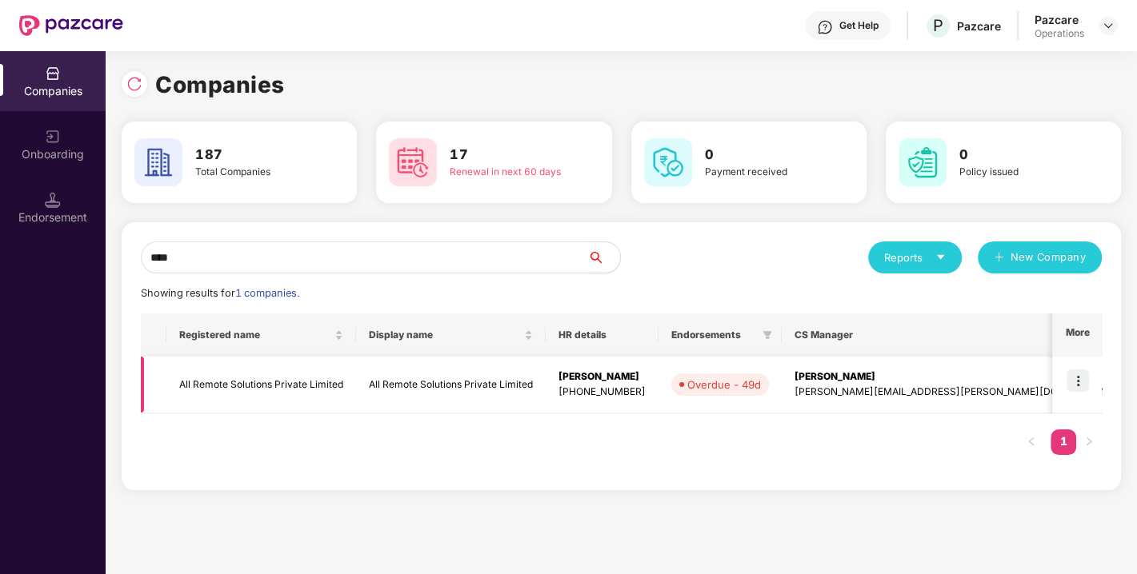
type input "***"
click at [246, 382] on td "All Remote Solutions Private Limited" at bounding box center [261, 385] width 190 height 57
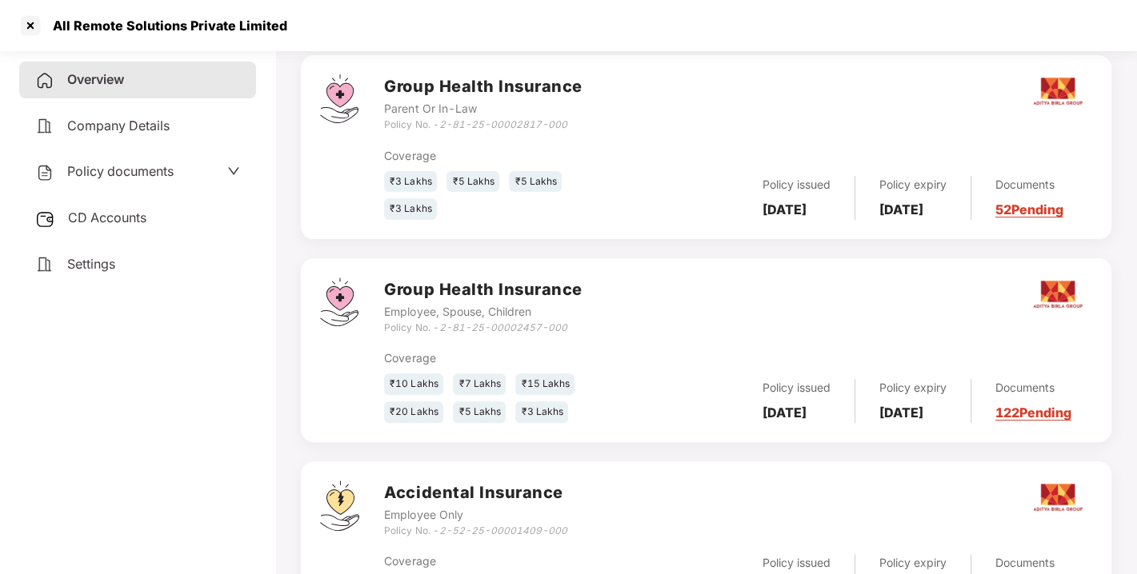
scroll to position [278, 0]
drag, startPoint x: 445, startPoint y: 327, endPoint x: 576, endPoint y: 334, distance: 131.3
click at [576, 334] on div "Policy No. - 2-81-25-00002457-000" at bounding box center [483, 328] width 198 height 15
drag, startPoint x: 443, startPoint y: 325, endPoint x: 583, endPoint y: 329, distance: 140.0
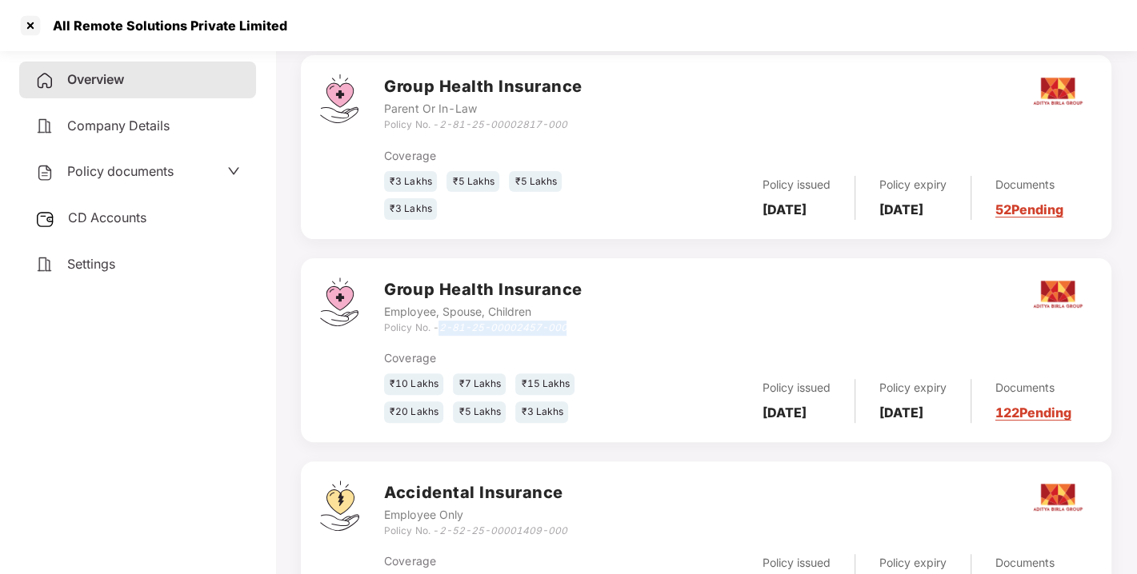
click at [583, 329] on div "Group Health Insurance Employee, Spouse, Children Policy No. - 2-81-25-00002457…" at bounding box center [738, 307] width 708 height 58
copy icon "2-81-25-00002457-000"
click at [25, 22] on div at bounding box center [31, 26] width 26 height 26
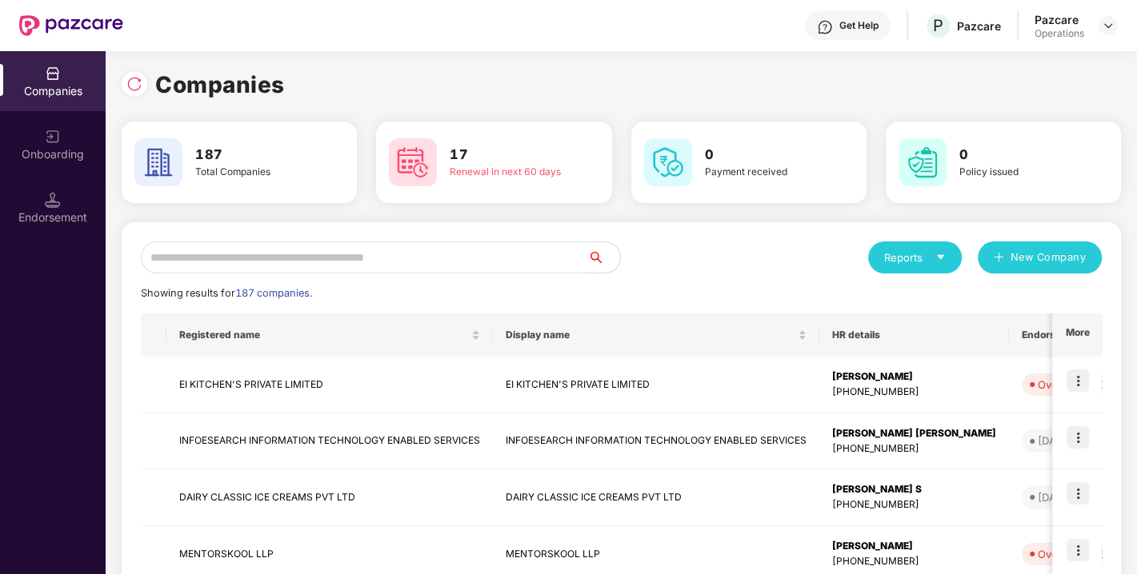
click at [286, 258] on input "text" at bounding box center [364, 258] width 447 height 32
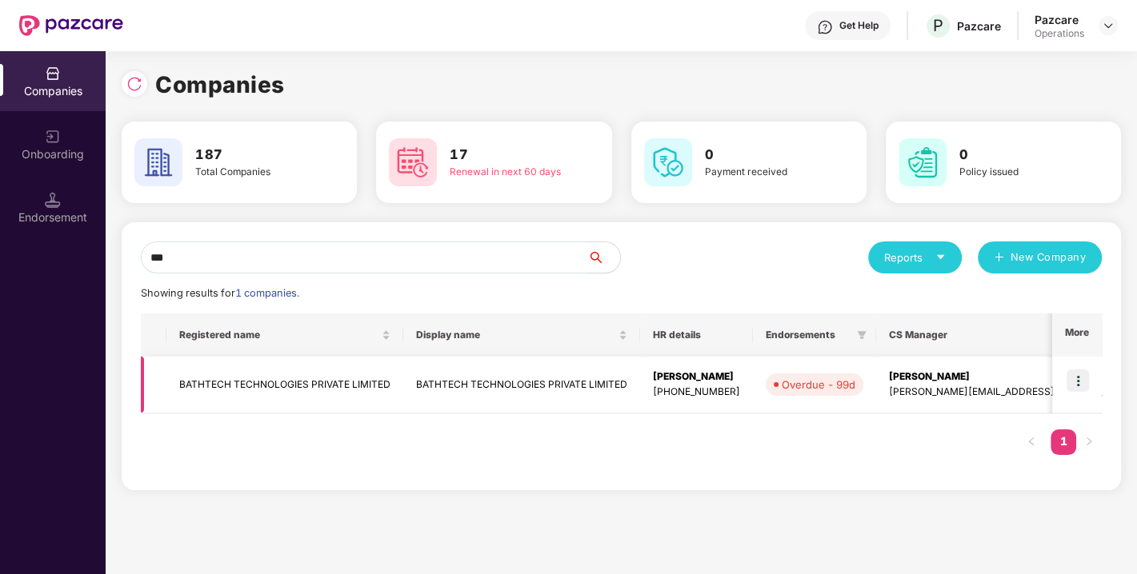
type input "***"
click at [233, 390] on td "BATHTECH TECHNOLOGIES PRIVATE LIMITED" at bounding box center [284, 385] width 237 height 57
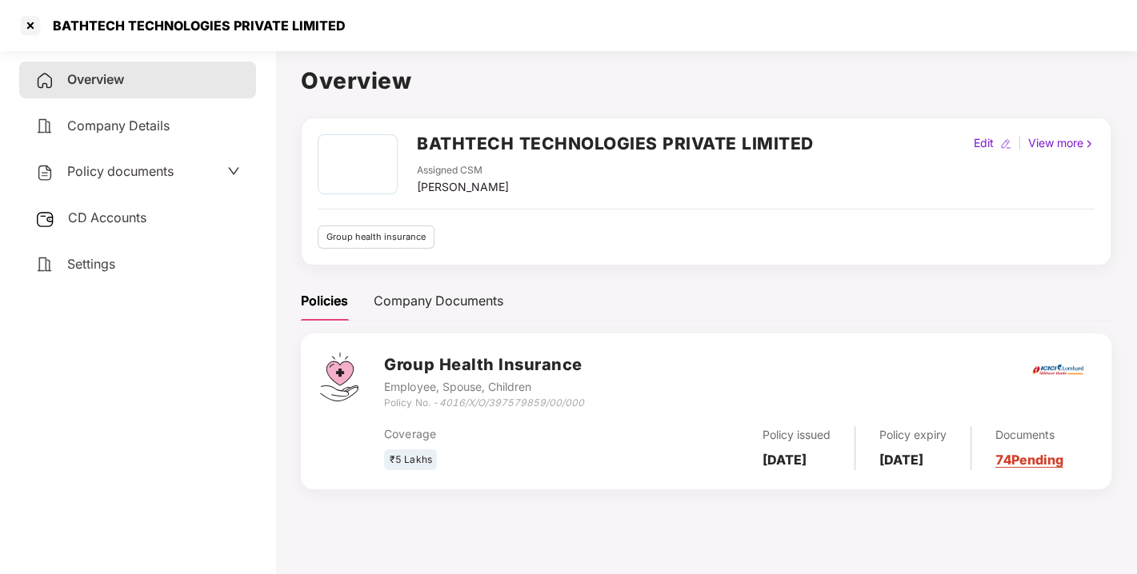
click at [434, 146] on h2 "BATHTECH TECHNOLOGIES PRIVATE LIMITED" at bounding box center [615, 143] width 397 height 26
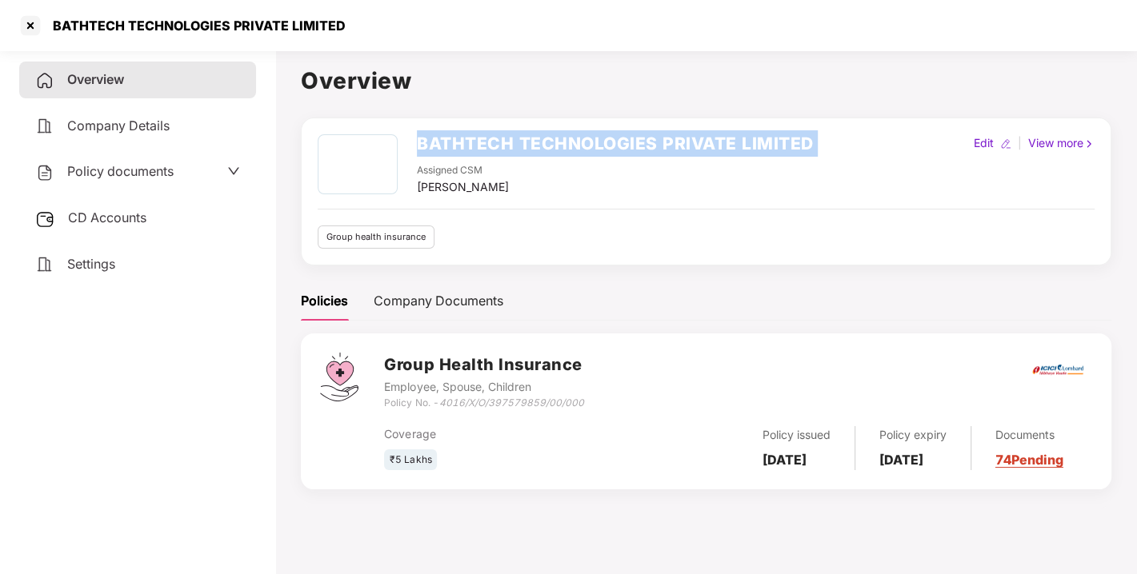
copy h2 "BATHTECH TECHNOLOGIES PRIVATE LIMITED"
click at [434, 146] on h2 "BATHTECH TECHNOLOGIES PRIVATE LIMITED" at bounding box center [615, 143] width 397 height 26
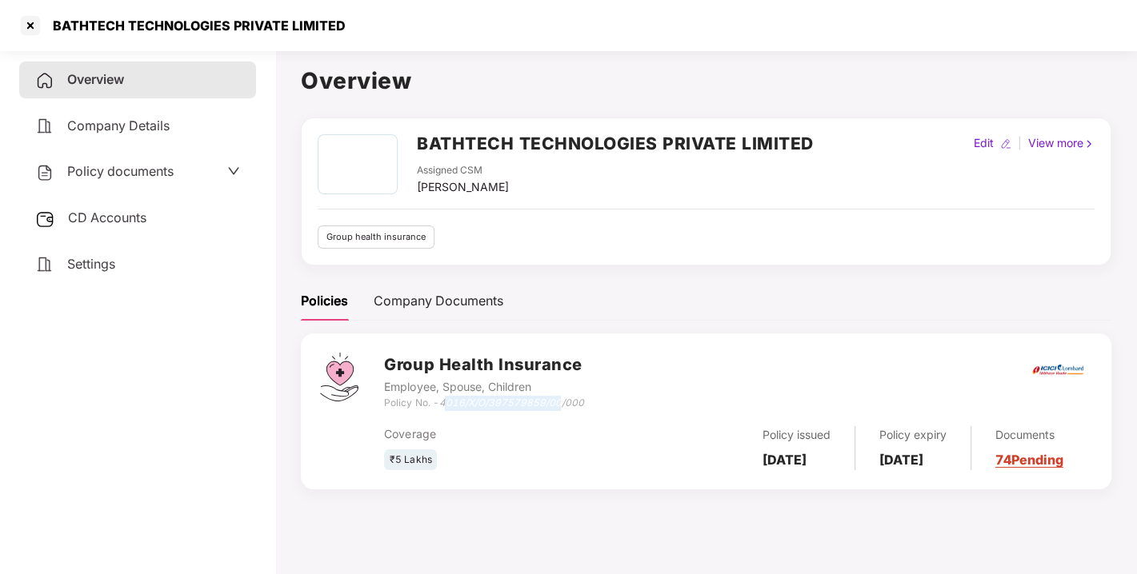
drag, startPoint x: 445, startPoint y: 398, endPoint x: 562, endPoint y: 398, distance: 117.6
click at [562, 398] on icon "4016/X/O/397579859/00/000" at bounding box center [510, 403] width 145 height 12
click at [483, 443] on div "Coverage" at bounding box center [502, 435] width 236 height 18
drag, startPoint x: 442, startPoint y: 402, endPoint x: 614, endPoint y: 398, distance: 172.0
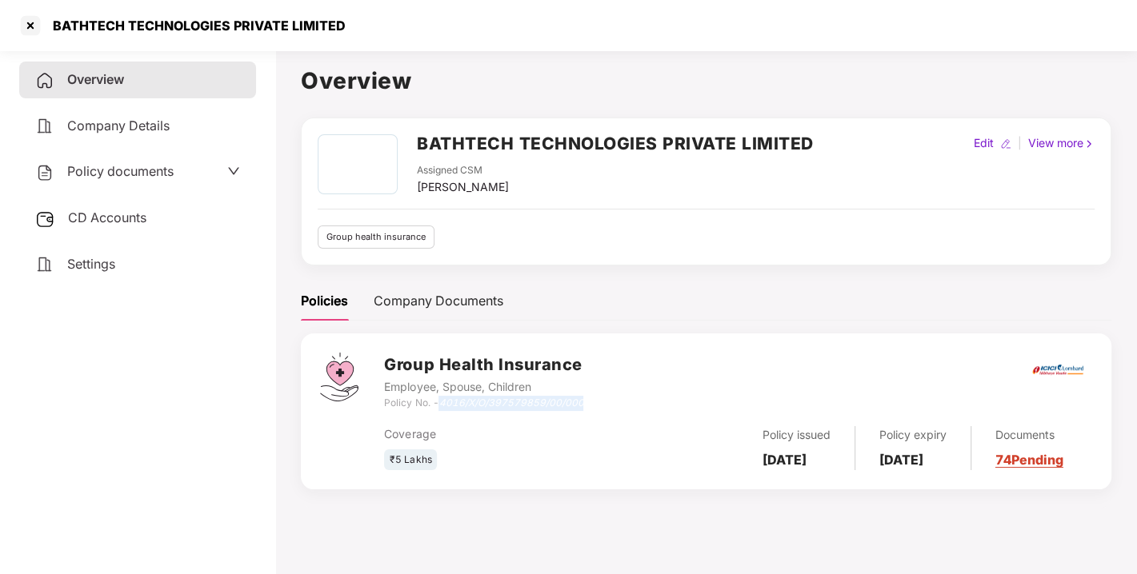
click at [614, 398] on div "Group Health Insurance Employee, Spouse, Children Policy No. - 4016/X/O/3975798…" at bounding box center [738, 382] width 708 height 58
copy icon "4016/X/O/397579859/00/000"
click at [106, 214] on span "CD Accounts" at bounding box center [107, 218] width 78 height 16
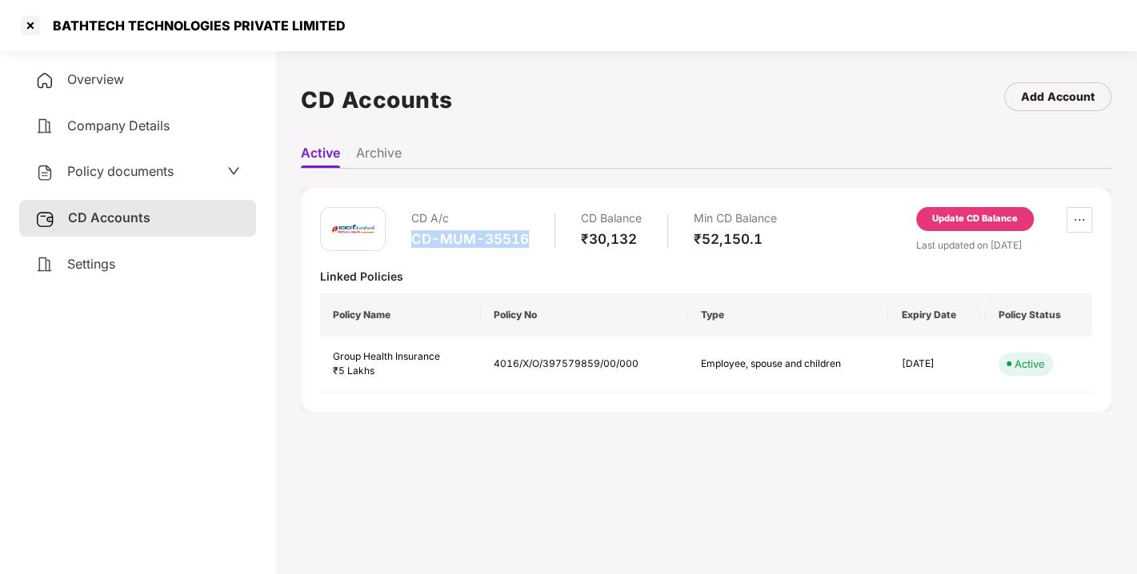
drag, startPoint x: 414, startPoint y: 233, endPoint x: 542, endPoint y: 233, distance: 127.2
click at [542, 233] on div "CD A/c CD-MUM-35516 CD Balance ₹30,132 Min CD Balance ₹52,150.1" at bounding box center [594, 230] width 366 height 46
copy div "CD-MUM-35516"
click at [25, 26] on div at bounding box center [31, 26] width 26 height 26
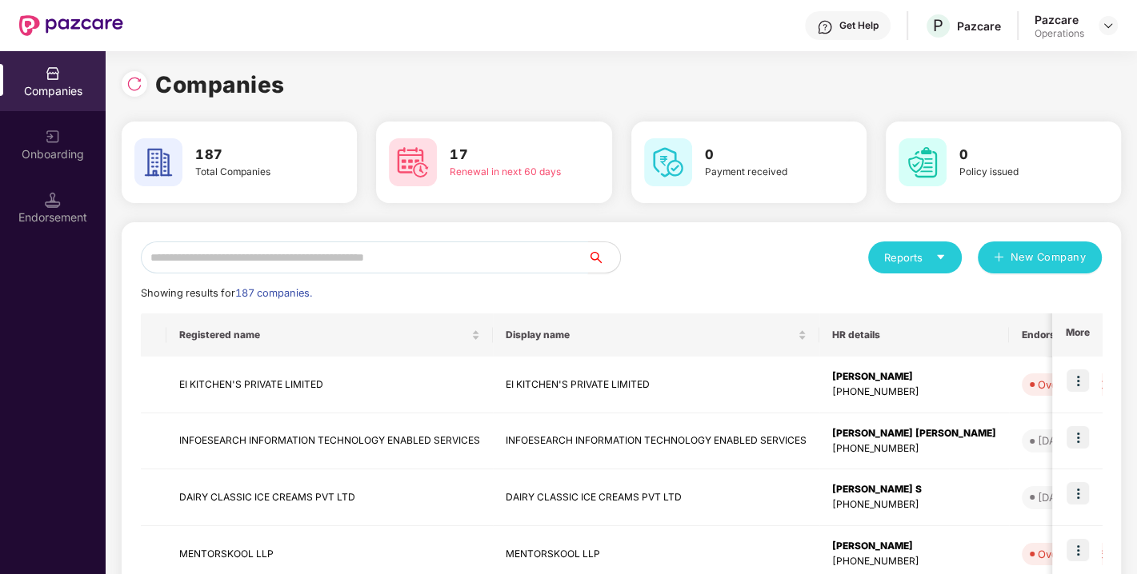
click at [350, 246] on input "text" at bounding box center [364, 258] width 447 height 32
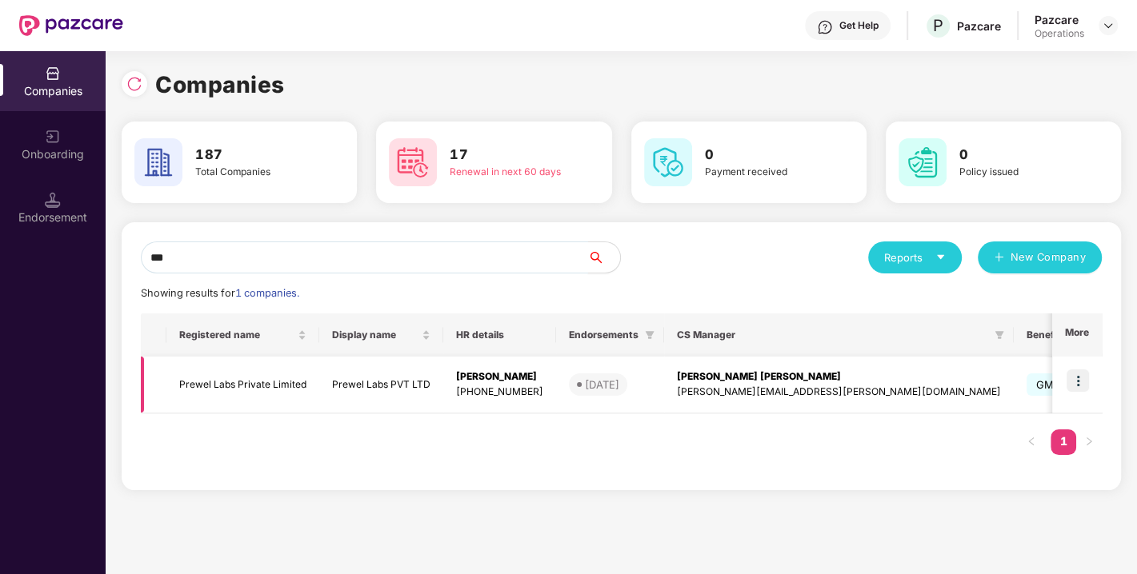
type input "***"
click at [213, 378] on td "Prewel Labs Private Limited" at bounding box center [242, 385] width 153 height 57
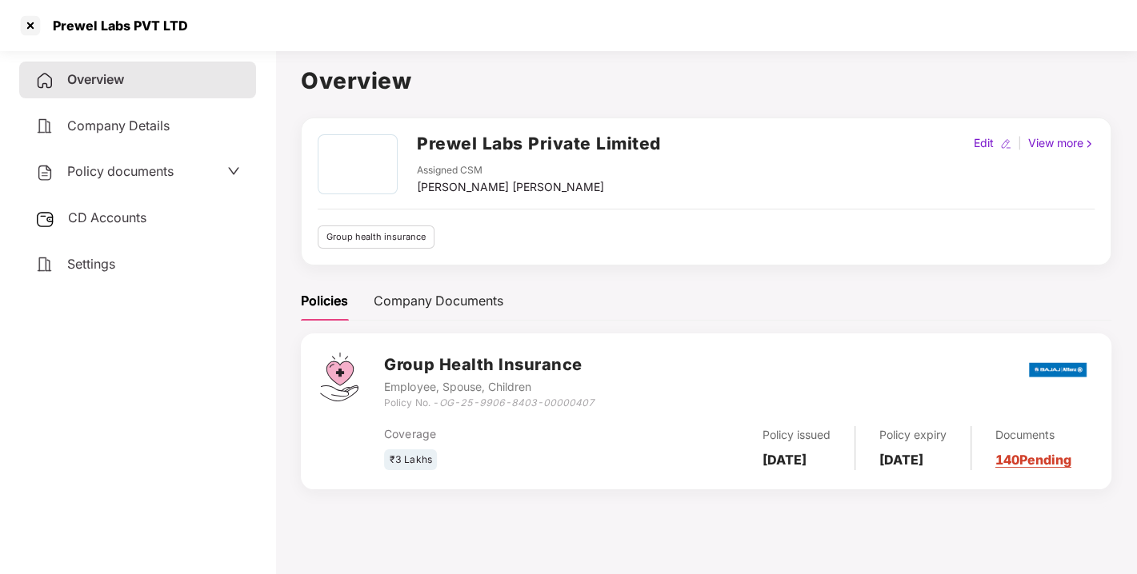
click at [133, 164] on span "Policy documents" at bounding box center [120, 171] width 106 height 16
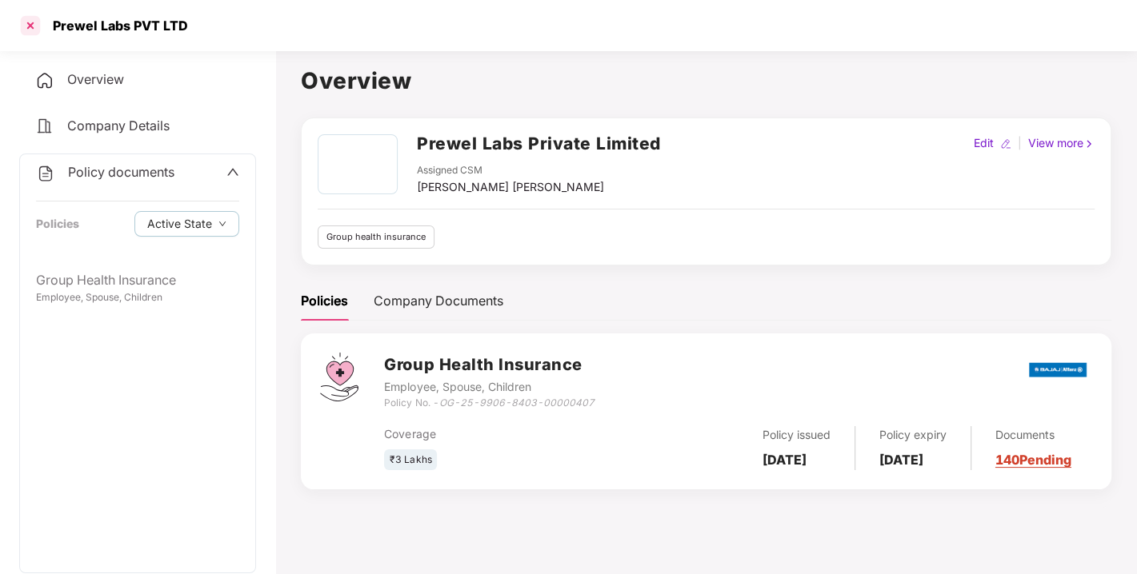
click at [32, 28] on div at bounding box center [31, 26] width 26 height 26
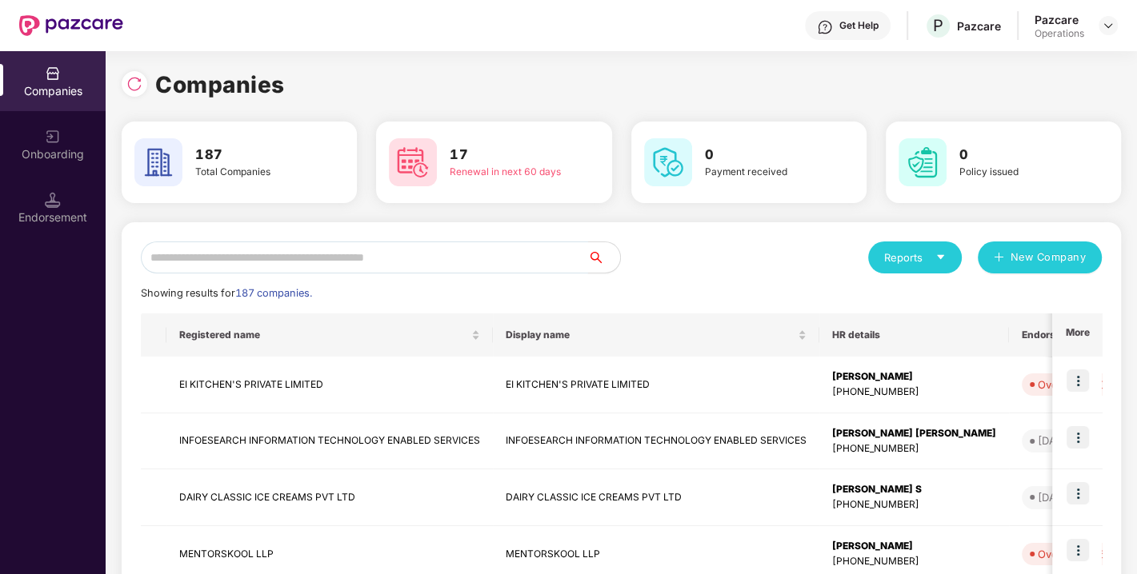
click at [378, 258] on input "text" at bounding box center [364, 258] width 447 height 32
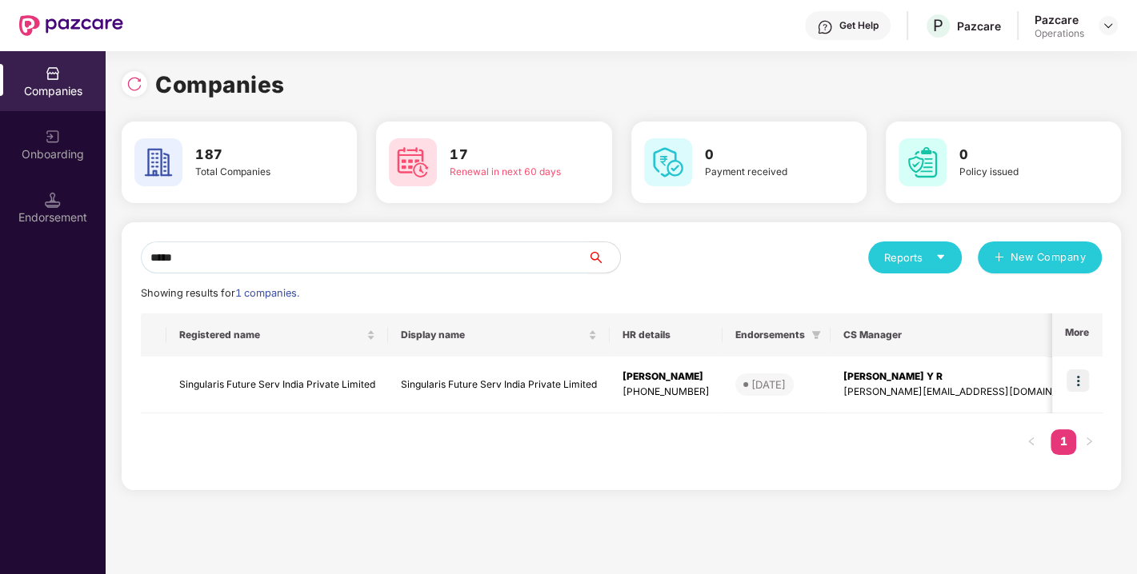
type input "*****"
click at [377, 440] on div "Registered name Display name HR details Endorsements CS Manager Benefits Earlie…" at bounding box center [621, 393] width 961 height 158
click at [283, 374] on td "Singularis Future Serv India Private Limited" at bounding box center [277, 385] width 222 height 57
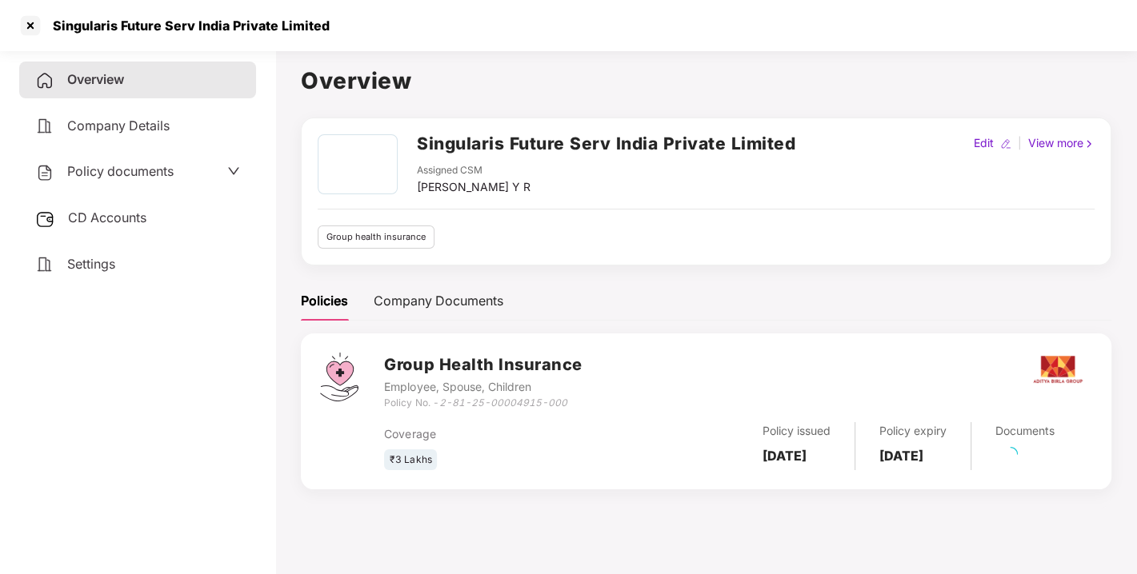
click at [138, 167] on span "Policy documents" at bounding box center [120, 171] width 106 height 16
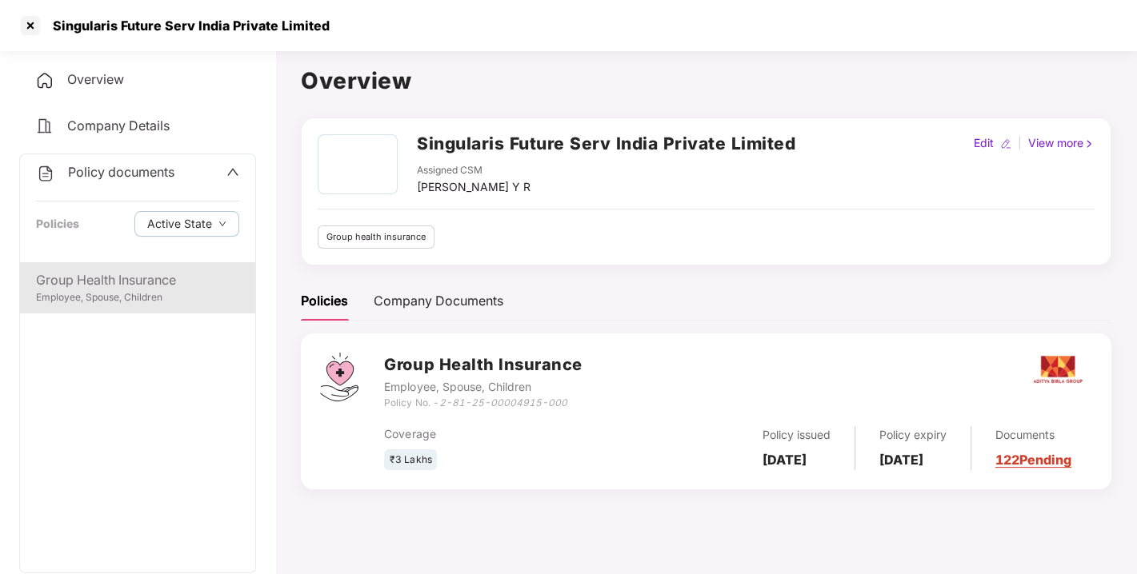
click at [86, 274] on div "Group Health Insurance" at bounding box center [137, 280] width 203 height 20
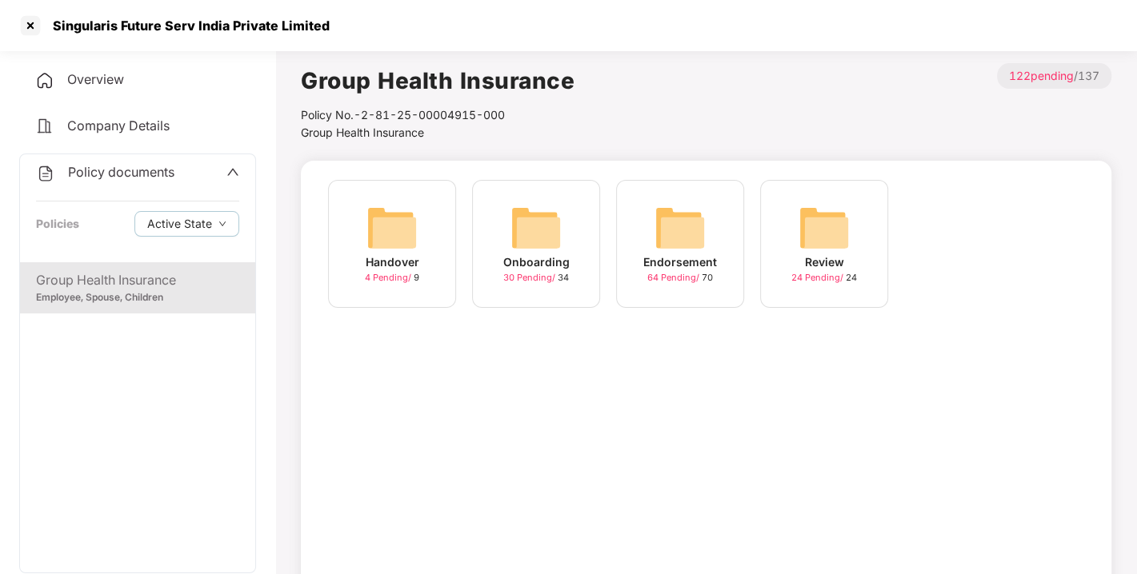
click at [674, 212] on img at bounding box center [679, 227] width 51 height 51
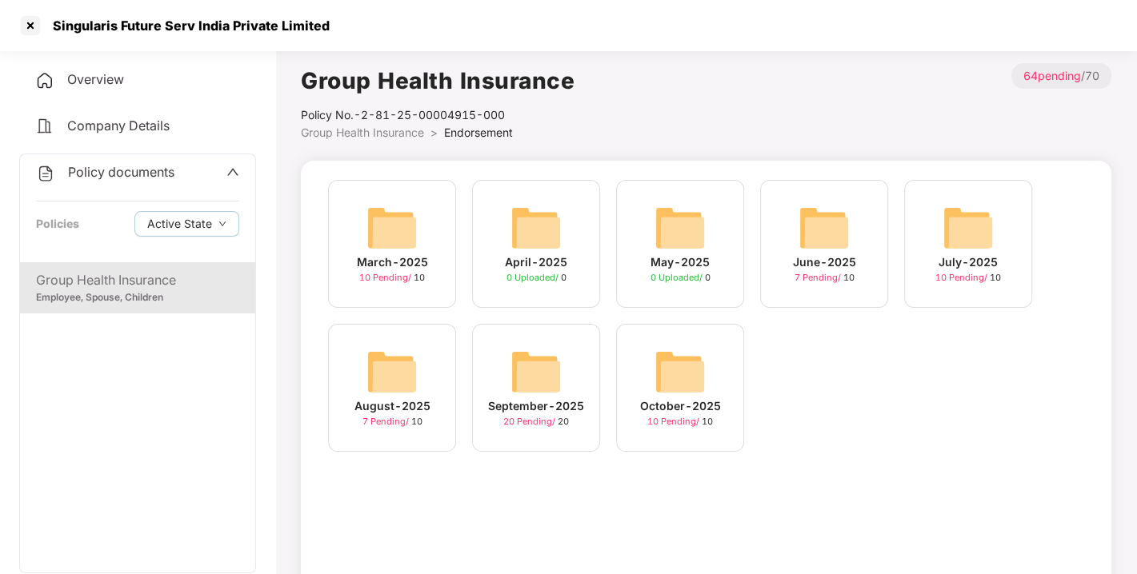
click at [692, 374] on img at bounding box center [679, 371] width 51 height 51
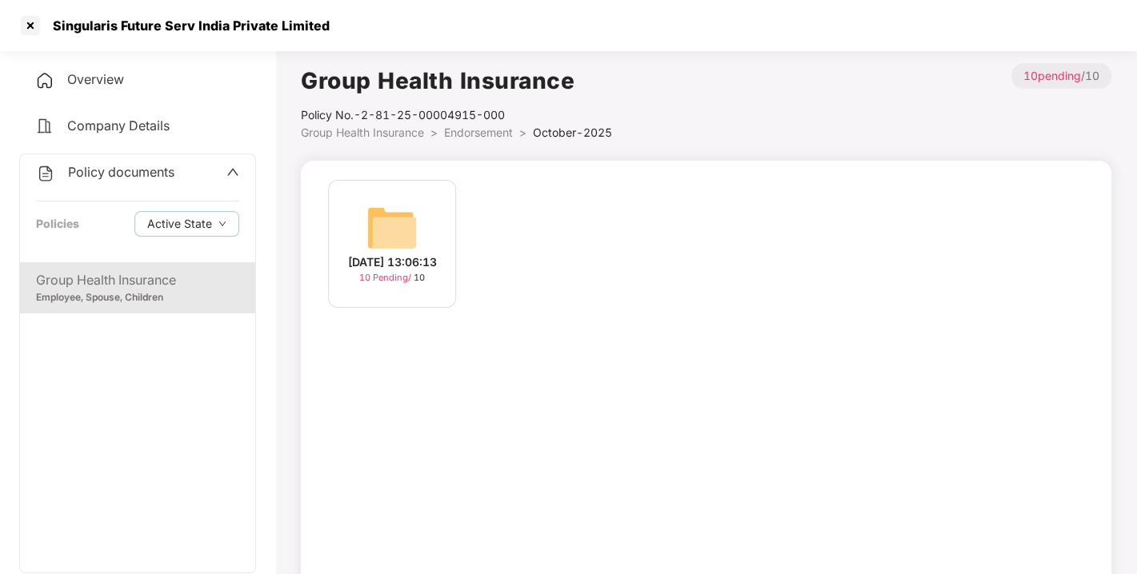
click at [484, 131] on span "Endorsement" at bounding box center [478, 133] width 69 height 14
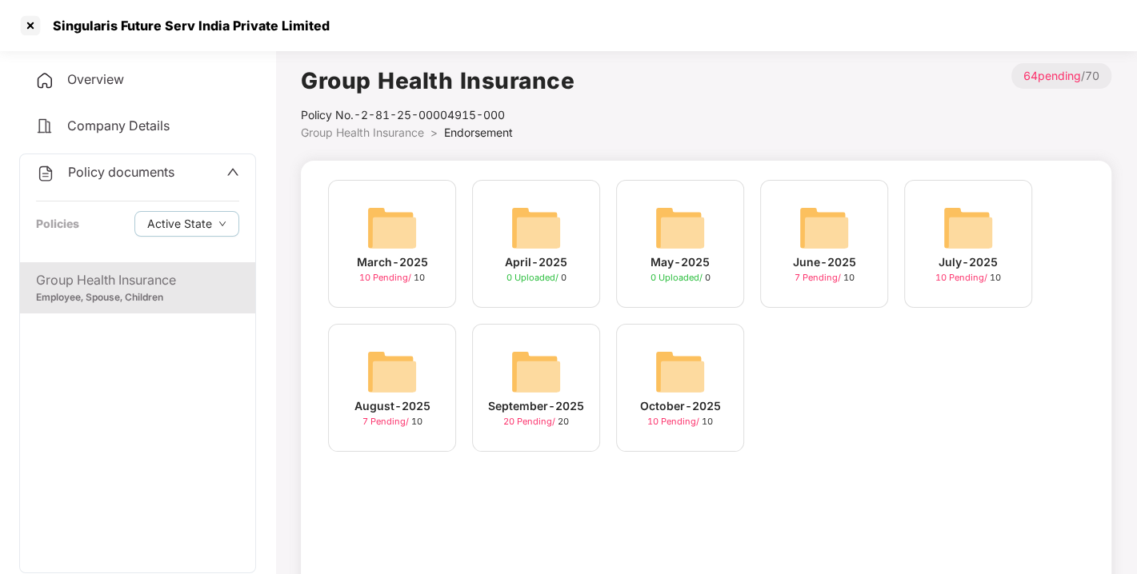
click at [528, 368] on img at bounding box center [535, 371] width 51 height 51
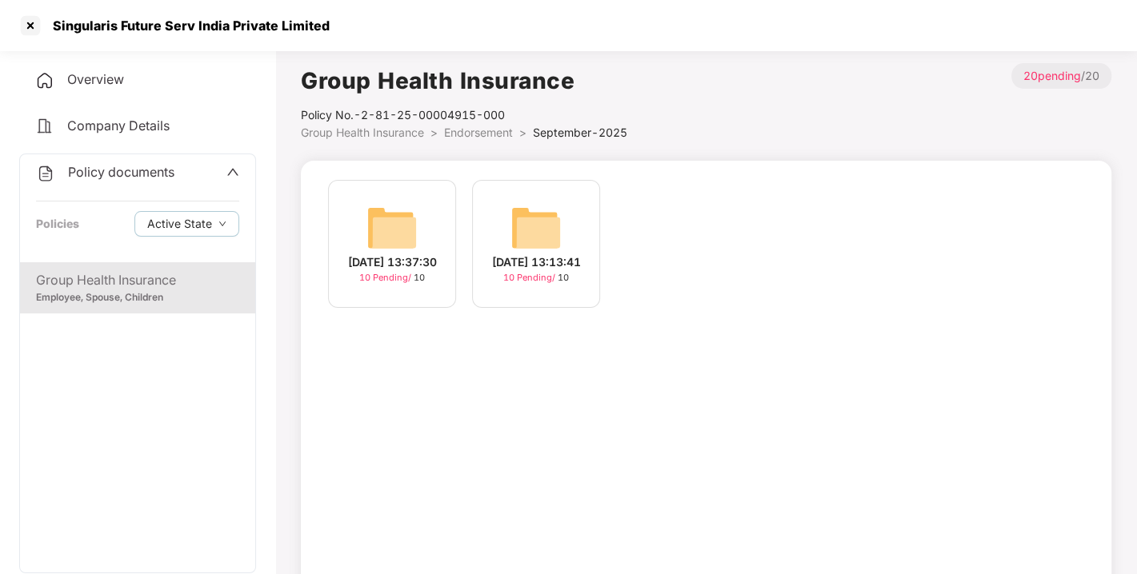
click at [522, 212] on img at bounding box center [535, 227] width 51 height 51
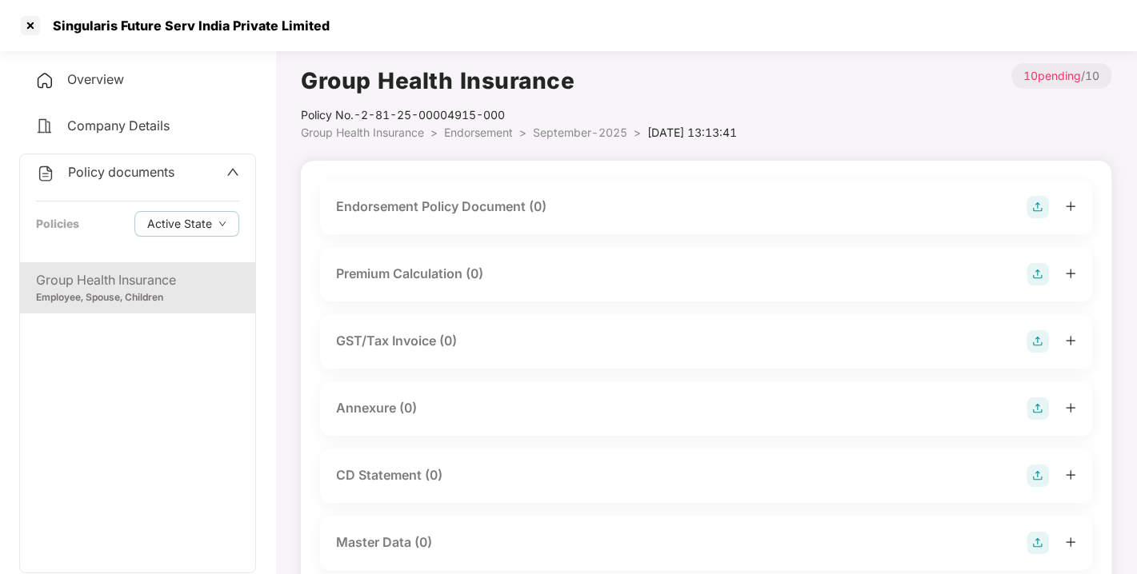
click at [1035, 203] on img at bounding box center [1037, 207] width 22 height 22
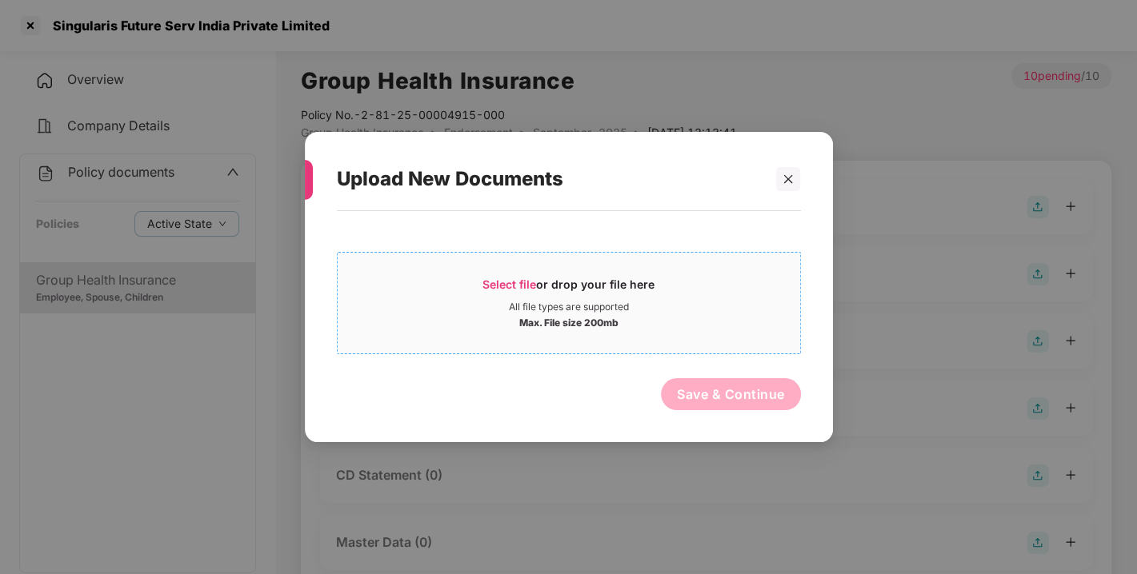
click at [478, 278] on div "Select file or drop your file here" at bounding box center [569, 289] width 462 height 24
click at [497, 278] on span "Select file" at bounding box center [509, 285] width 54 height 14
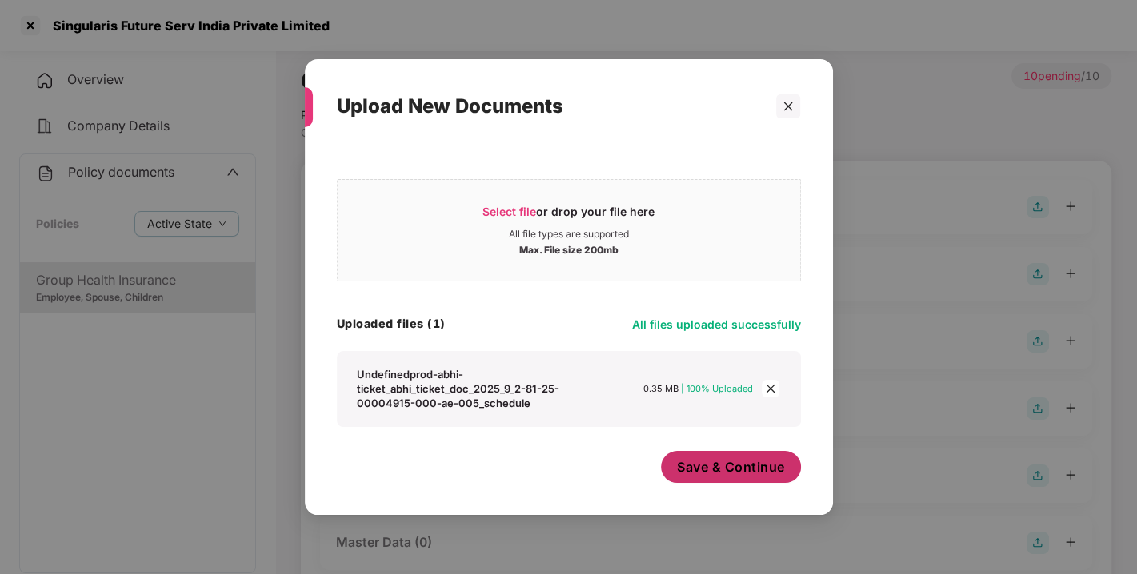
click at [691, 478] on button "Save & Continue" at bounding box center [731, 467] width 140 height 32
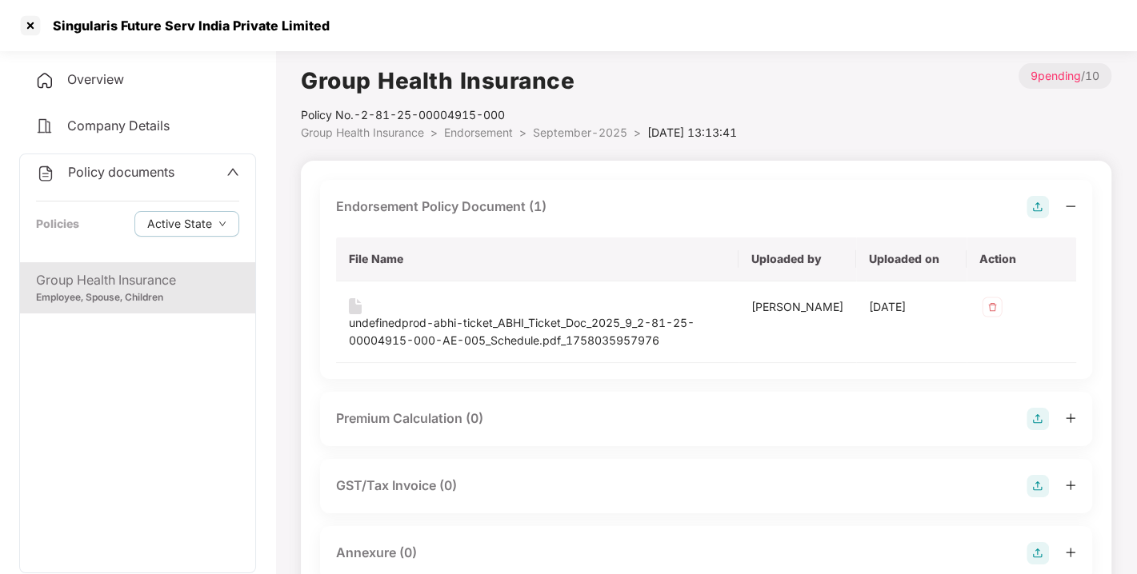
click at [1038, 206] on img at bounding box center [1037, 207] width 22 height 22
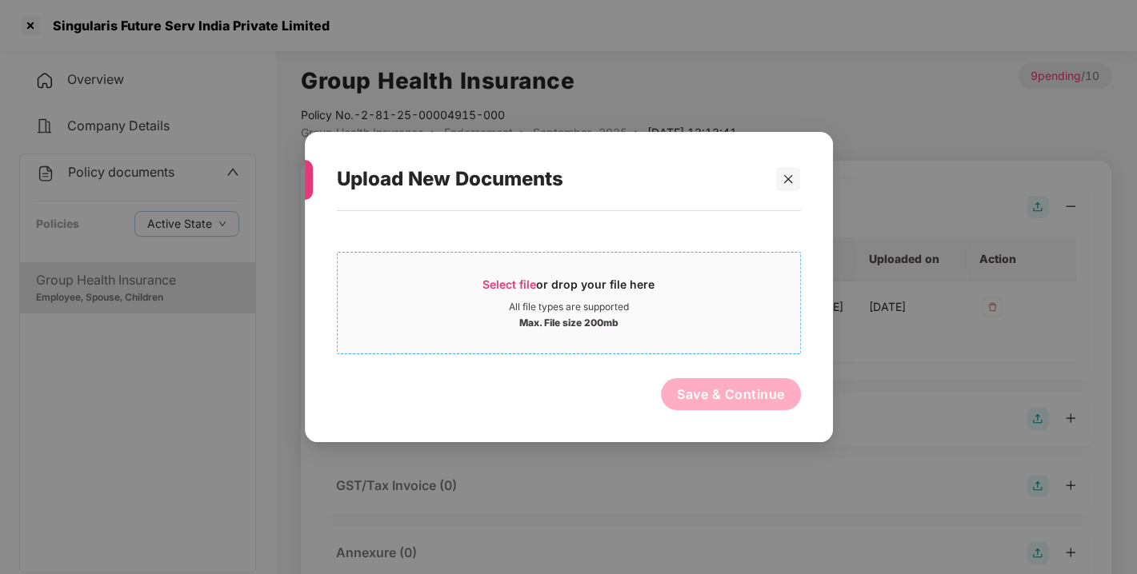
click at [517, 289] on span "Select file" at bounding box center [509, 285] width 54 height 14
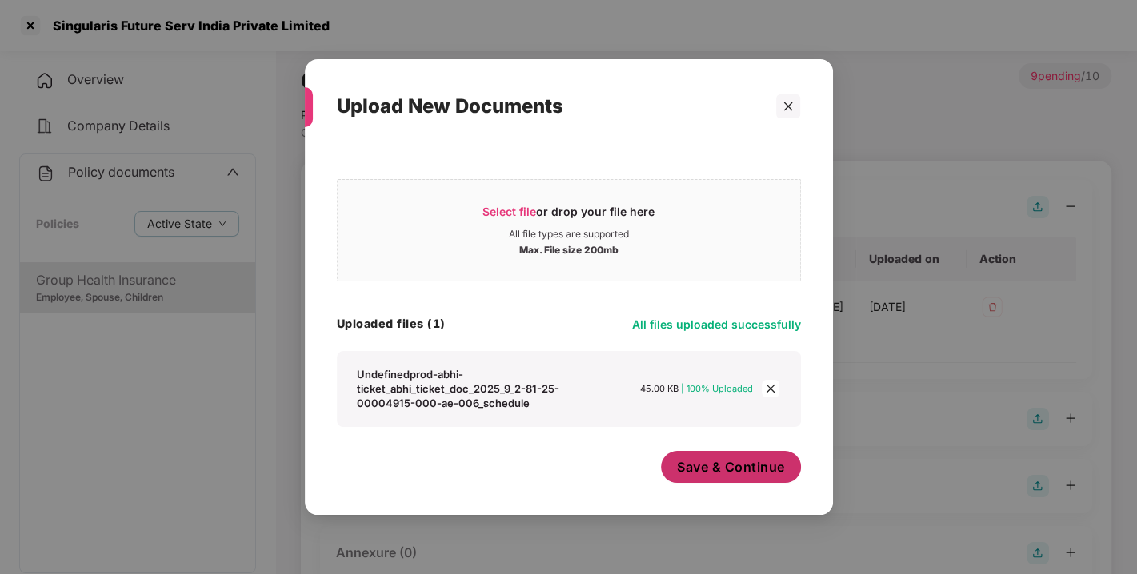
click at [703, 462] on span "Save & Continue" at bounding box center [731, 467] width 108 height 18
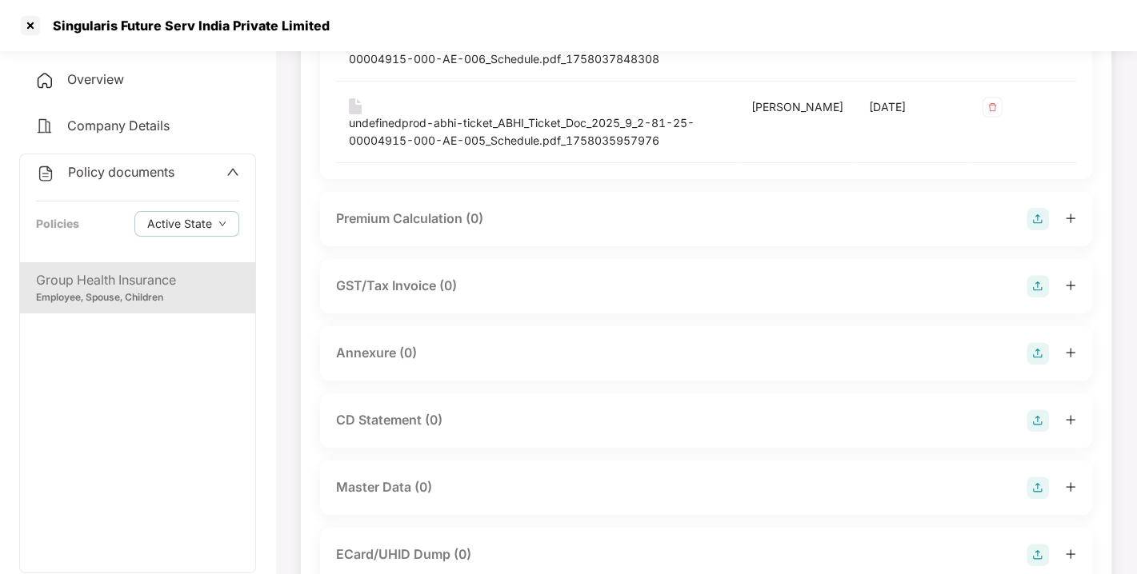
scroll to position [283, 0]
click at [1038, 347] on img at bounding box center [1037, 352] width 22 height 22
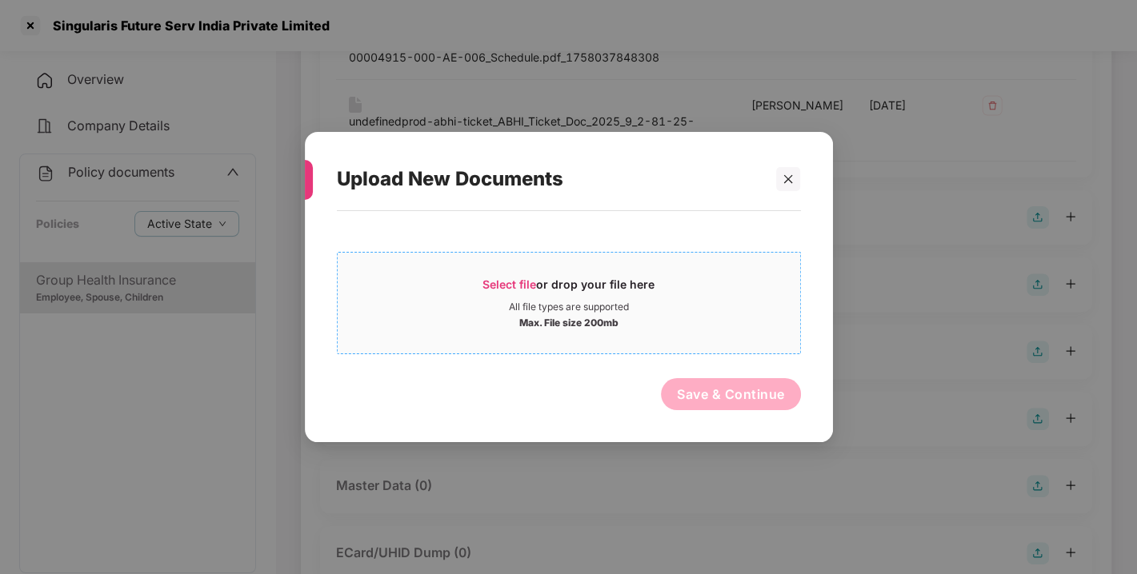
click at [485, 279] on span "Select file" at bounding box center [509, 285] width 54 height 14
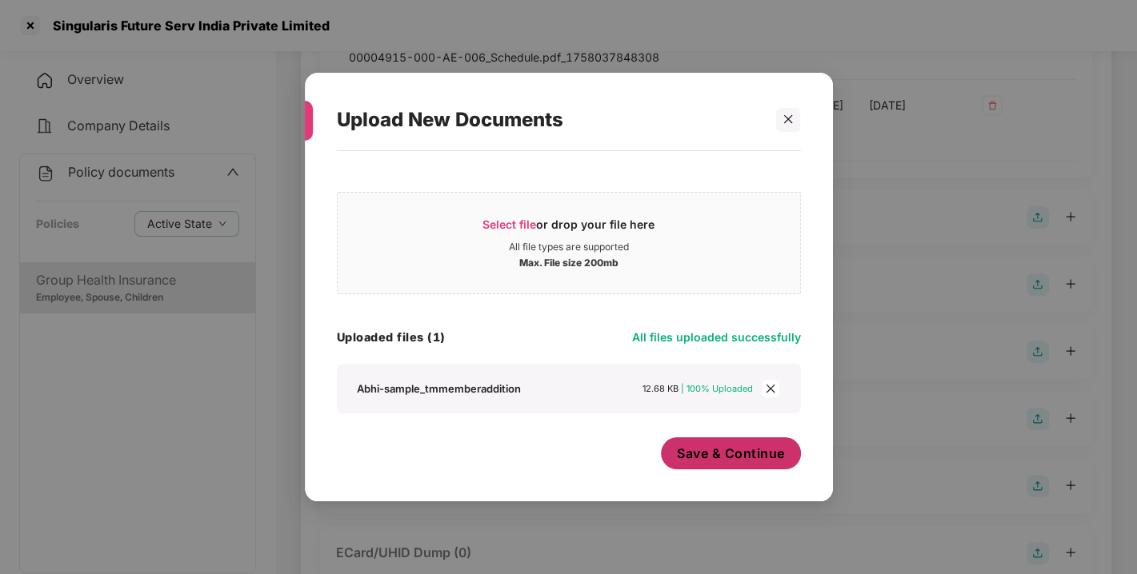
click at [769, 449] on span "Save & Continue" at bounding box center [731, 454] width 108 height 18
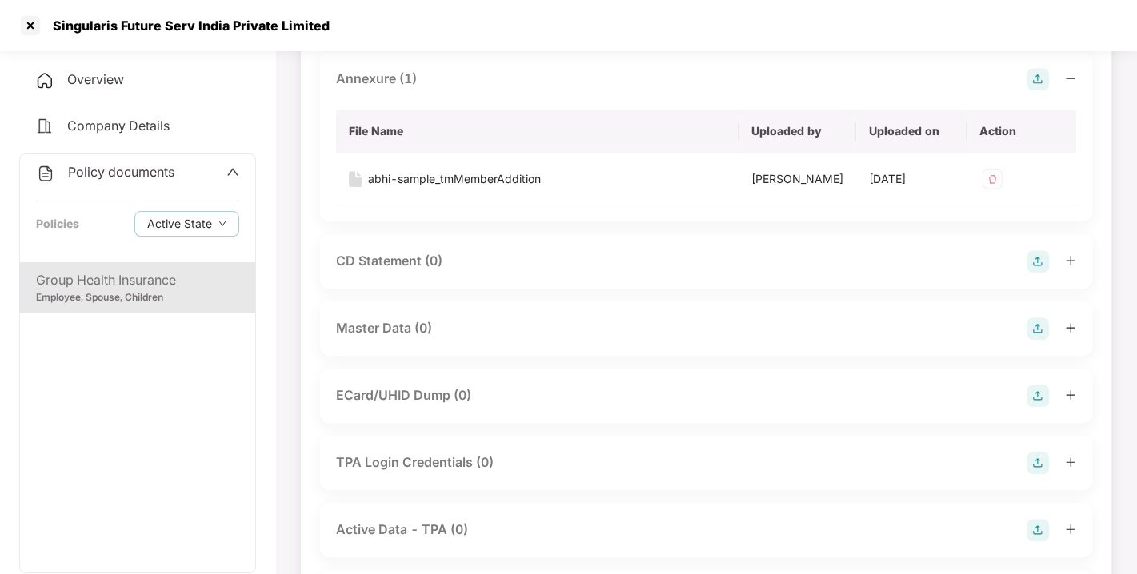
scroll to position [564, 0]
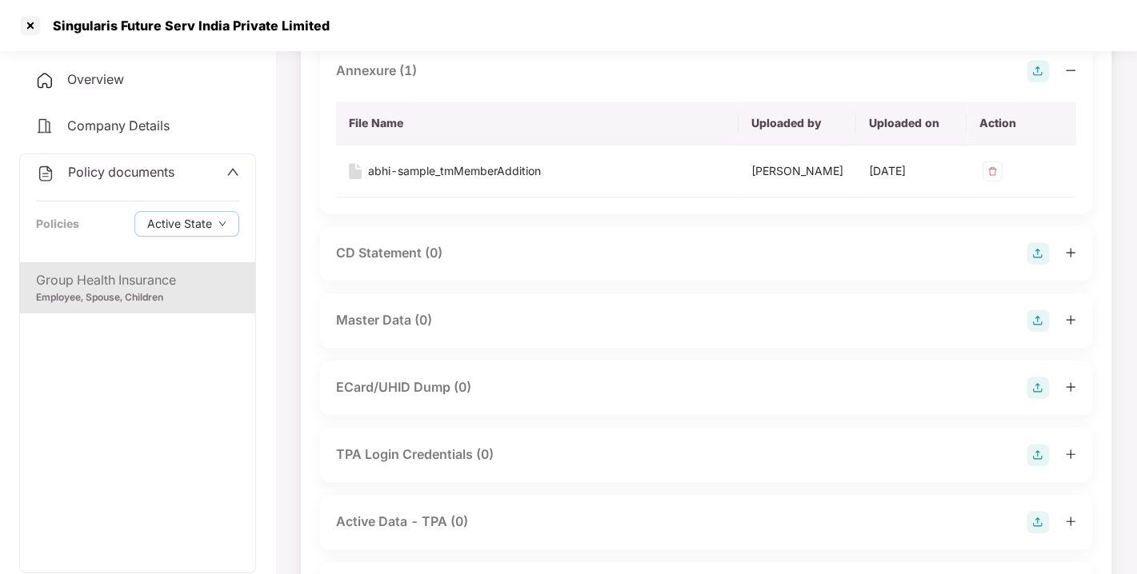
click at [1026, 340] on div "Master Data (0)" at bounding box center [706, 321] width 772 height 54
click at [1038, 332] on img at bounding box center [1037, 321] width 22 height 22
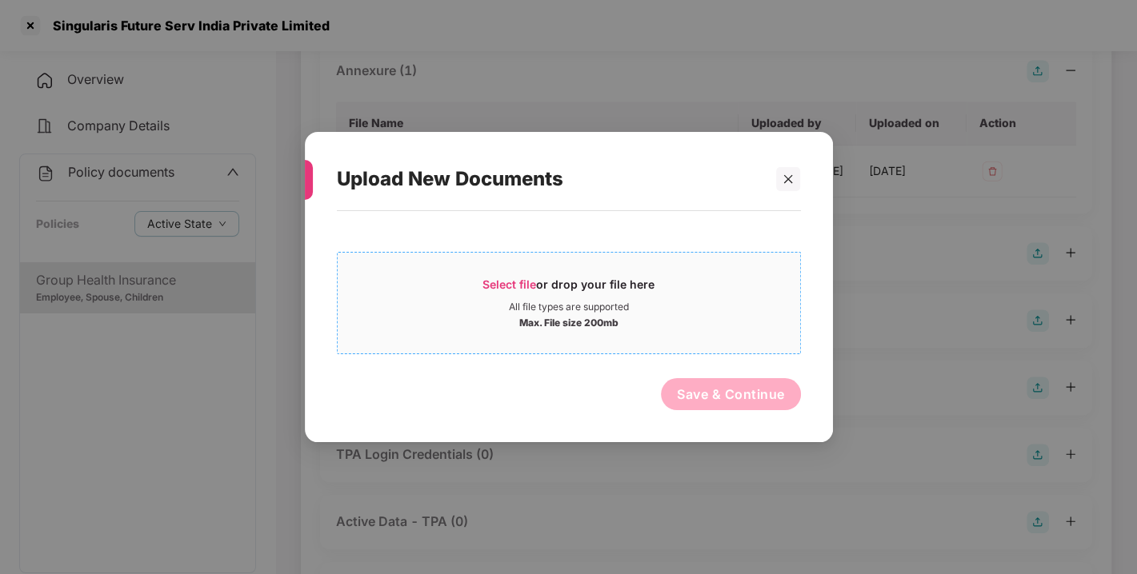
click at [474, 279] on div "Select file or drop your file here" at bounding box center [569, 289] width 462 height 24
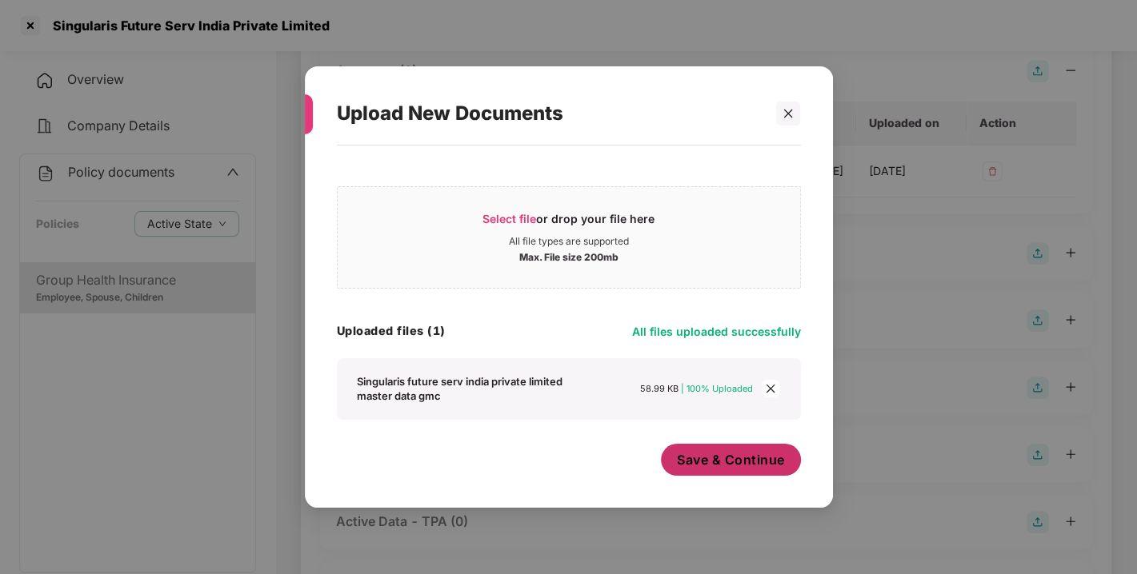
click at [722, 449] on button "Save & Continue" at bounding box center [731, 460] width 140 height 32
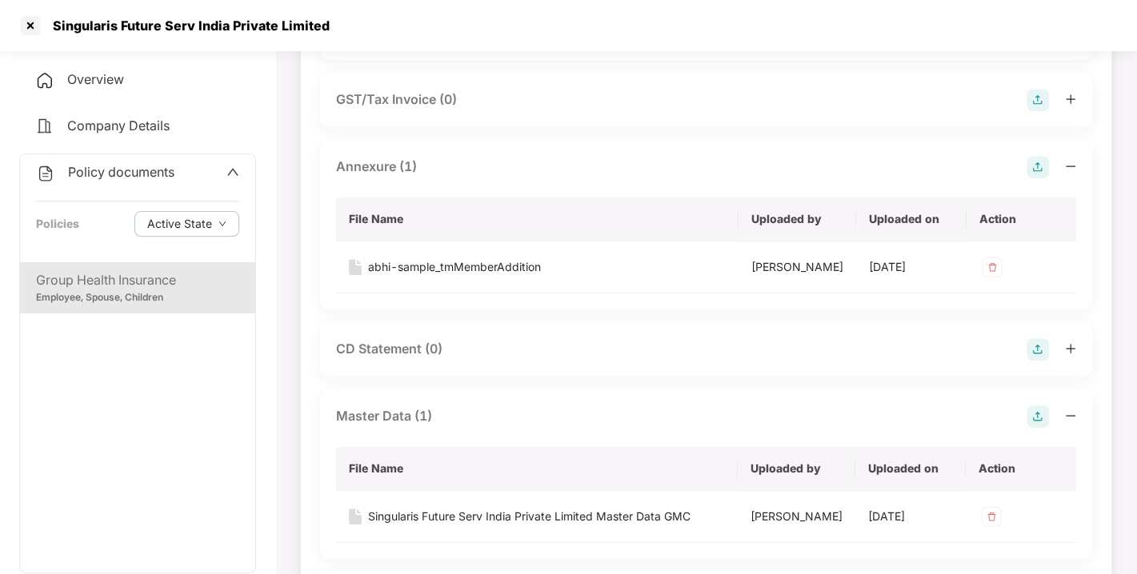
scroll to position [0, 0]
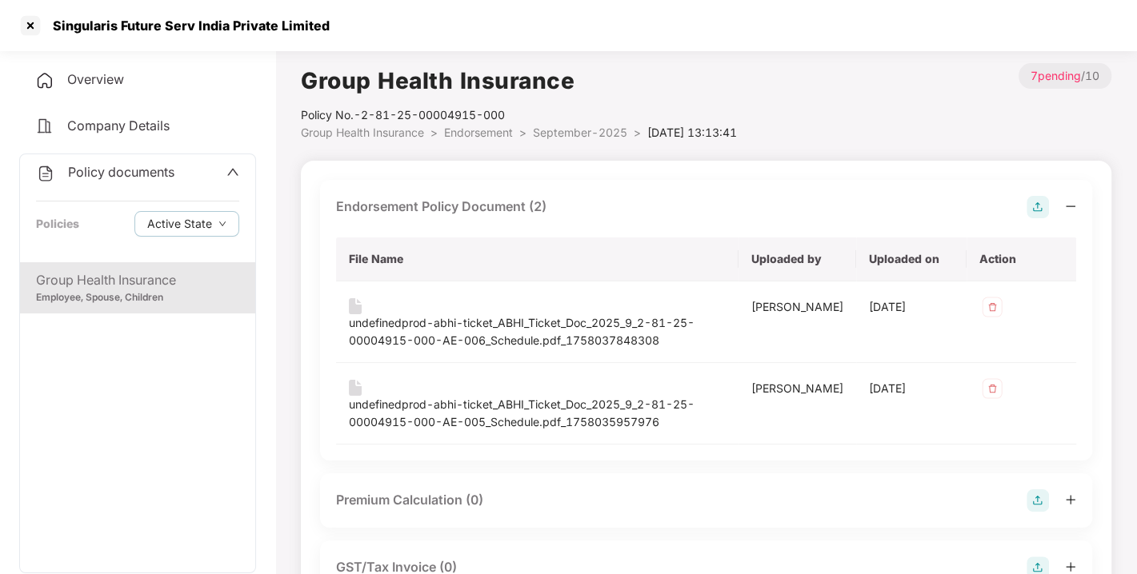
click at [476, 138] on span "Endorsement" at bounding box center [478, 133] width 69 height 14
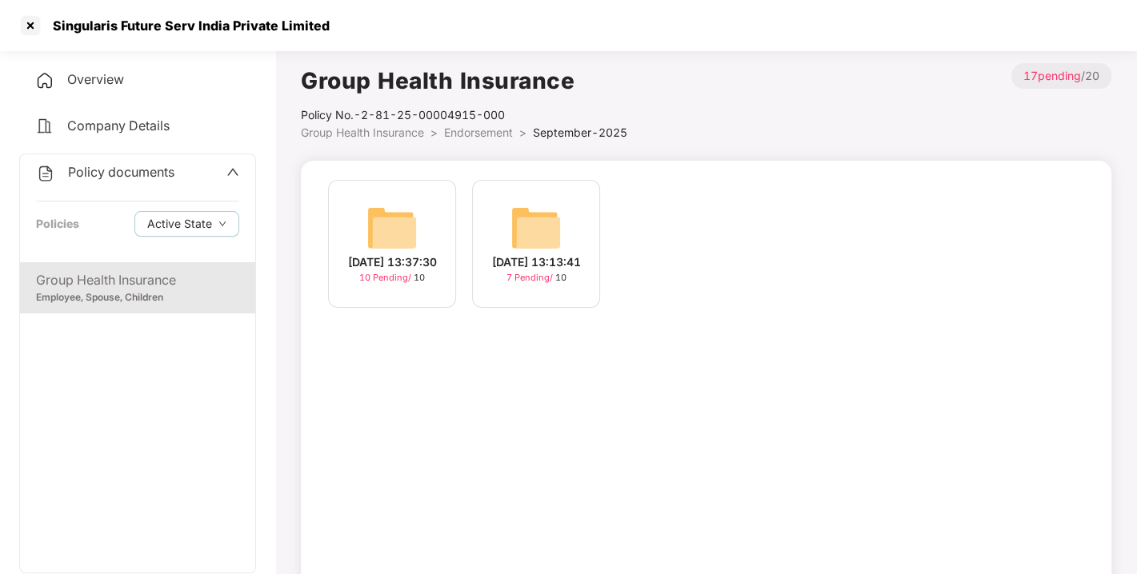
click at [395, 211] on img at bounding box center [391, 227] width 51 height 51
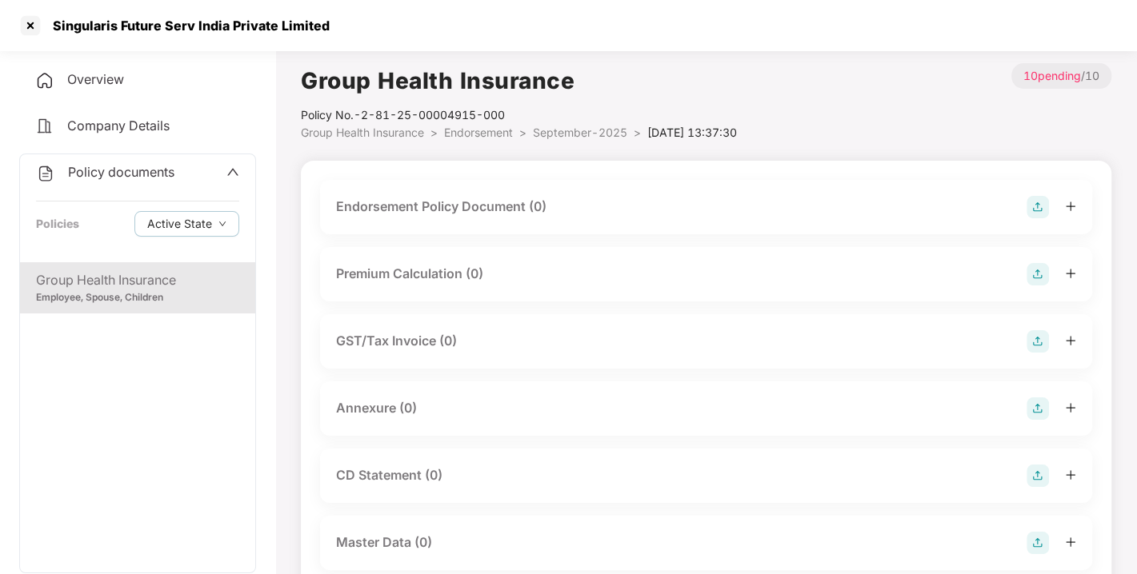
click at [1032, 201] on img at bounding box center [1037, 207] width 22 height 22
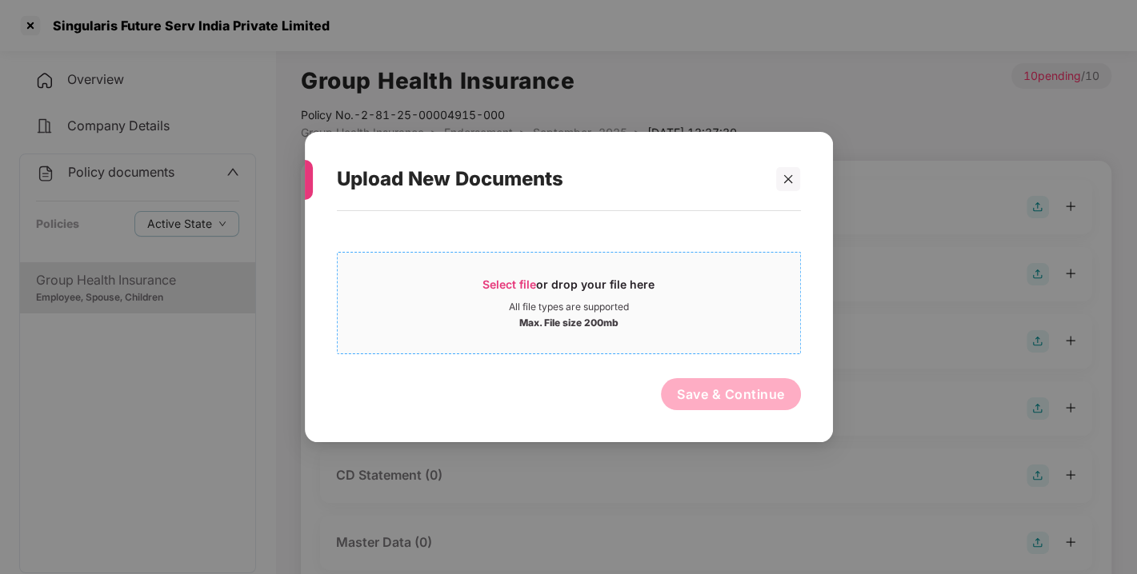
click at [506, 281] on span "Select file" at bounding box center [509, 285] width 54 height 14
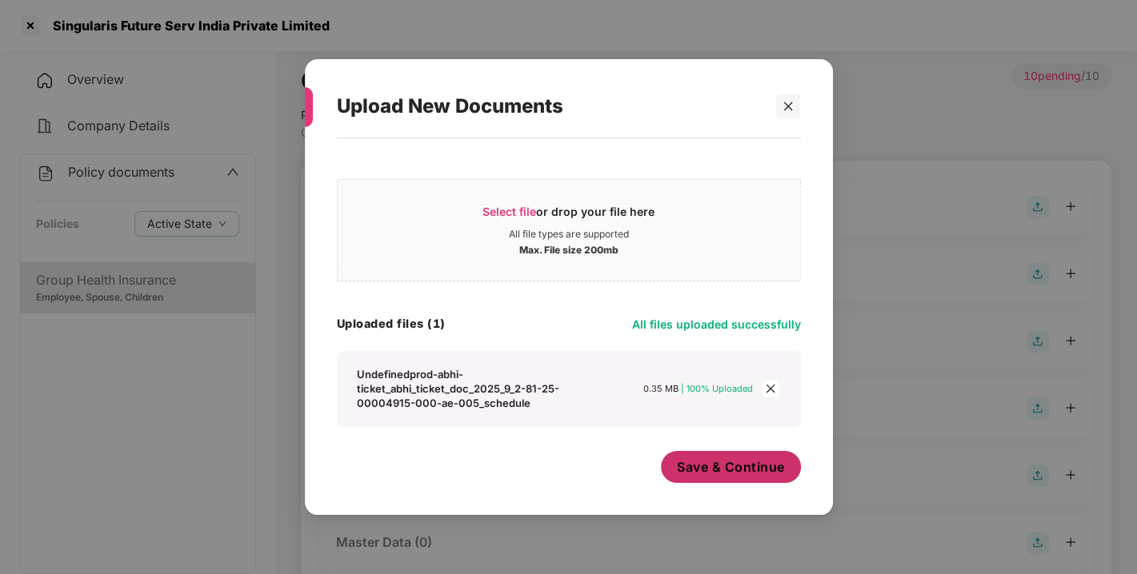
click at [744, 479] on button "Save & Continue" at bounding box center [731, 467] width 140 height 32
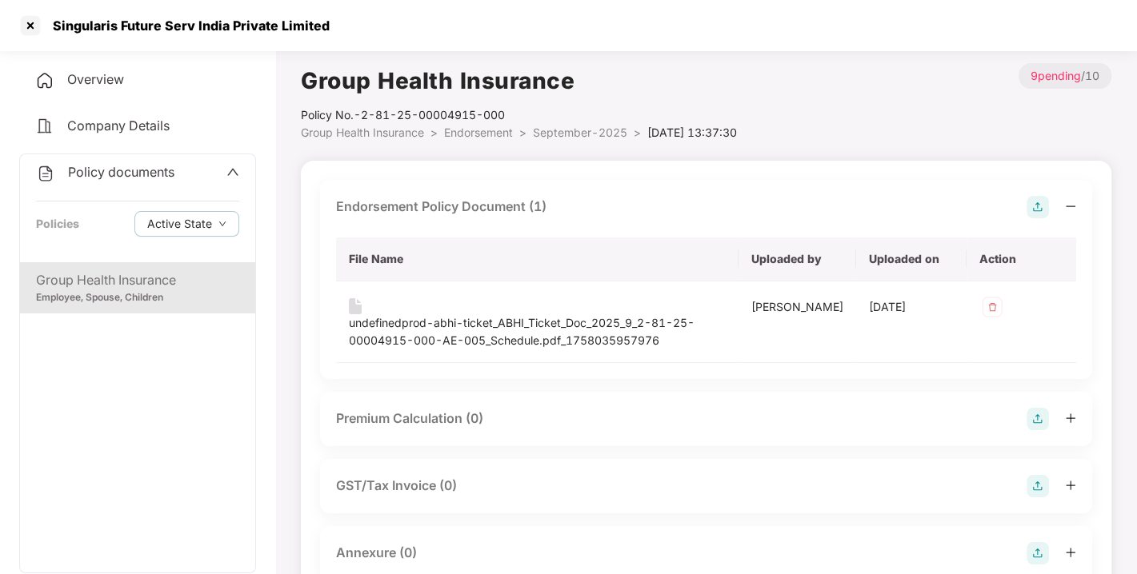
click at [1035, 212] on img at bounding box center [1037, 207] width 22 height 22
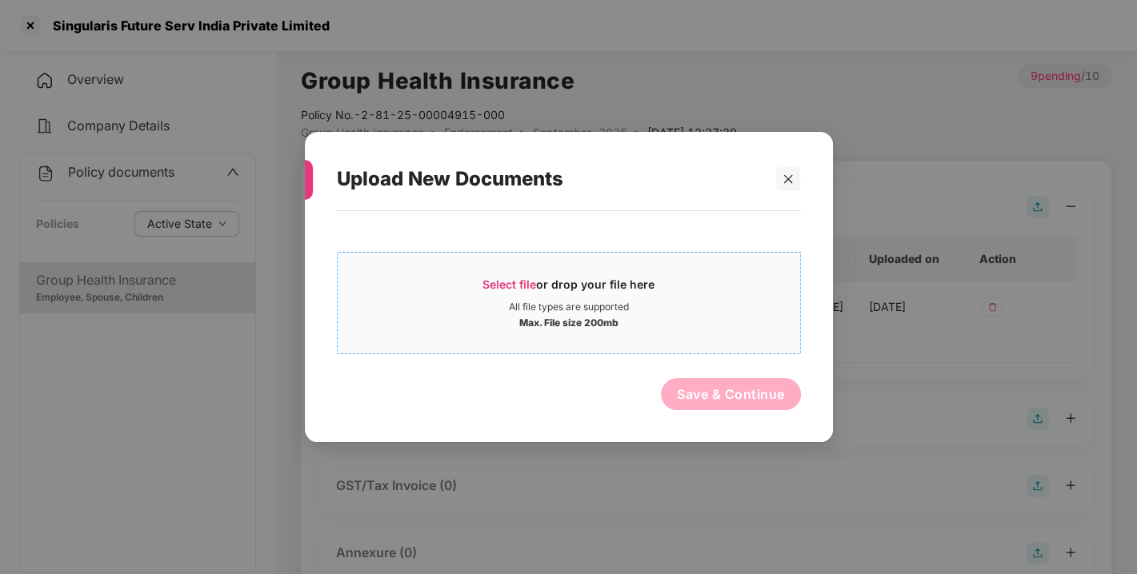
click at [491, 283] on span "Select file" at bounding box center [509, 285] width 54 height 14
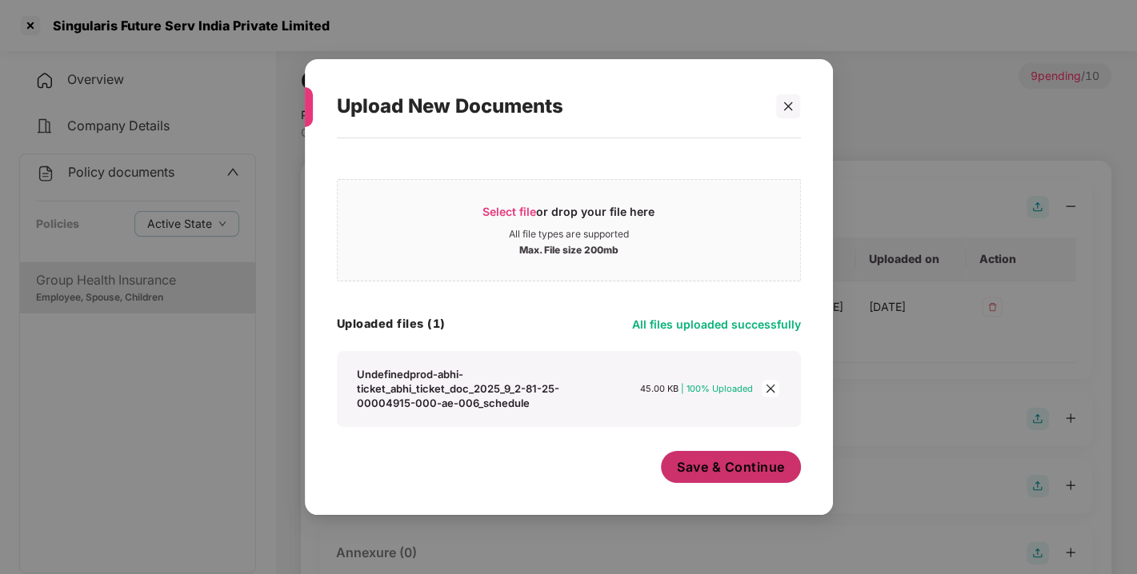
click at [724, 463] on span "Save & Continue" at bounding box center [731, 467] width 108 height 18
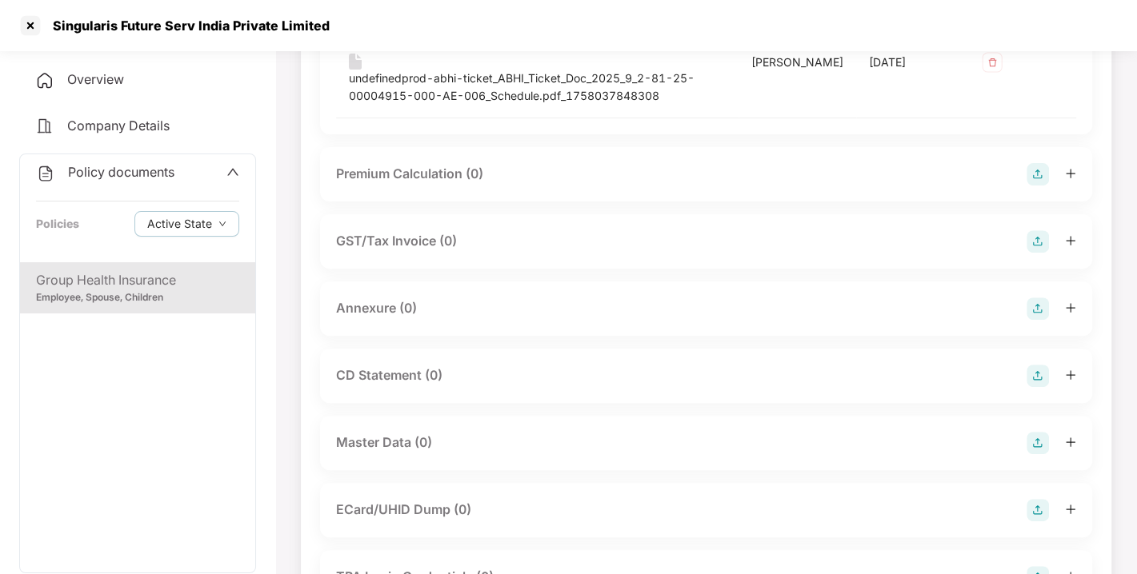
scroll to position [322, 0]
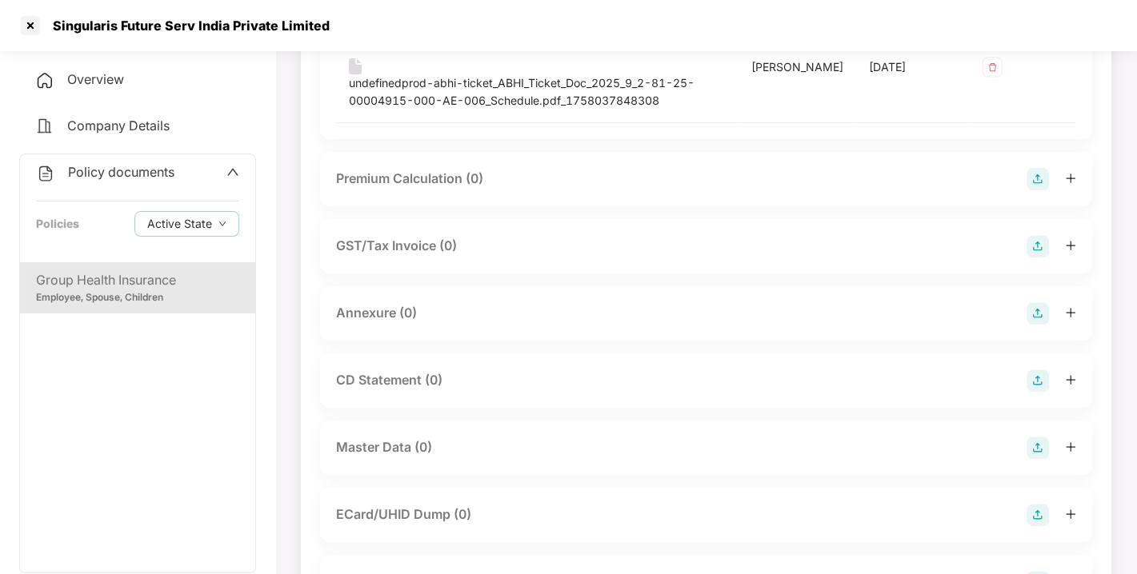
click at [1030, 307] on img at bounding box center [1037, 313] width 22 height 22
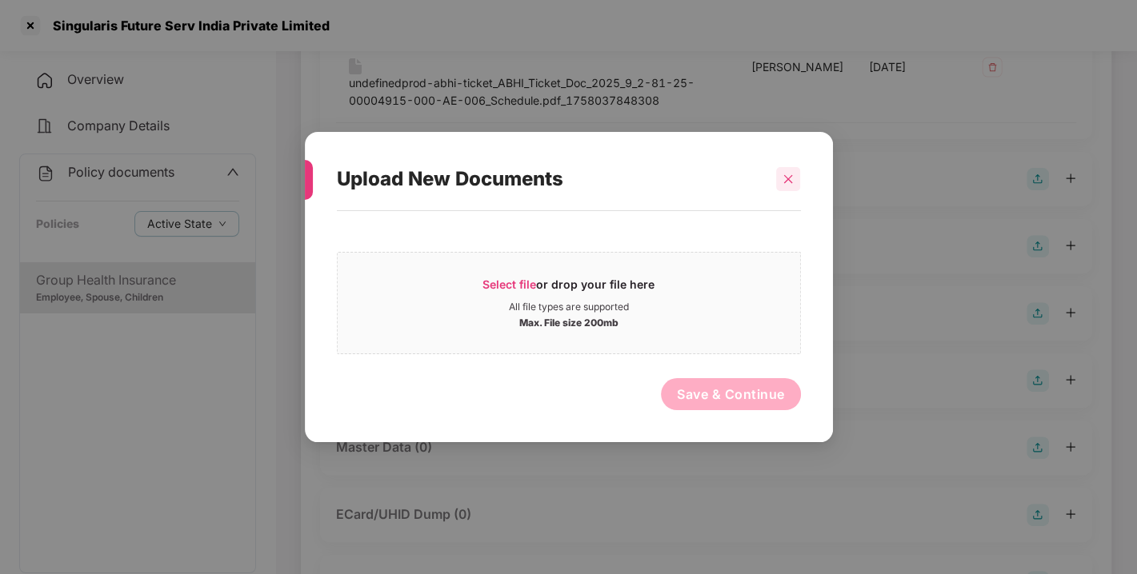
click at [784, 172] on div at bounding box center [788, 179] width 24 height 24
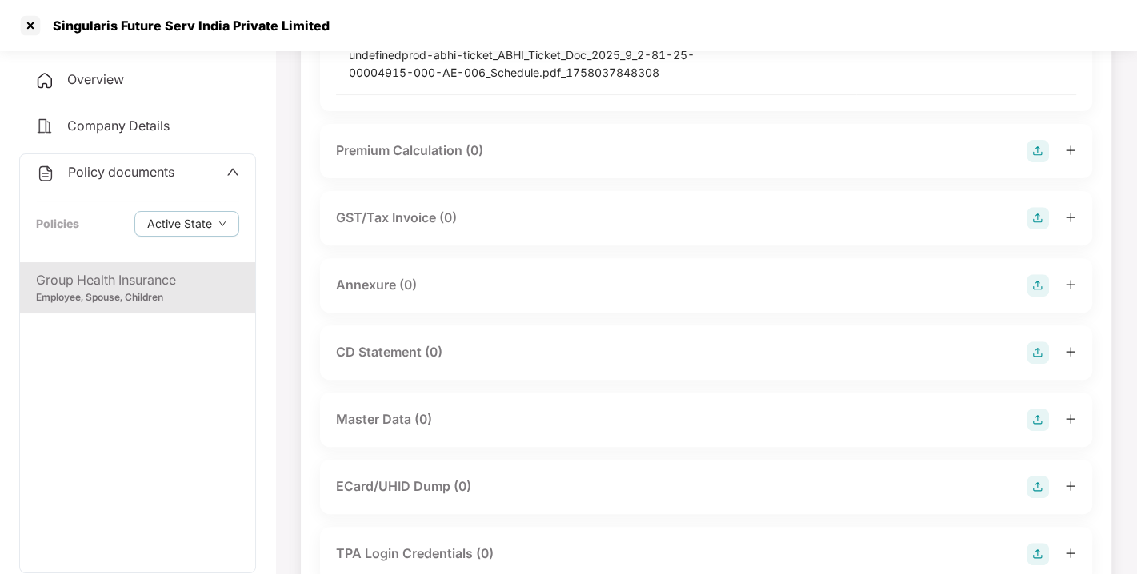
scroll to position [347, 0]
click at [1034, 290] on img at bounding box center [1037, 288] width 22 height 22
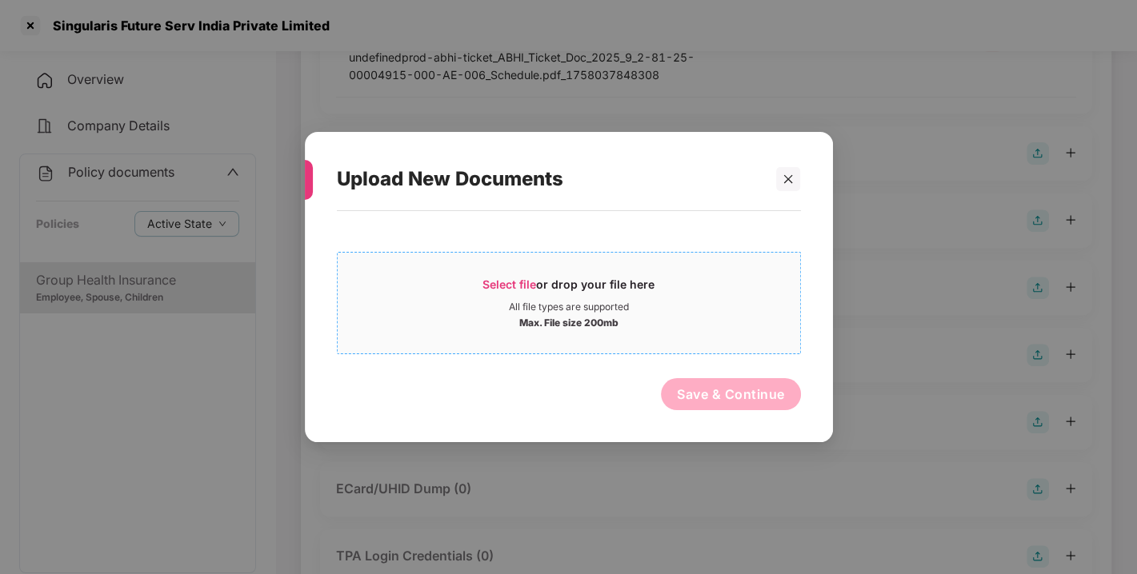
click at [502, 278] on span "Select file" at bounding box center [509, 285] width 54 height 14
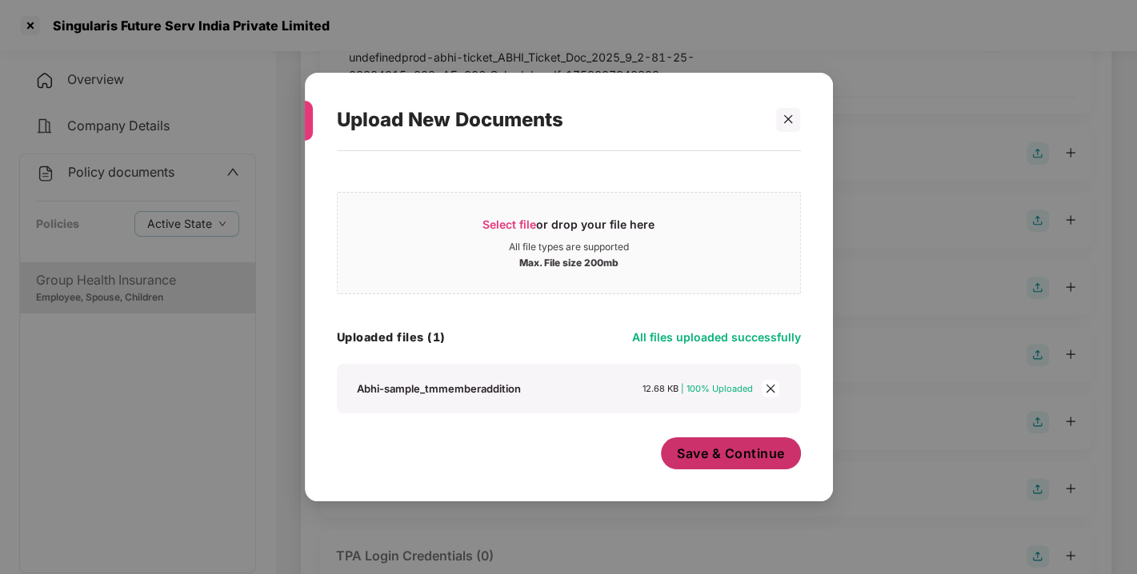
click at [745, 471] on div "Save & Continue" at bounding box center [731, 458] width 140 height 40
click at [734, 463] on button "Save & Continue" at bounding box center [731, 454] width 140 height 32
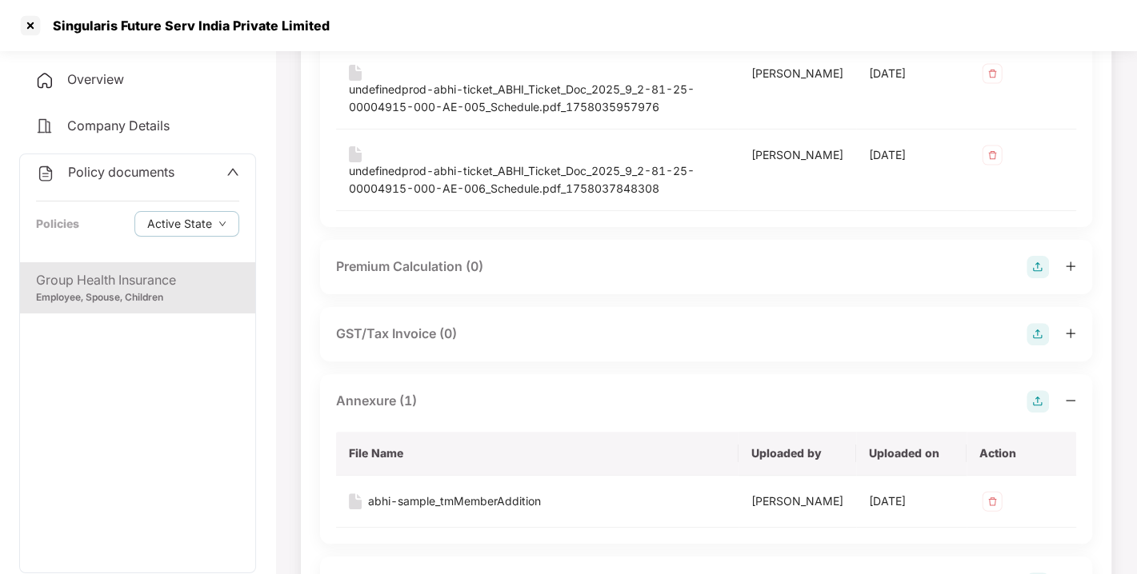
scroll to position [0, 0]
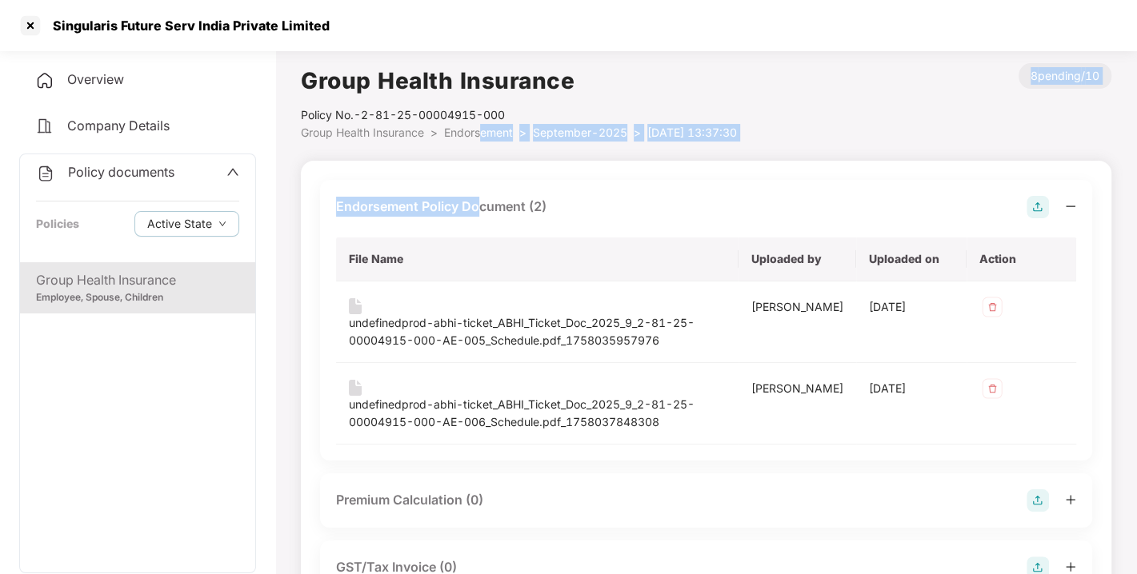
drag, startPoint x: 482, startPoint y: 142, endPoint x: 480, endPoint y: 130, distance: 12.1
click at [480, 130] on span "Endorsement" at bounding box center [478, 133] width 69 height 14
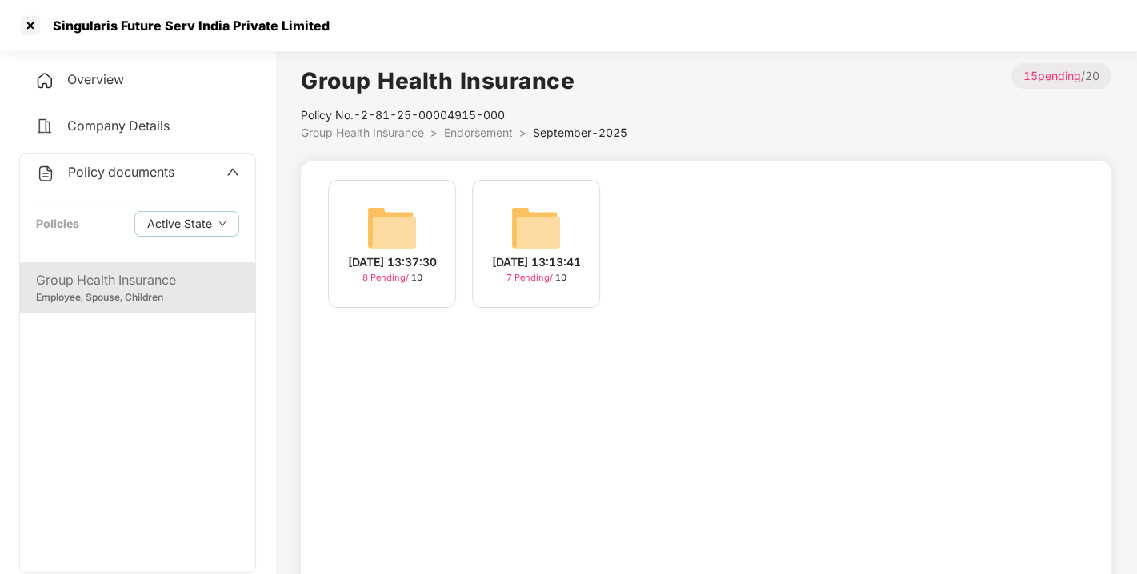
click at [480, 130] on span "Endorsement" at bounding box center [478, 133] width 69 height 14
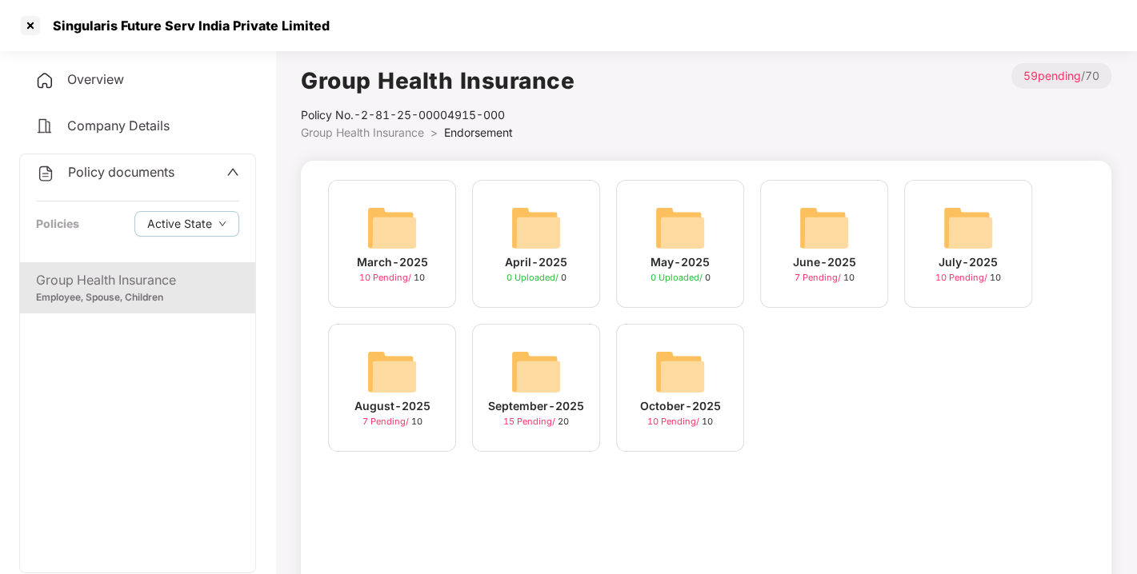
click at [144, 164] on span "Policy documents" at bounding box center [121, 172] width 106 height 16
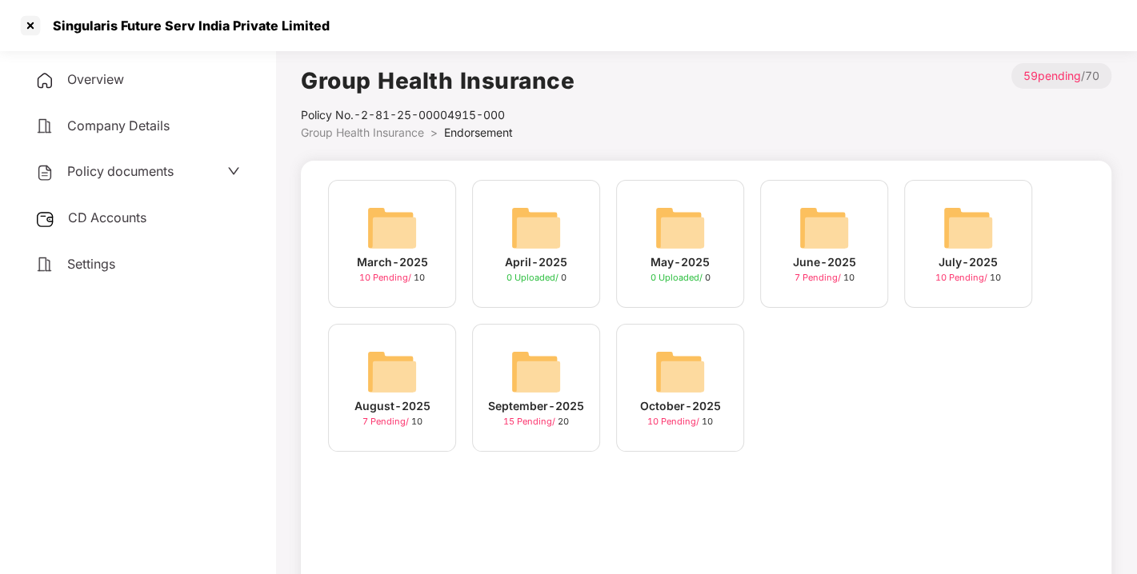
click at [102, 228] on div "CD Accounts" at bounding box center [137, 218] width 237 height 37
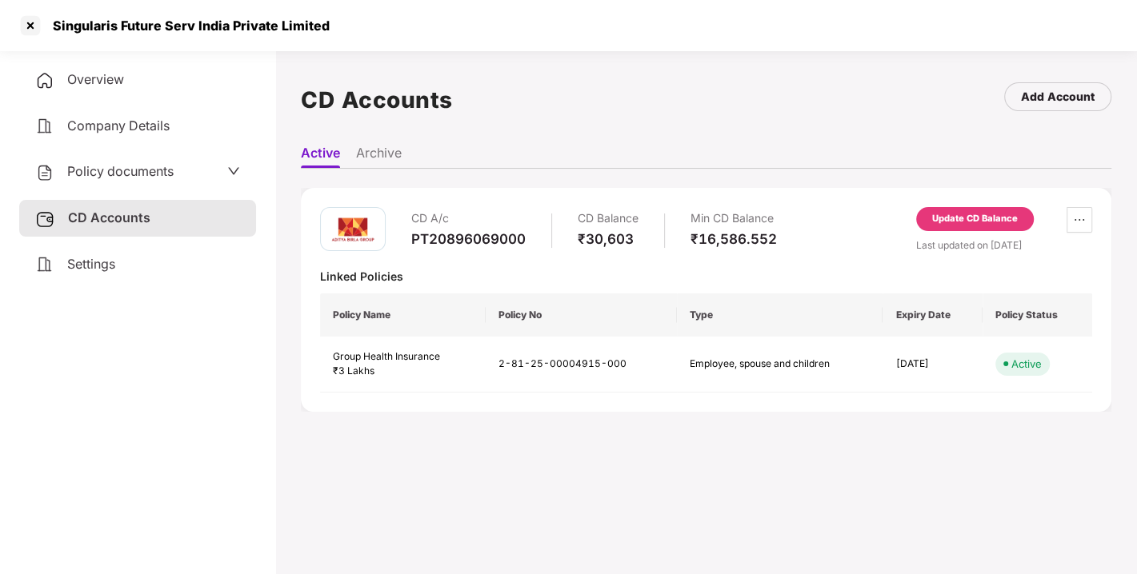
click at [970, 221] on div "Update CD Balance" at bounding box center [975, 219] width 86 height 14
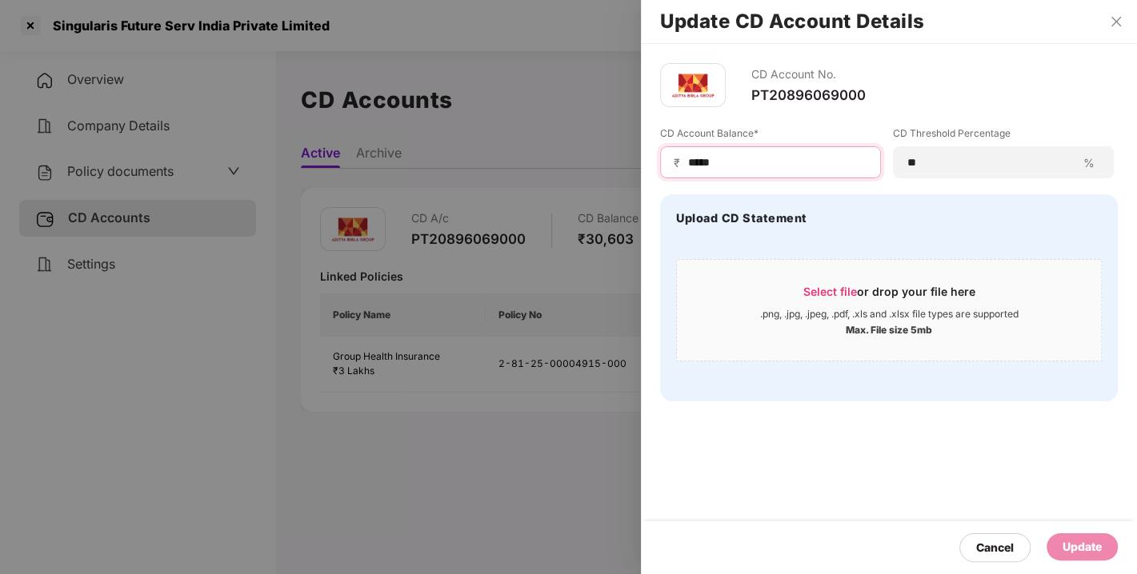
drag, startPoint x: 754, startPoint y: 161, endPoint x: 612, endPoint y: 169, distance: 141.8
click at [612, 169] on div "Update CD Account Details CD Account No. PT20896069000 CD Account Balance* ₹ **…" at bounding box center [568, 287] width 1137 height 574
type input "****"
drag, startPoint x: 1088, startPoint y: 532, endPoint x: 1090, endPoint y: 544, distance: 12.1
click at [1090, 544] on div "Cancel Update" at bounding box center [889, 548] width 496 height 53
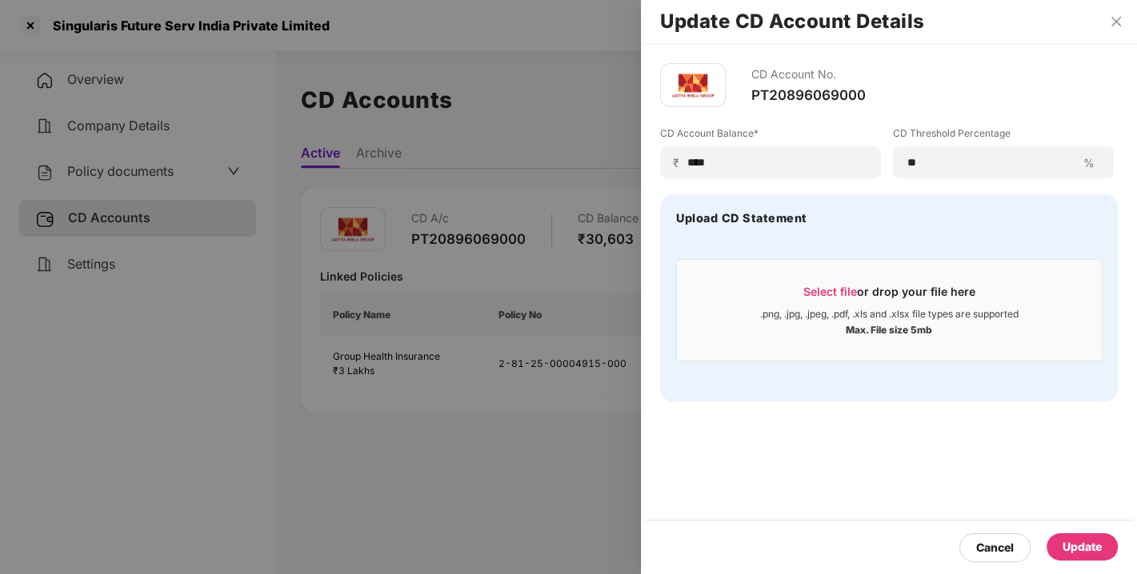
click at [1090, 544] on div "Update" at bounding box center [1081, 547] width 39 height 18
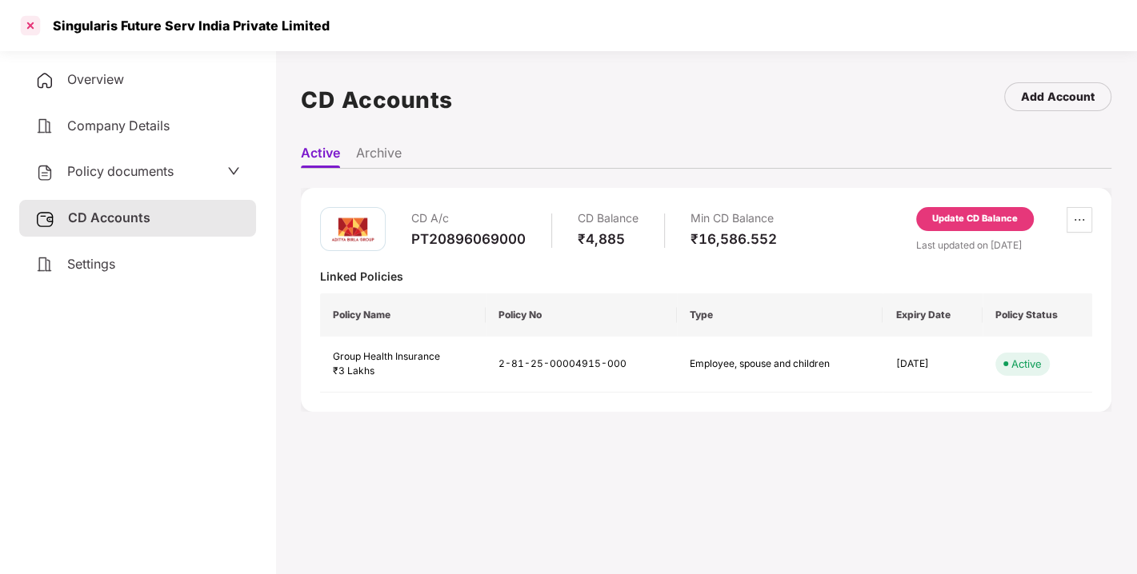
click at [34, 25] on div at bounding box center [31, 26] width 26 height 26
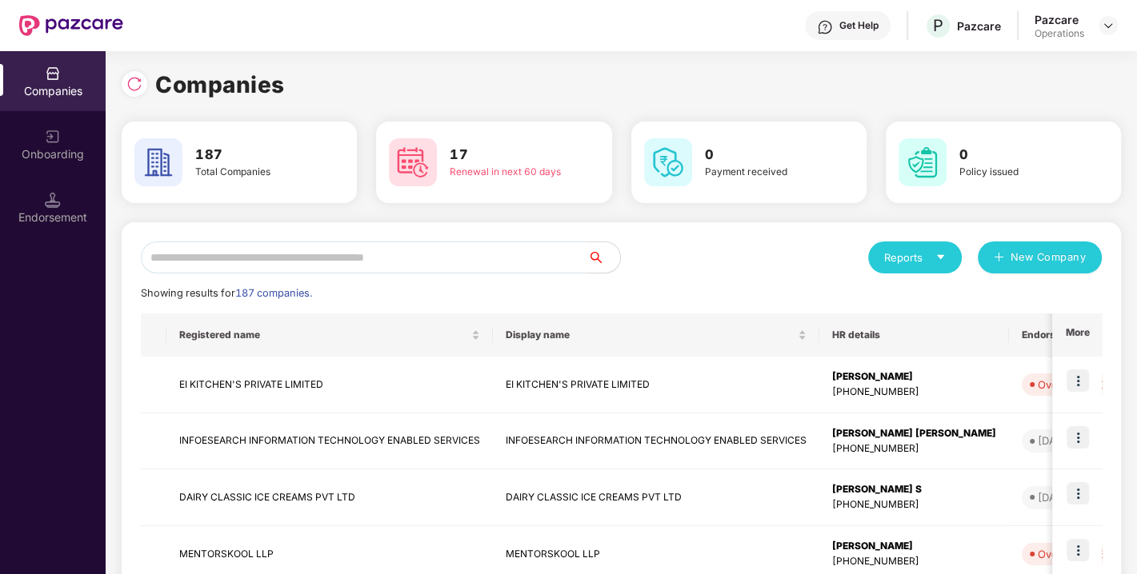
click at [405, 256] on input "text" at bounding box center [364, 258] width 447 height 32
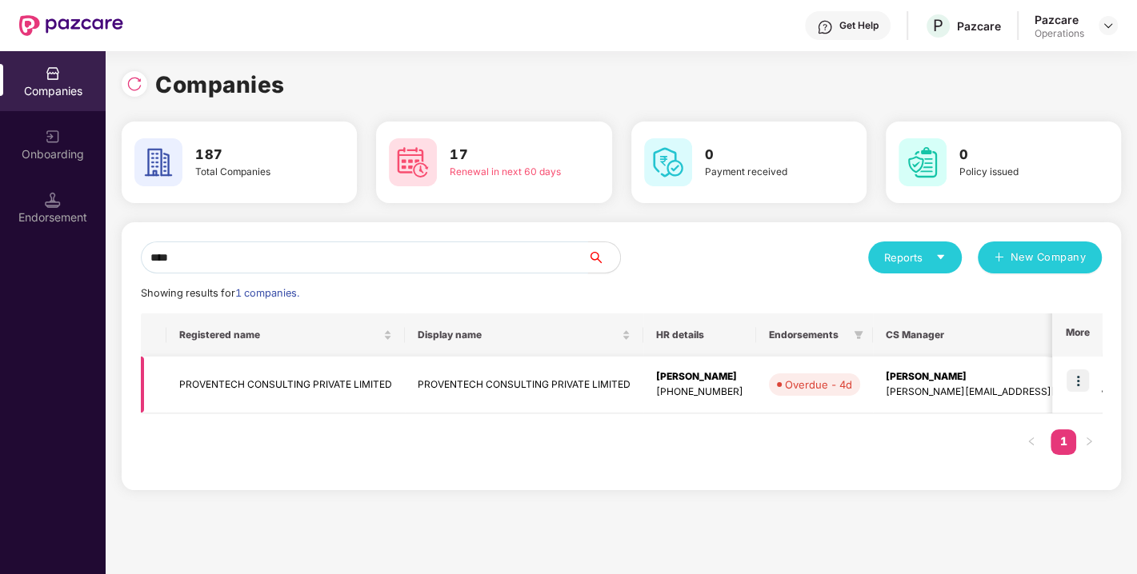
type input "****"
click at [281, 367] on td "PROVENTECH CONSULTING PRIVATE LIMITED" at bounding box center [285, 385] width 238 height 57
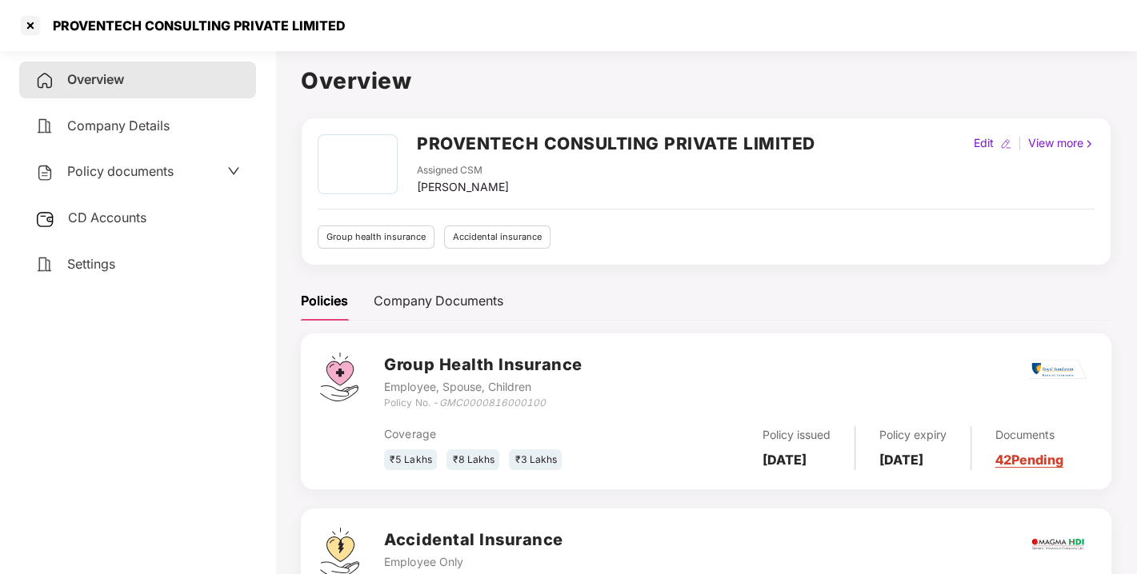
click at [464, 135] on h2 "PROVENTECH CONSULTING PRIVATE LIMITED" at bounding box center [616, 143] width 398 height 26
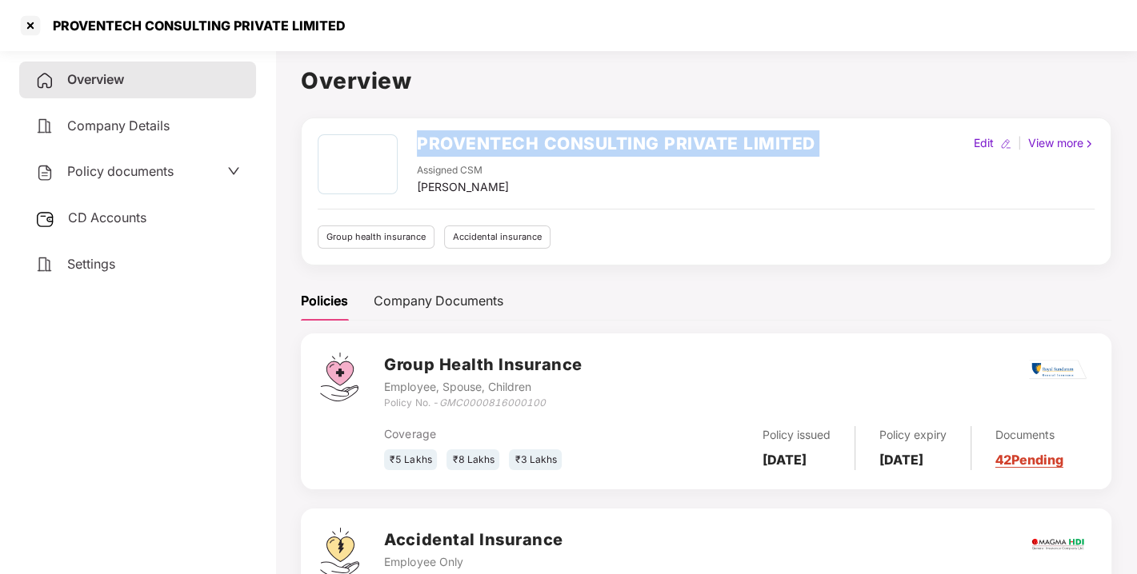
click at [464, 135] on h2 "PROVENTECH CONSULTING PRIVATE LIMITED" at bounding box center [616, 143] width 398 height 26
copy h2 "PROVENTECH CONSULTING PRIVATE LIMITED"
click at [464, 135] on h2 "PROVENTECH CONSULTING PRIVATE LIMITED" at bounding box center [616, 143] width 398 height 26
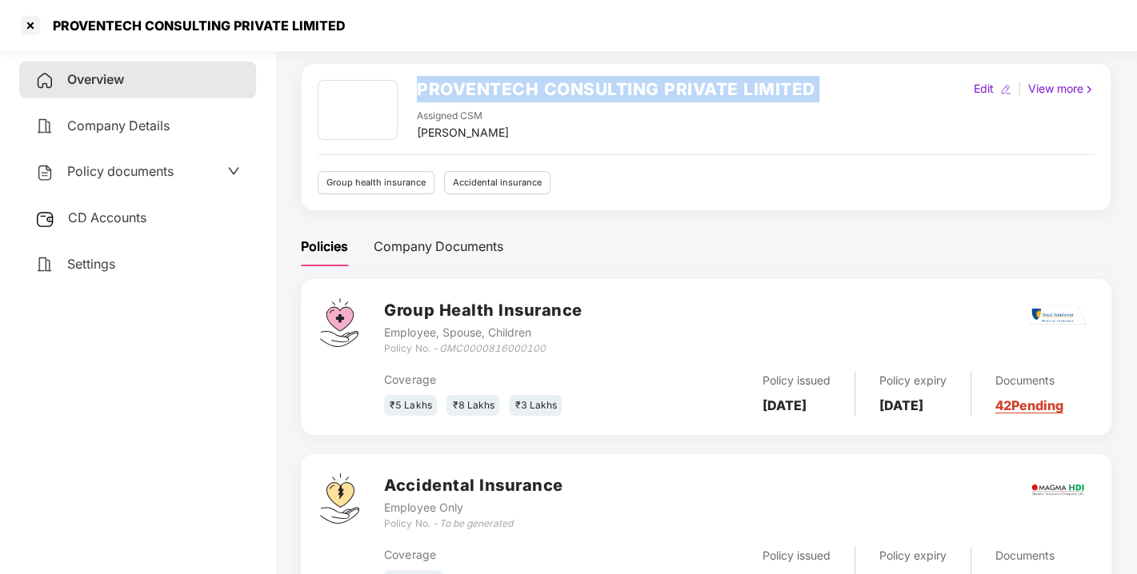
scroll to position [80, 0]
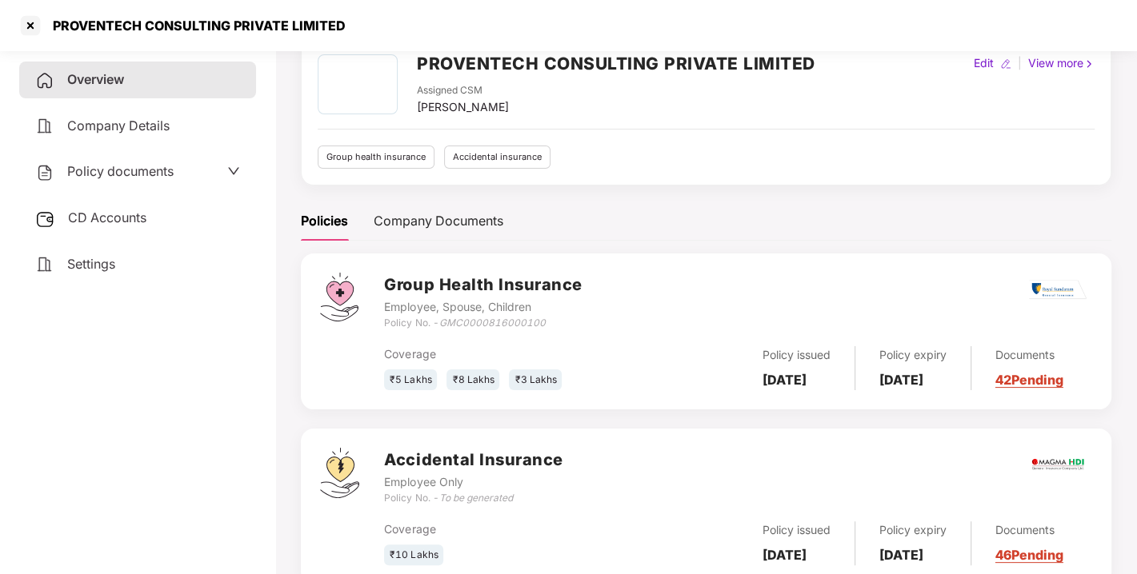
click at [138, 215] on span "CD Accounts" at bounding box center [107, 218] width 78 height 16
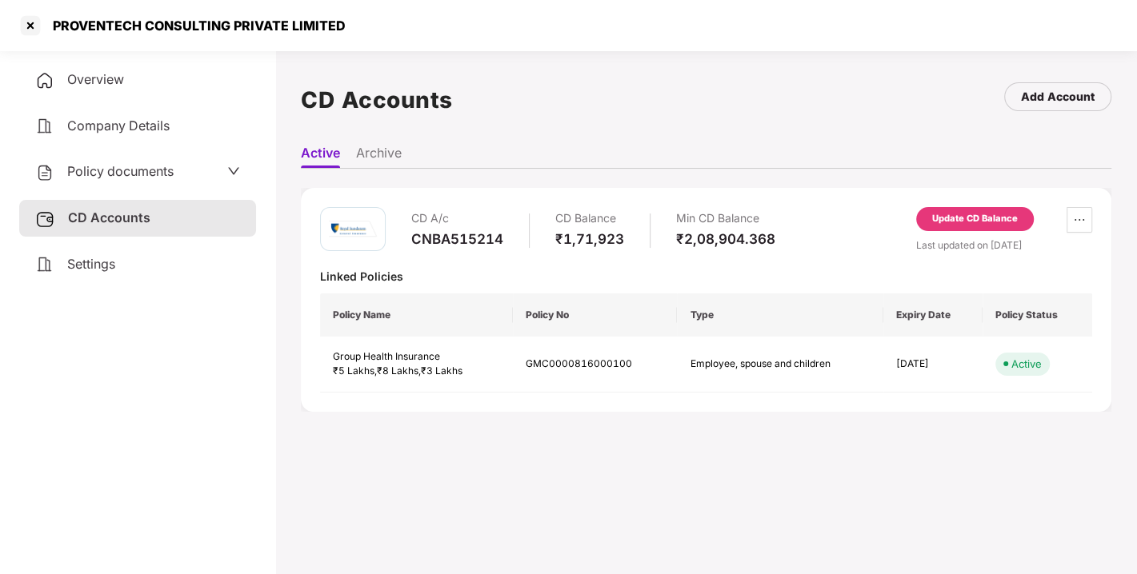
click at [433, 228] on div "CD A/c" at bounding box center [457, 218] width 92 height 23
copy div "A"
click at [448, 231] on div "CNBA515214" at bounding box center [457, 239] width 92 height 18
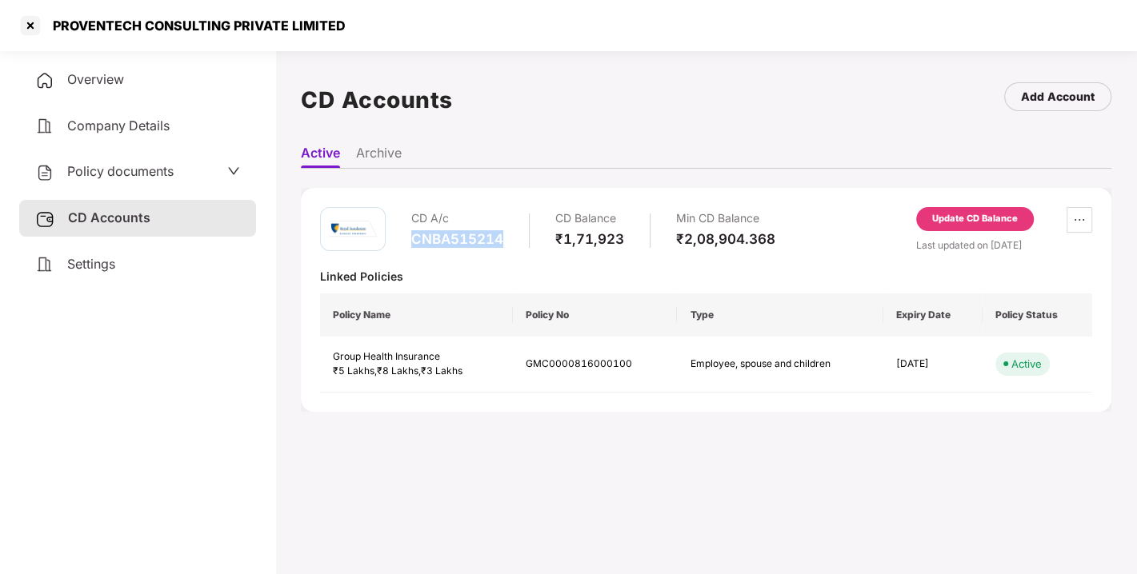
copy div "CNBA515214"
click at [448, 231] on div "CNBA515214" at bounding box center [457, 239] width 92 height 18
click at [76, 68] on div "Overview" at bounding box center [137, 80] width 237 height 37
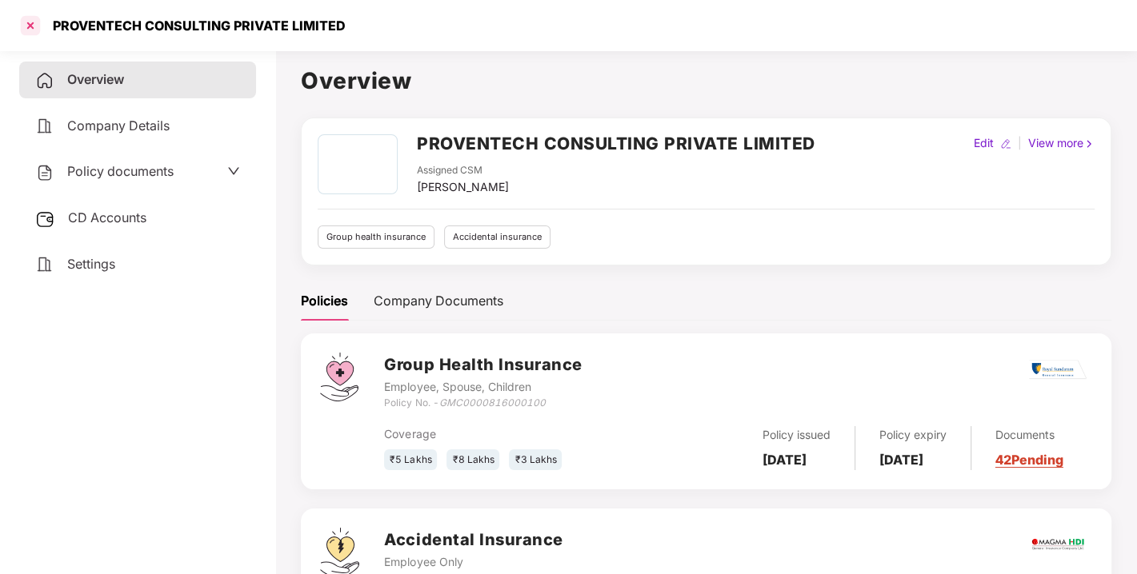
click at [34, 26] on div at bounding box center [31, 26] width 26 height 26
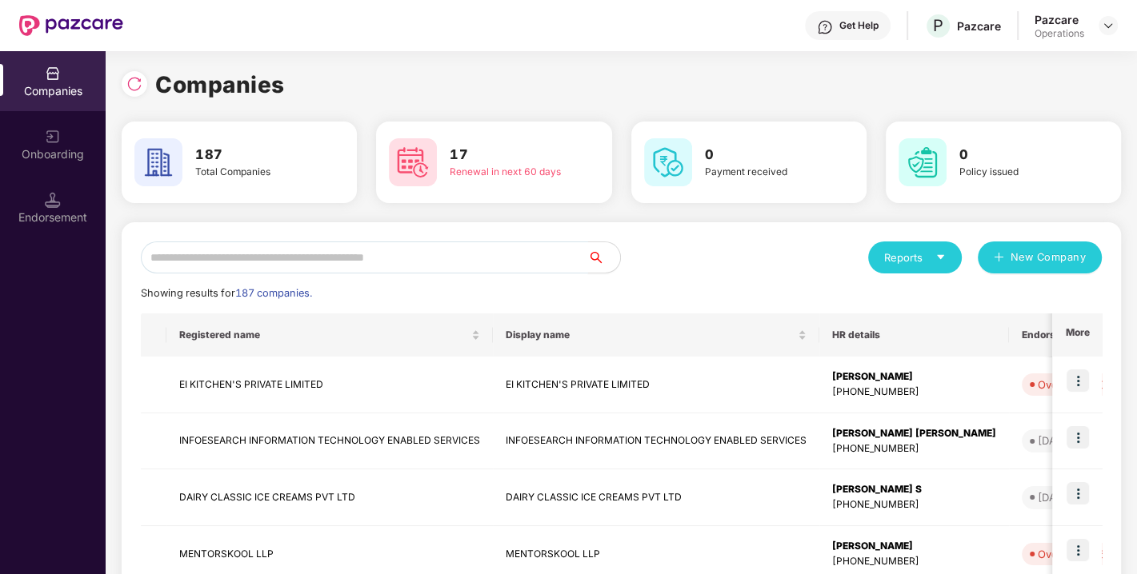
click at [322, 246] on input "text" at bounding box center [364, 258] width 447 height 32
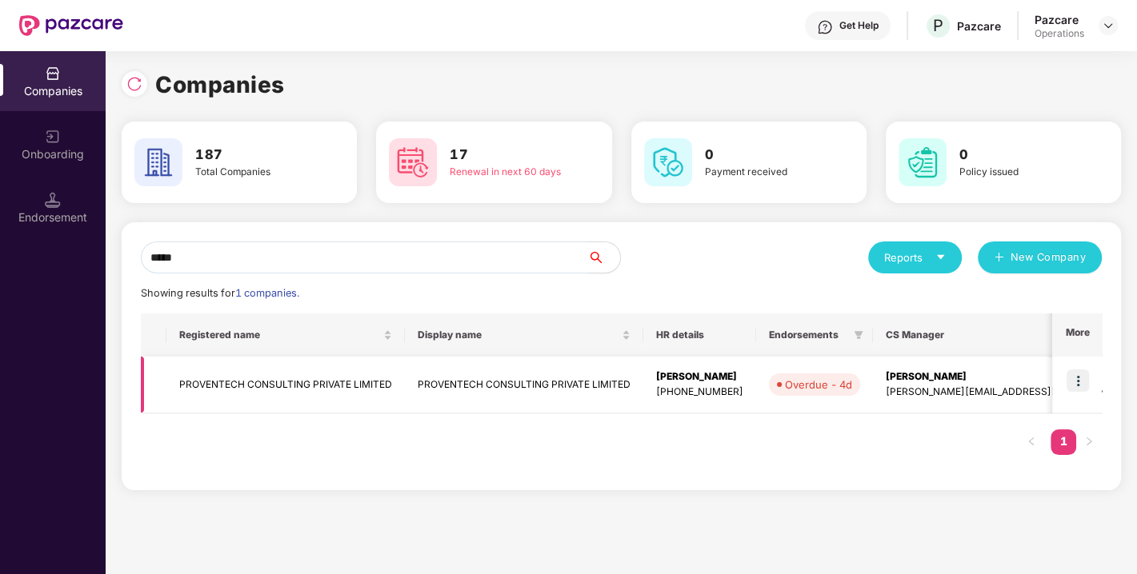
type input "*****"
click at [1078, 372] on img at bounding box center [1077, 381] width 22 height 22
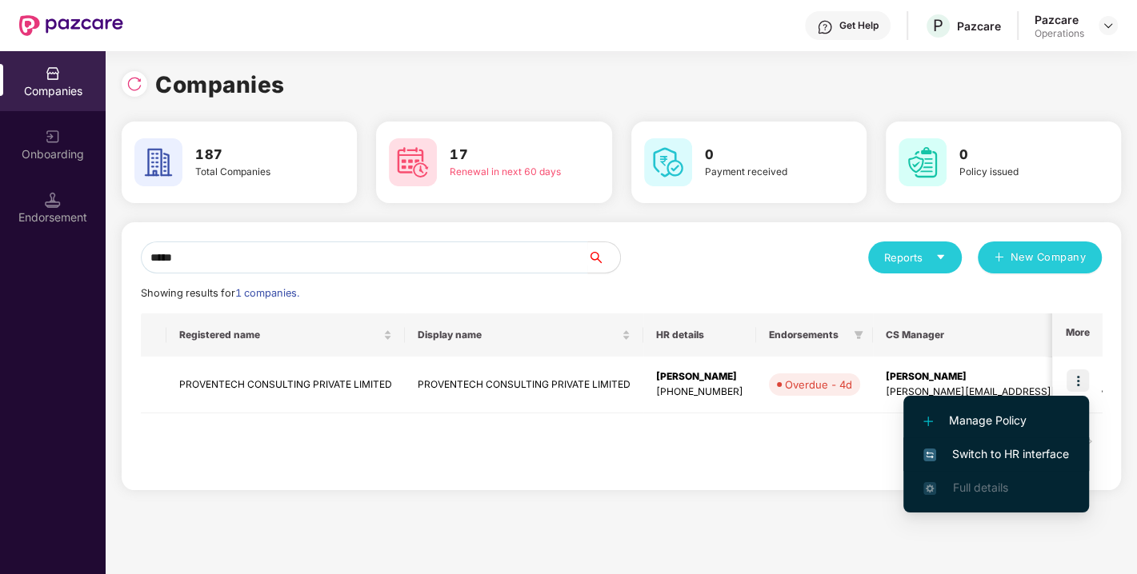
click at [987, 458] on span "Switch to HR interface" at bounding box center [996, 455] width 146 height 18
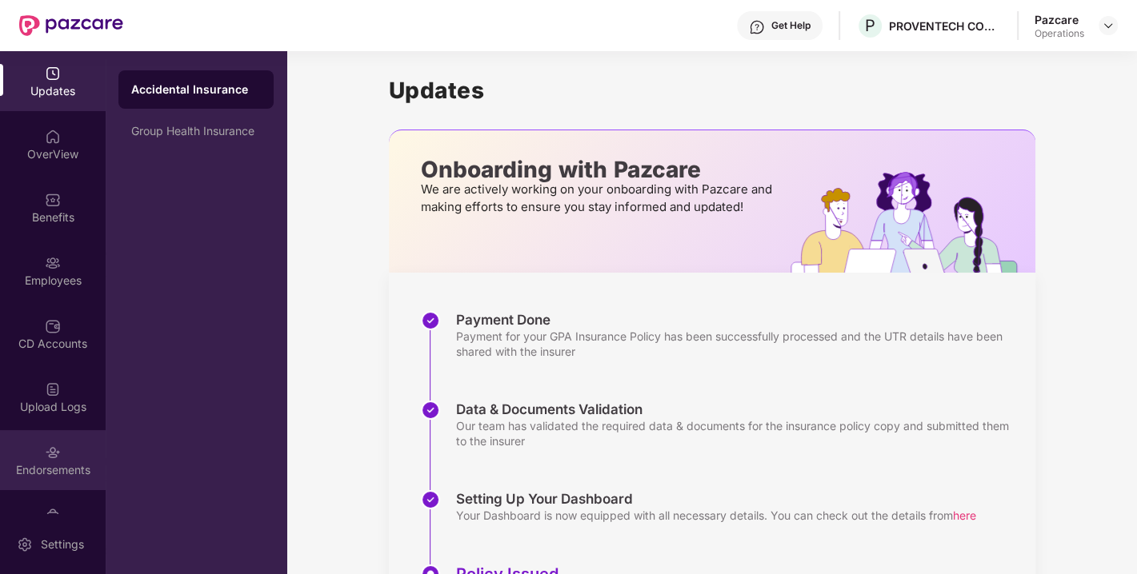
click at [48, 450] on img at bounding box center [53, 453] width 16 height 16
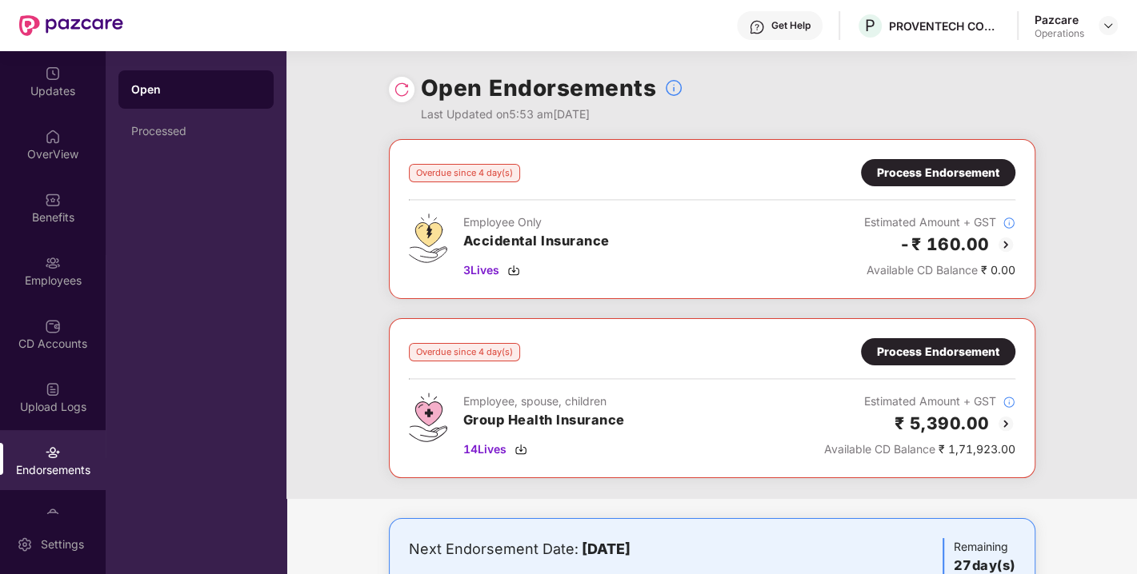
click at [929, 356] on div "Process Endorsement" at bounding box center [938, 352] width 122 height 18
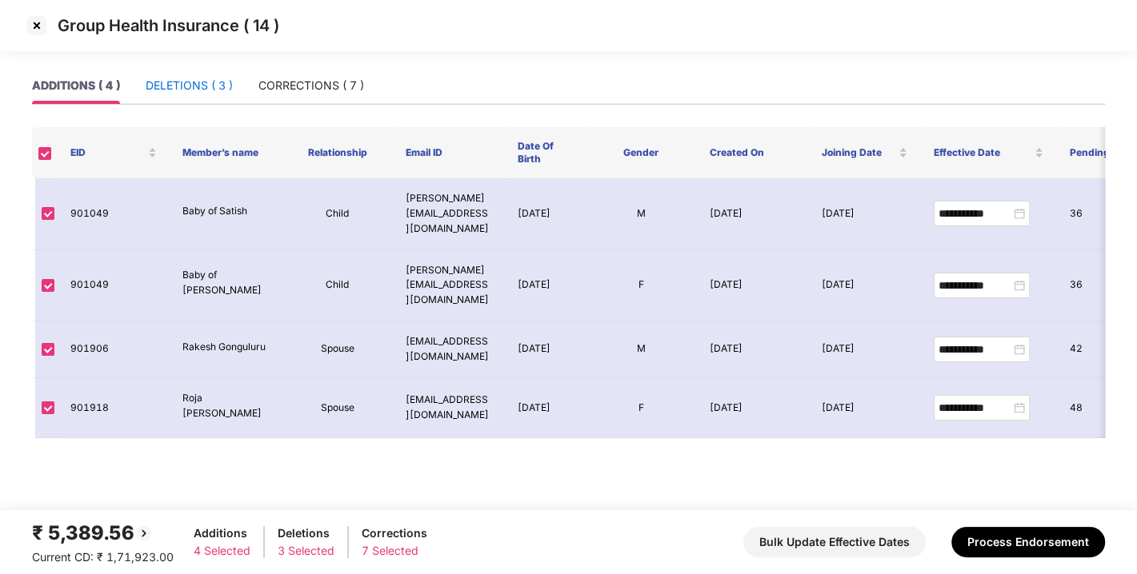
click at [178, 77] on div "DELETIONS ( 3 )" at bounding box center [189, 86] width 87 height 18
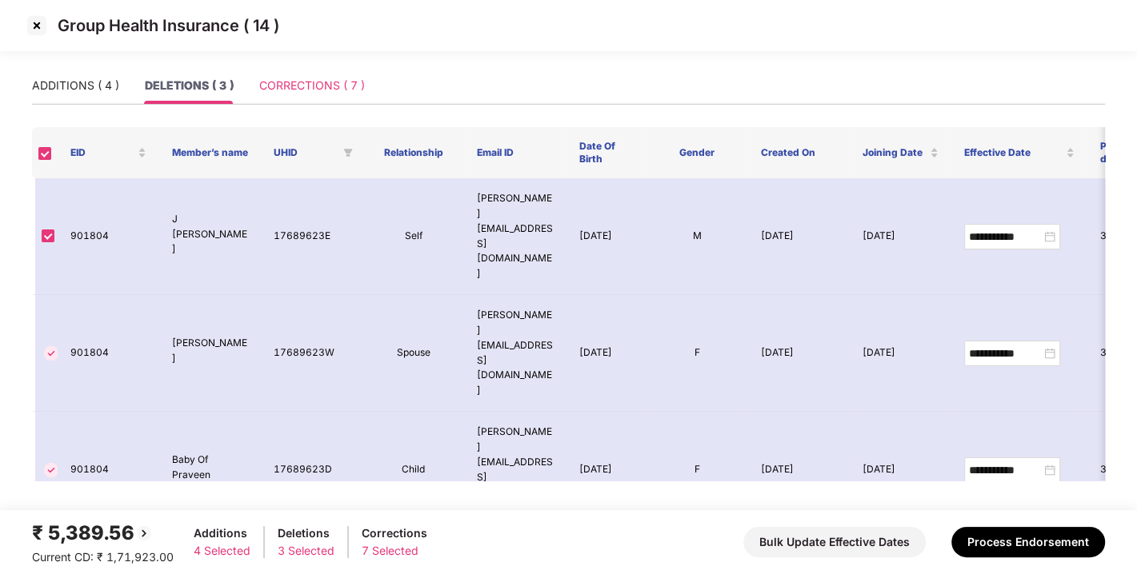
click at [294, 97] on div "CORRECTIONS ( 7 )" at bounding box center [312, 85] width 106 height 37
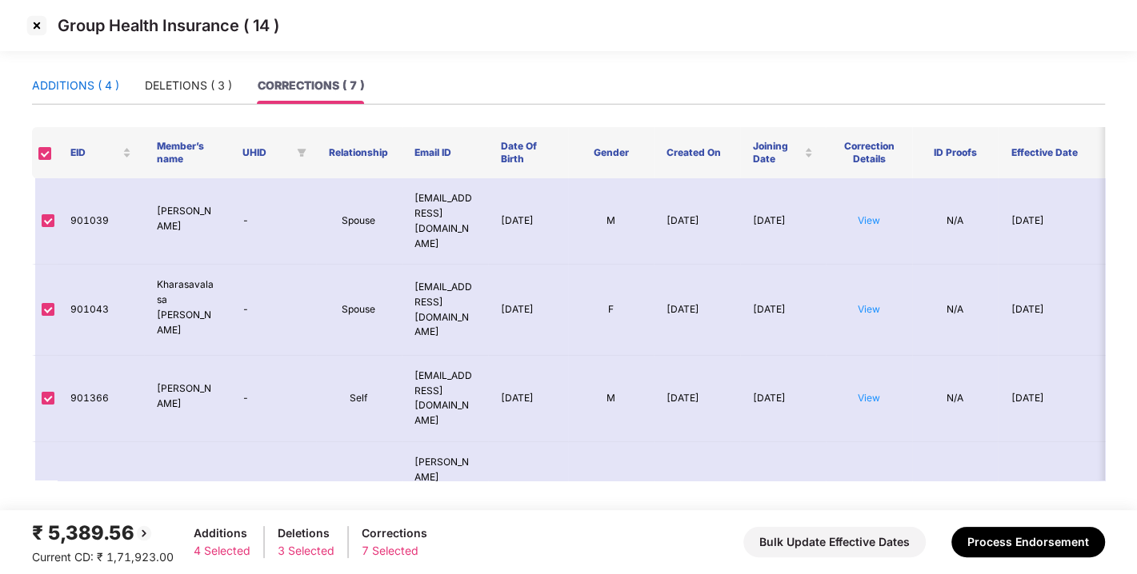
click at [90, 78] on div "ADDITIONS ( 4 )" at bounding box center [75, 86] width 87 height 18
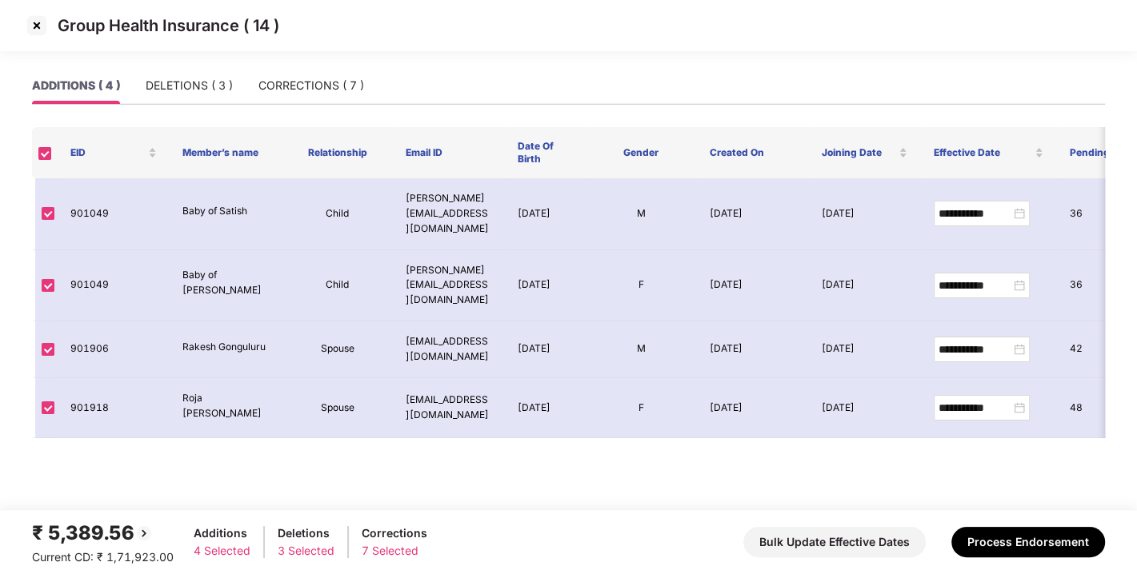
click at [38, 27] on img at bounding box center [37, 26] width 26 height 26
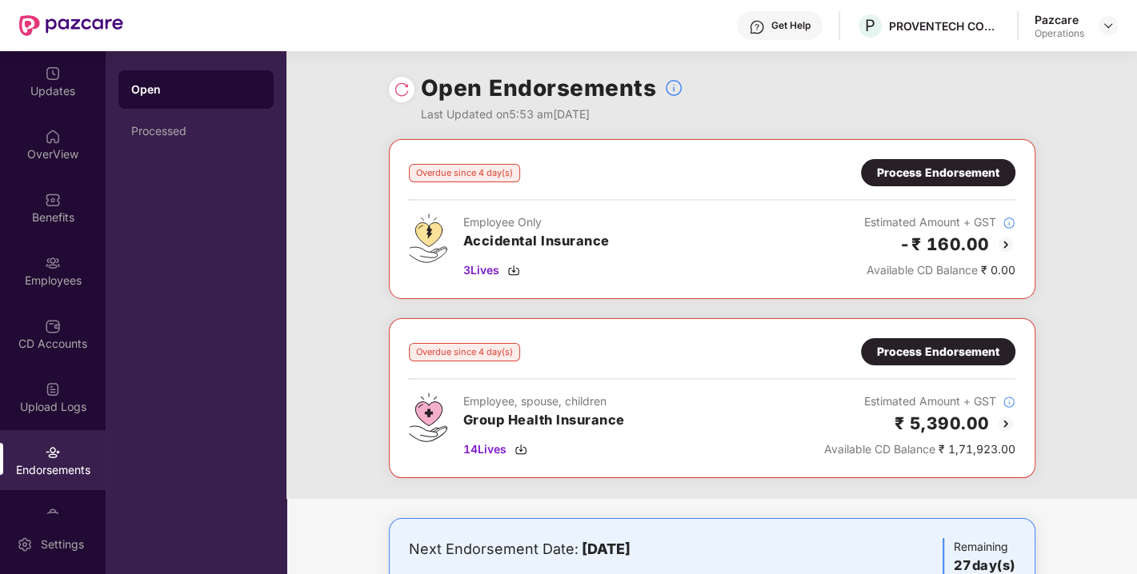
click at [401, 89] on img at bounding box center [402, 90] width 16 height 16
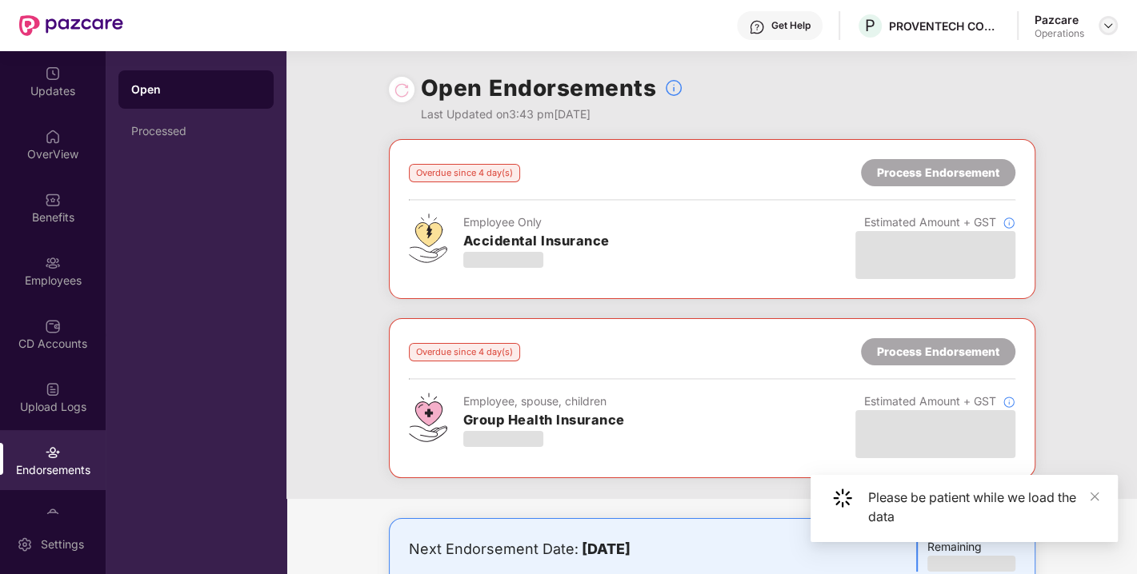
click at [1099, 24] on div at bounding box center [1107, 25] width 19 height 19
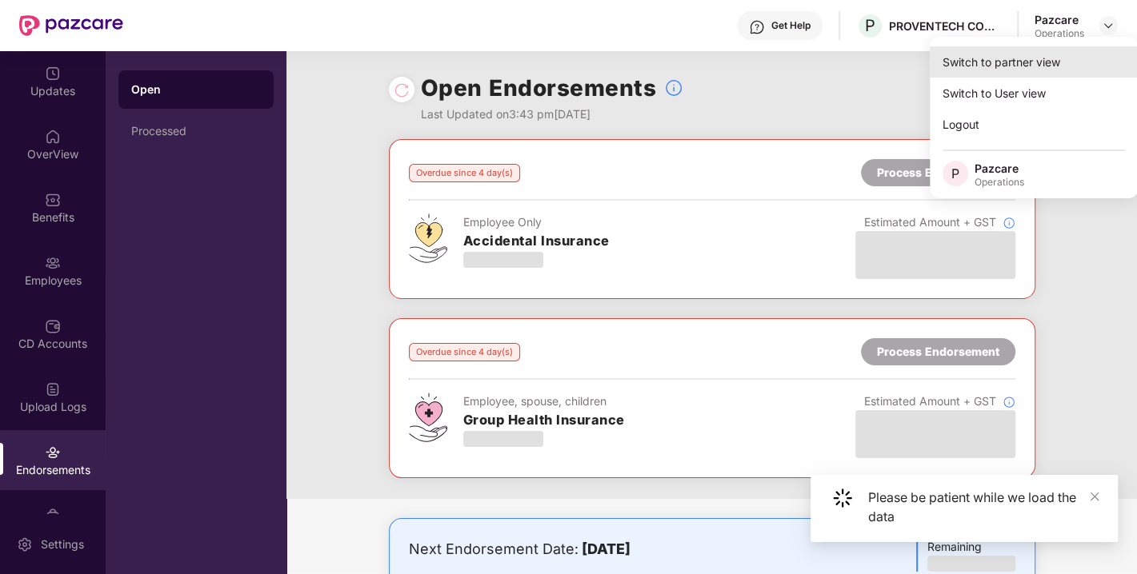
click at [1022, 57] on div "Switch to partner view" at bounding box center [1034, 61] width 208 height 31
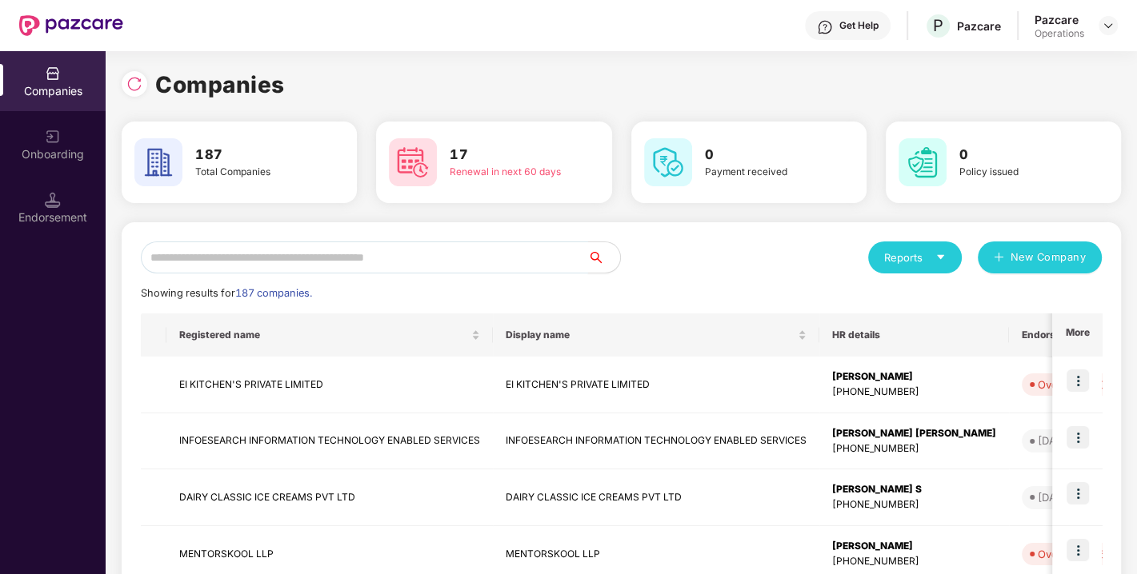
click at [418, 246] on input "text" at bounding box center [364, 258] width 447 height 32
click at [378, 253] on input "text" at bounding box center [364, 258] width 447 height 32
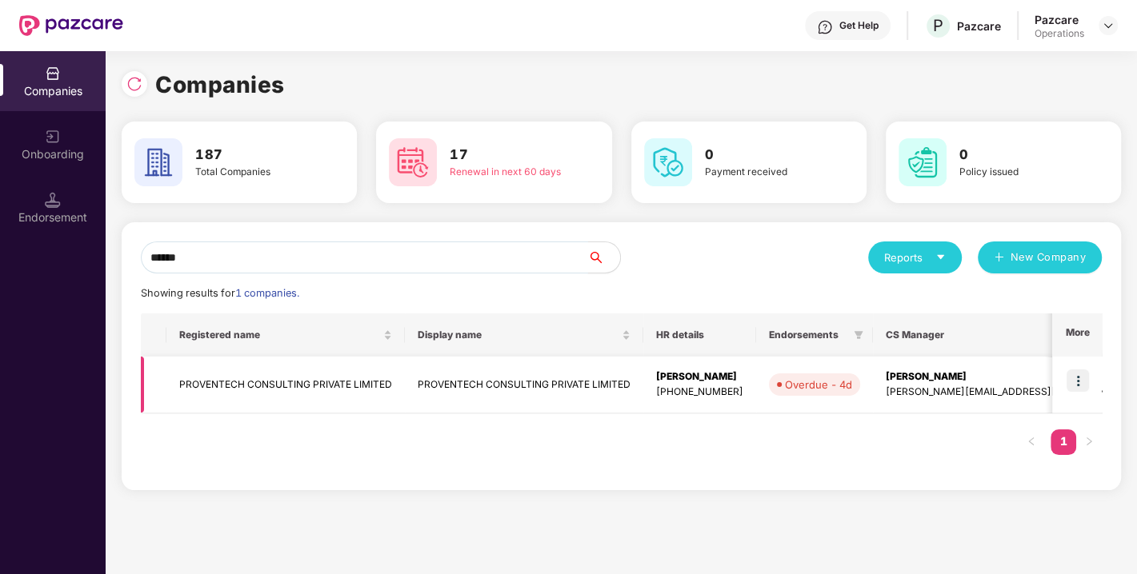
type input "******"
click at [1079, 373] on img at bounding box center [1077, 381] width 22 height 22
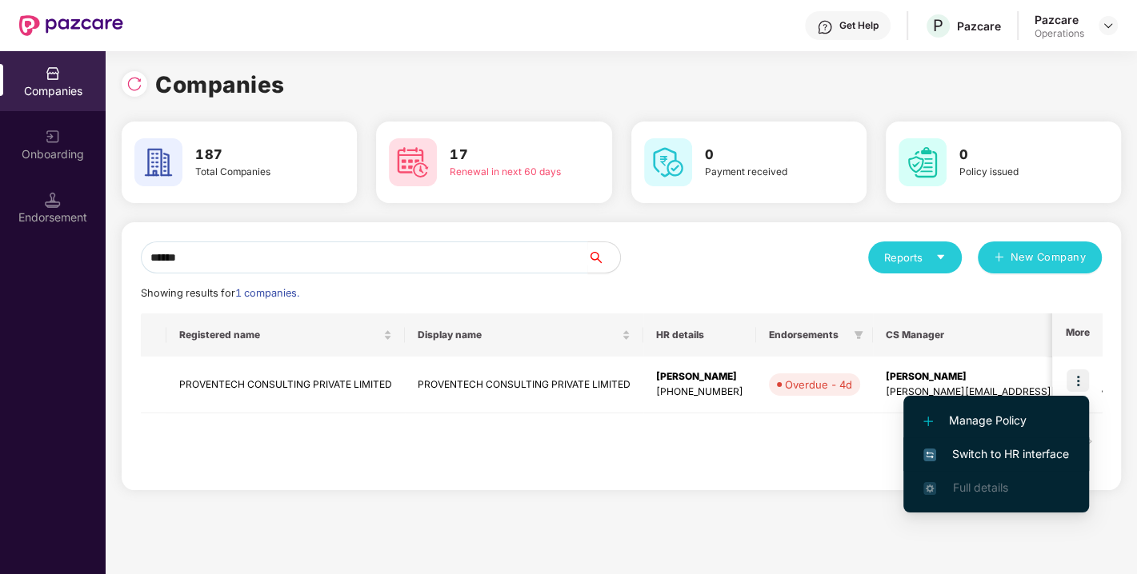
click at [996, 449] on span "Switch to HR interface" at bounding box center [996, 455] width 146 height 18
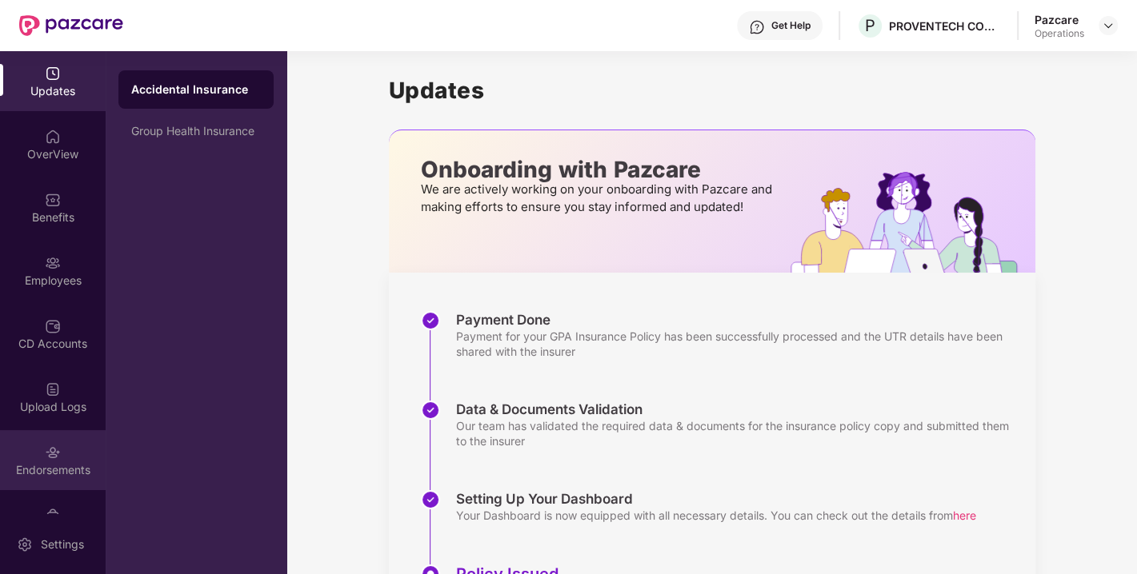
click at [46, 446] on img at bounding box center [53, 453] width 16 height 16
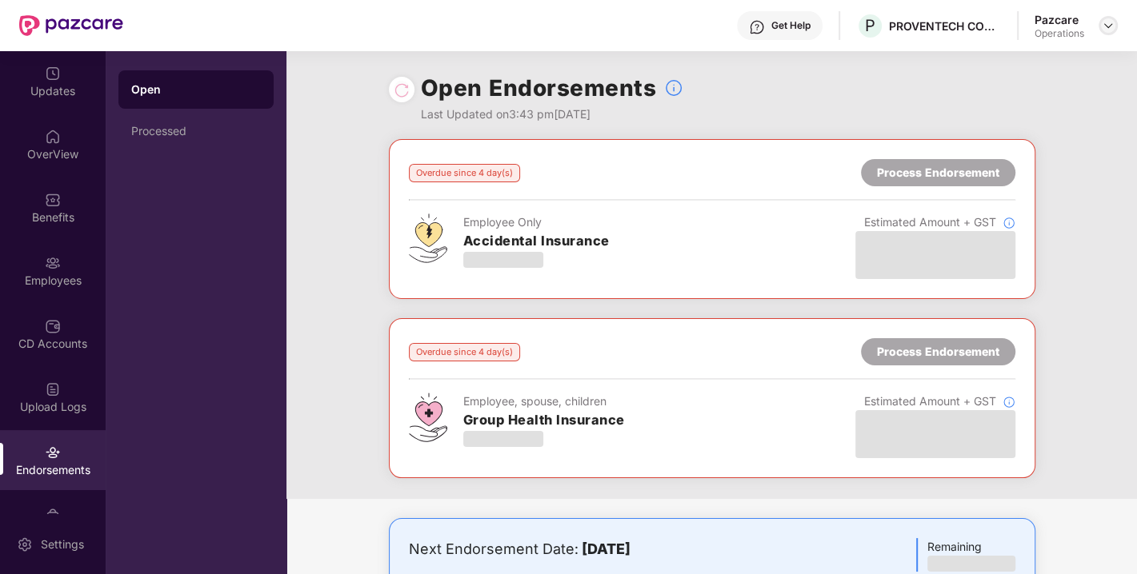
click at [1104, 27] on img at bounding box center [1108, 25] width 13 height 13
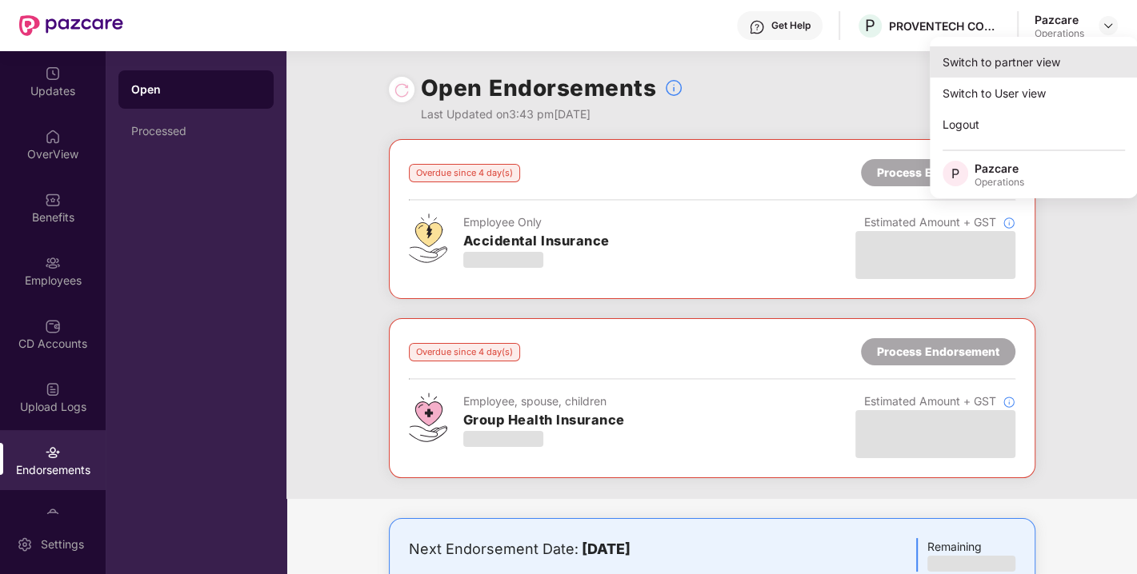
click at [982, 54] on div "Switch to partner view" at bounding box center [1034, 61] width 208 height 31
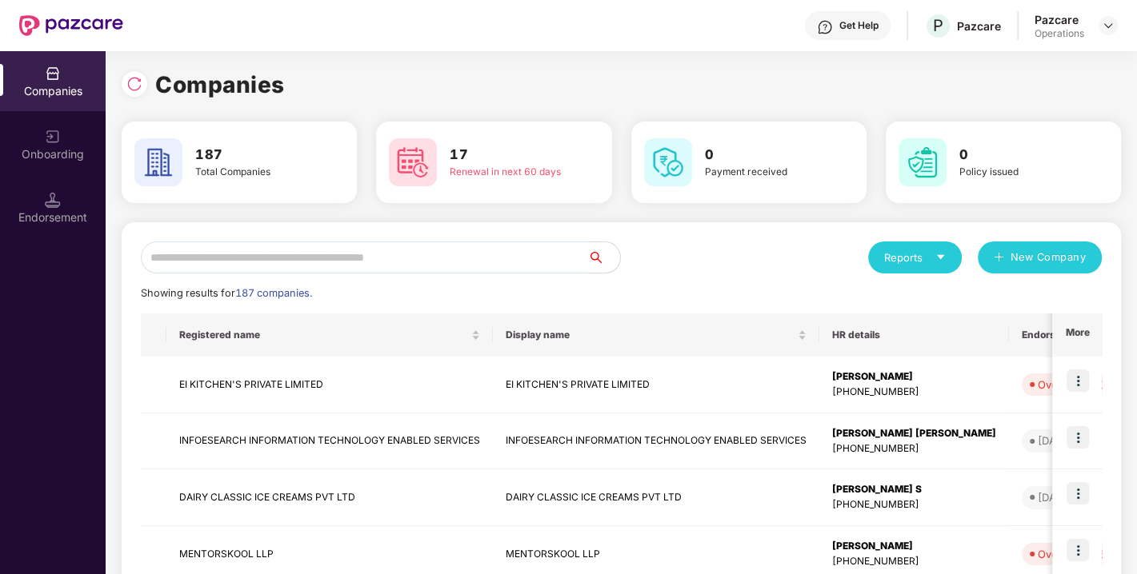
click at [393, 253] on input "text" at bounding box center [364, 258] width 447 height 32
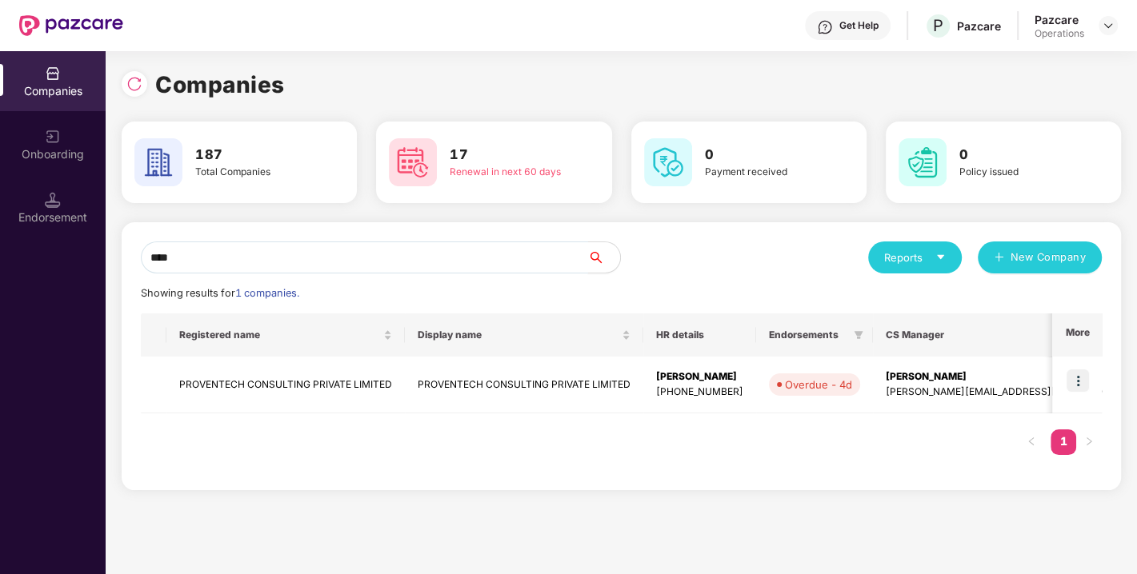
type input "****"
click at [34, 221] on div "Endorsement" at bounding box center [53, 218] width 106 height 16
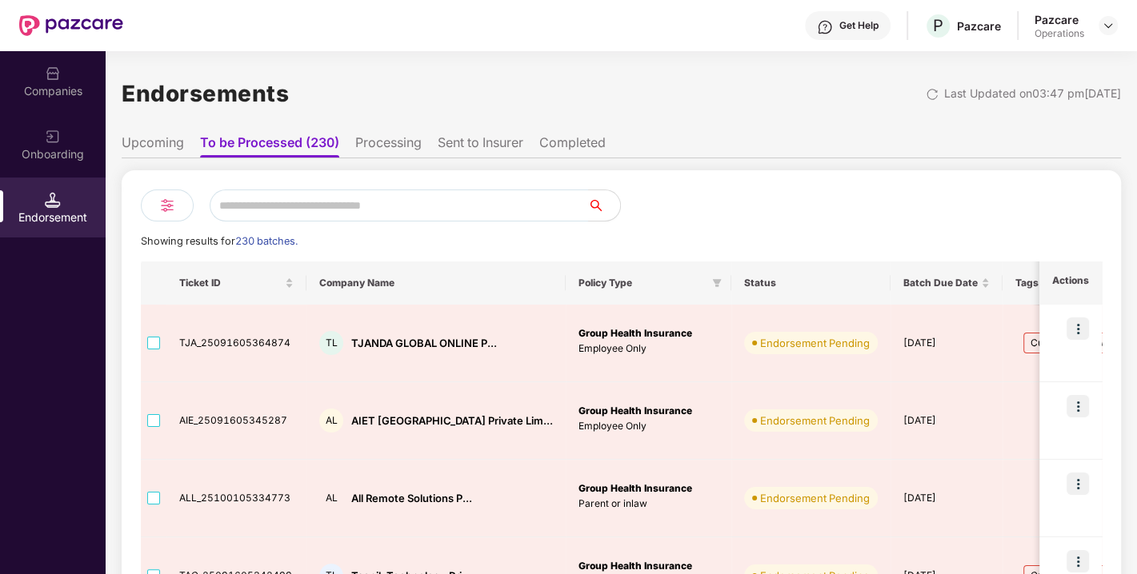
click at [326, 198] on input "text" at bounding box center [399, 206] width 378 height 32
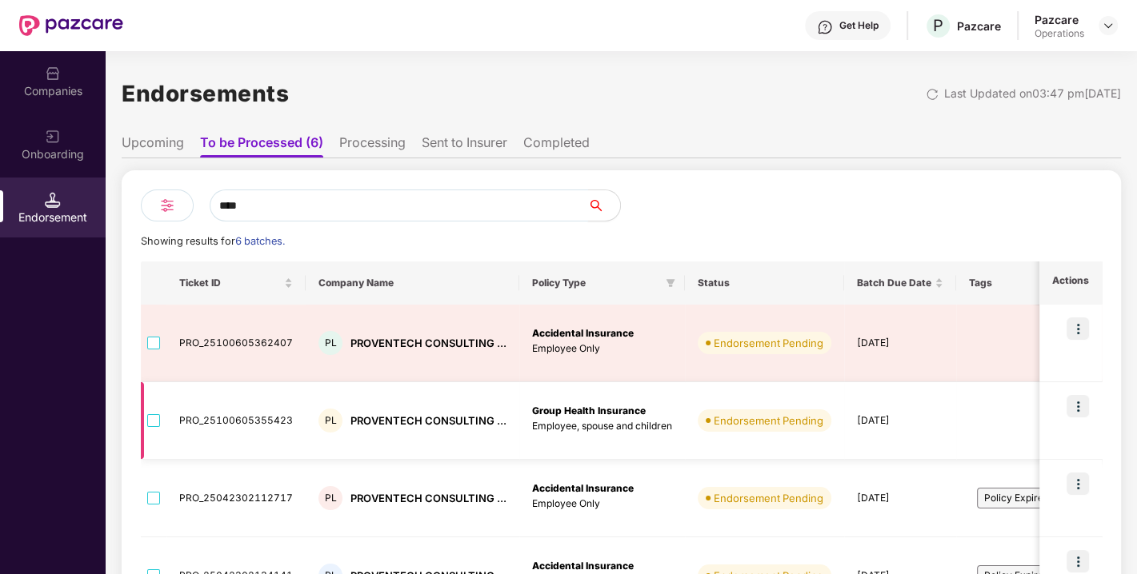
type input "****"
click at [1079, 404] on img at bounding box center [1077, 406] width 22 height 22
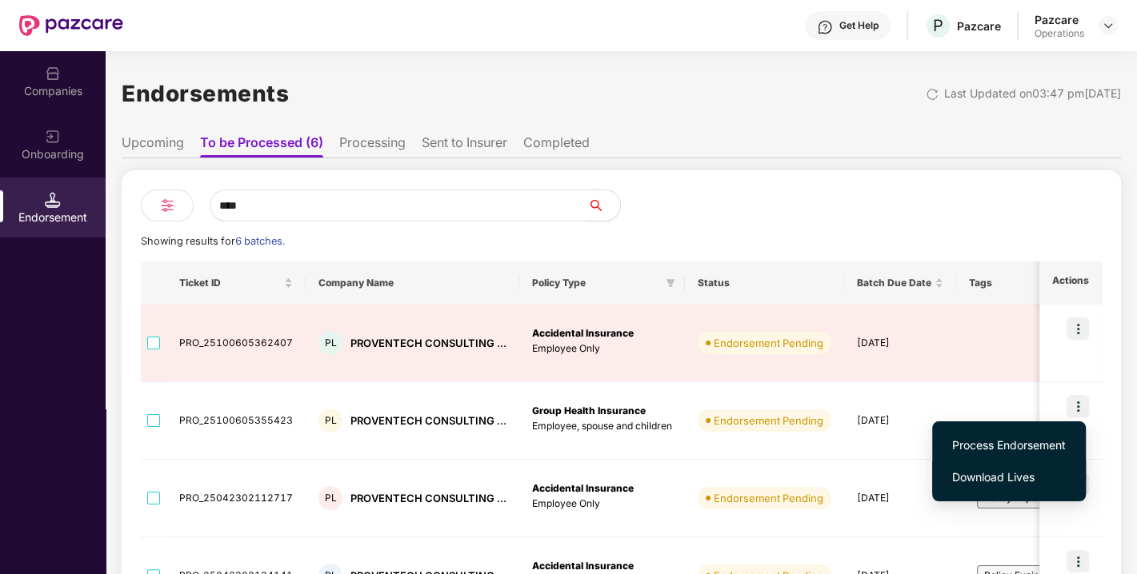
click at [987, 478] on span "Download Lives" at bounding box center [1009, 478] width 114 height 18
